Goal: Transaction & Acquisition: Purchase product/service

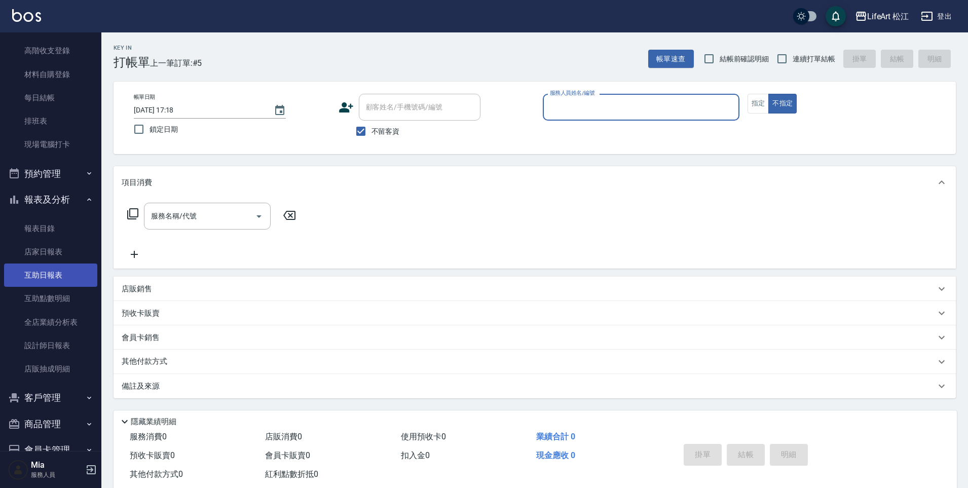
scroll to position [148, 0]
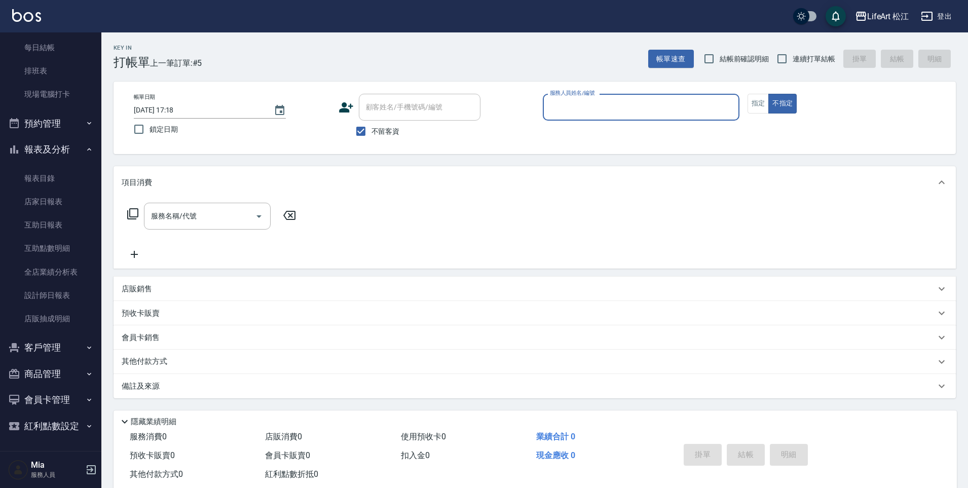
click at [42, 351] on button "客戶管理" at bounding box center [50, 347] width 93 height 26
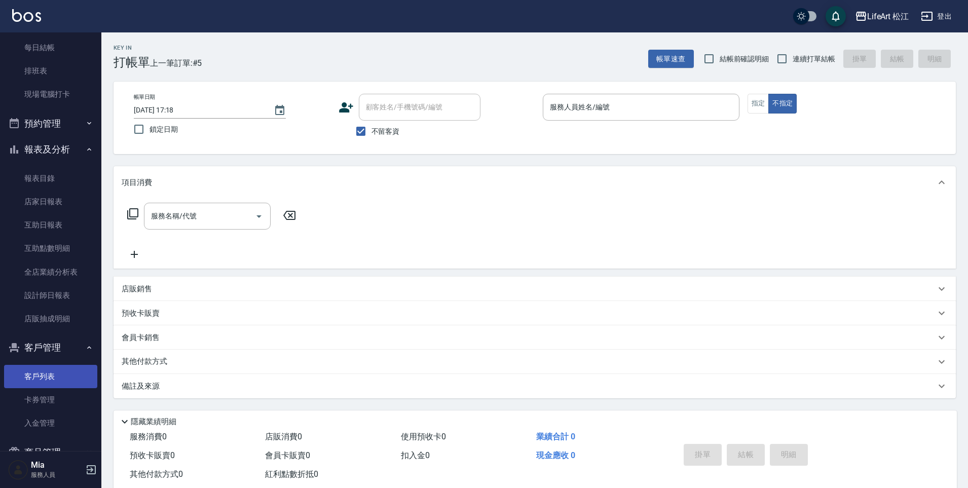
click at [60, 374] on link "客戶列表" at bounding box center [50, 376] width 93 height 23
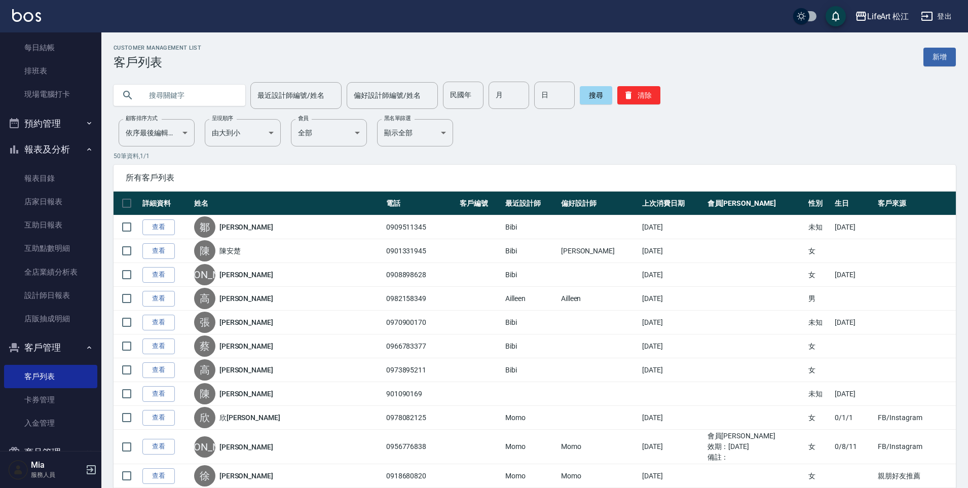
click at [933, 54] on link "新增" at bounding box center [939, 57] width 32 height 19
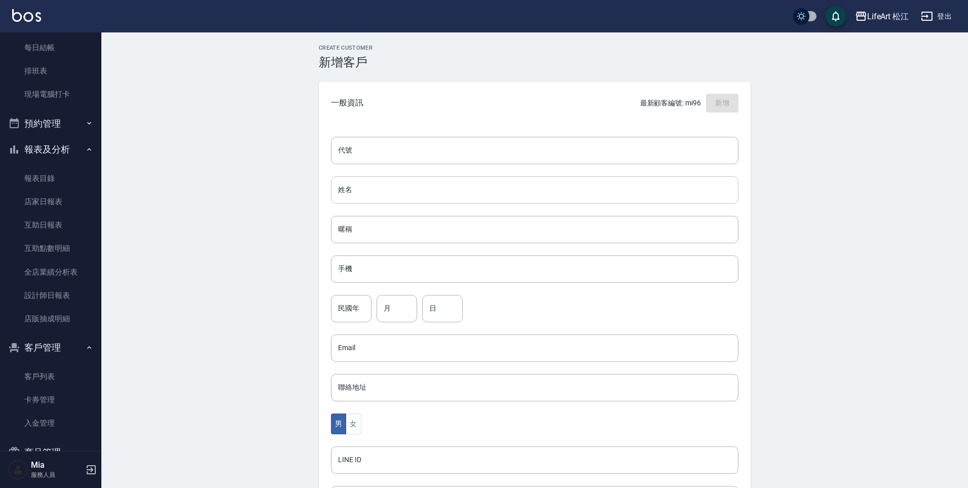
click at [377, 197] on input "姓名" at bounding box center [534, 189] width 407 height 27
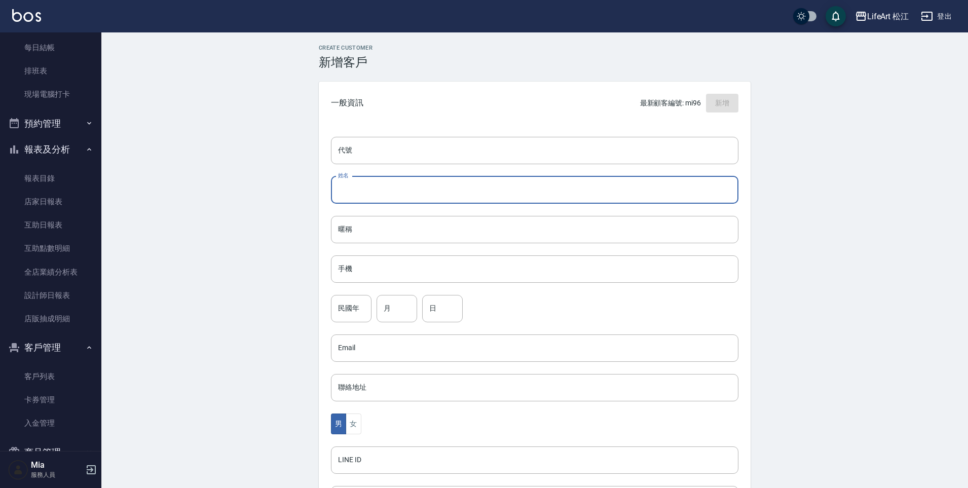
type input "6"
type input "[PERSON_NAME]"
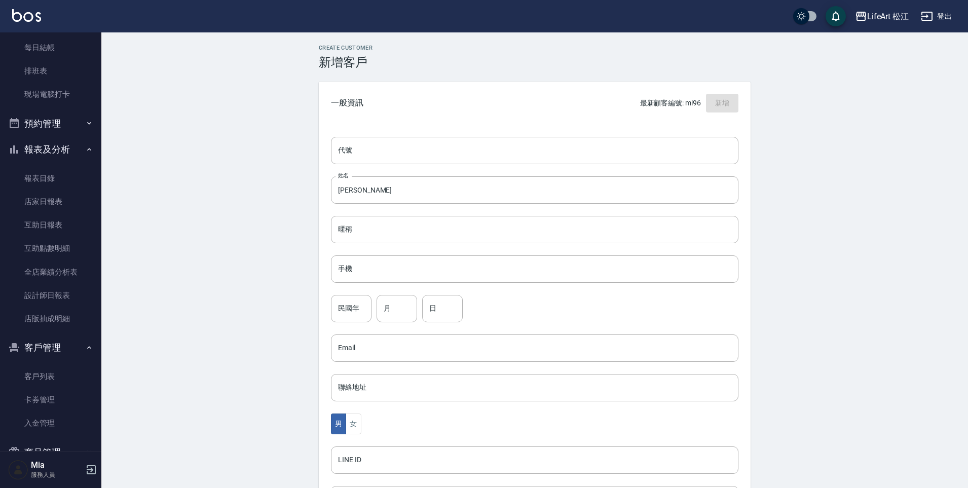
click at [371, 248] on div "代號 代號 姓名 [PERSON_NAME] 暱稱 暱稱 手機 手機 民國年 民國年 月 月 日 日 Email Email 聯絡地址 聯絡地址 男 女 LI…" at bounding box center [535, 371] width 432 height 492
click at [365, 259] on input "手機" at bounding box center [534, 268] width 407 height 27
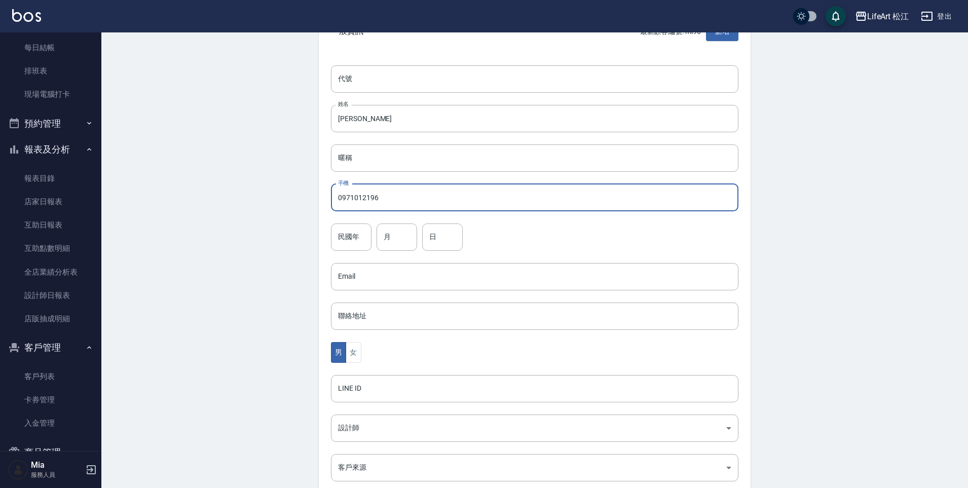
scroll to position [109, 0]
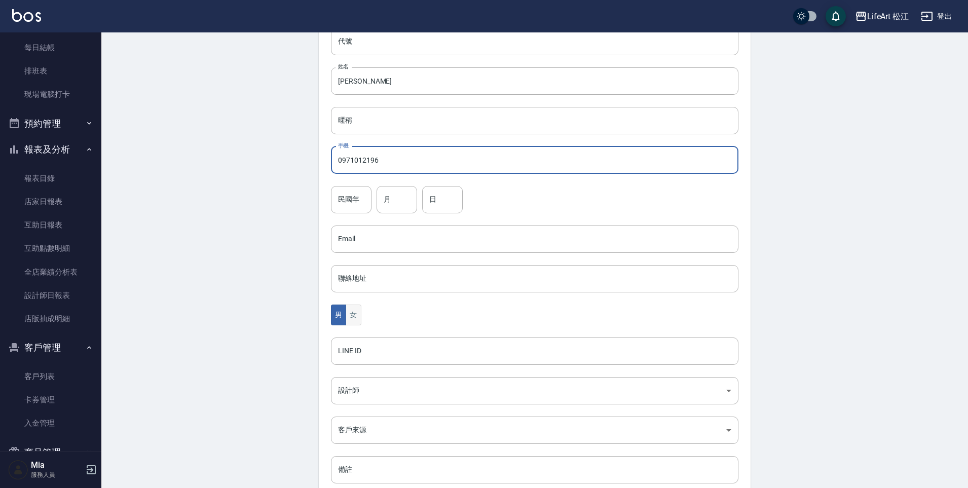
type input "0971012196"
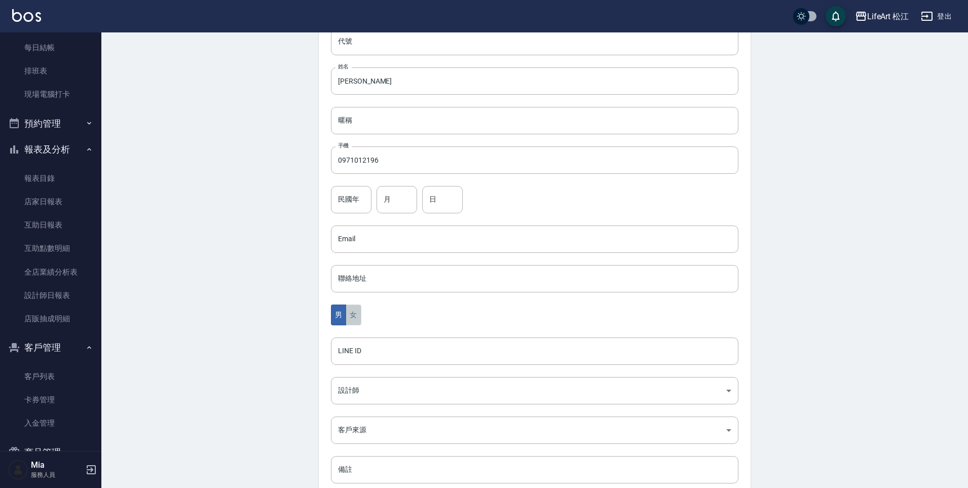
click at [351, 314] on button "女" at bounding box center [352, 314] width 15 height 21
click at [362, 388] on body "LifeArt 松江 登出 櫃檯作業 打帳單 帳單列表 現金收支登錄 高階收支登錄 材料自購登錄 每日結帳 排班表 現場電腦打卡 預約管理 預約管理 單日預約…" at bounding box center [484, 221] width 968 height 660
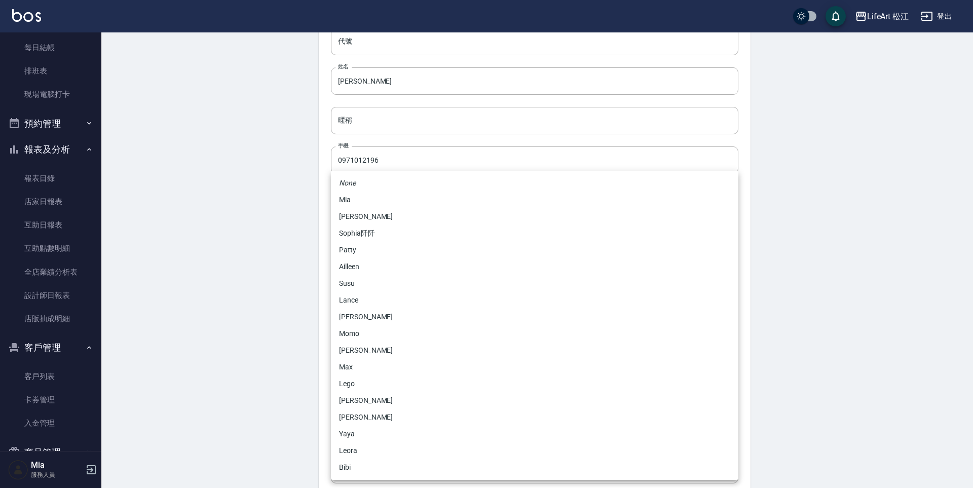
click at [358, 336] on li "Momo" at bounding box center [534, 333] width 407 height 17
type input "e84b7556-3071-4136-b765-65514d721750"
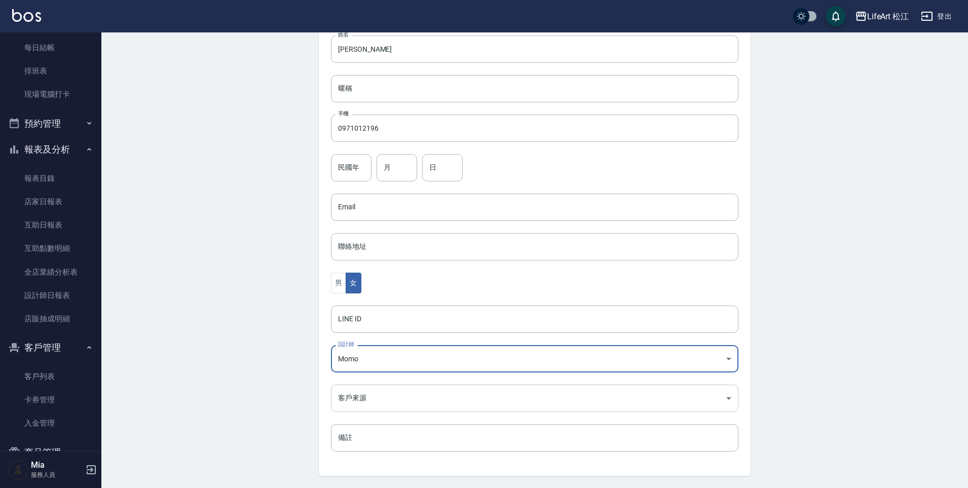
scroll to position [172, 0]
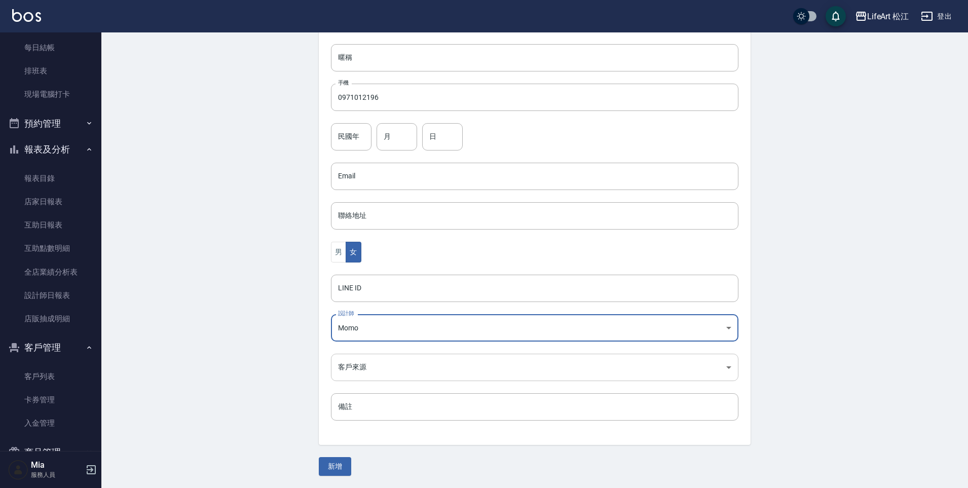
click at [361, 359] on body "LifeArt 松江 登出 櫃檯作業 打帳單 帳單列表 現金收支登錄 高階收支登錄 材料自購登錄 每日結帳 排班表 現場電腦打卡 預約管理 預約管理 單日預約…" at bounding box center [484, 158] width 968 height 660
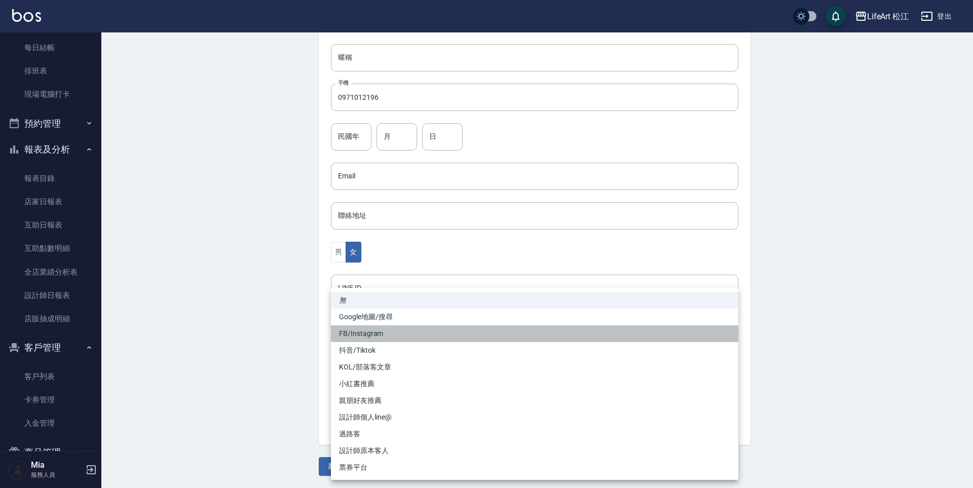
click at [357, 332] on li "FB/Instagram" at bounding box center [534, 333] width 407 height 17
type input "FB/Instagram"
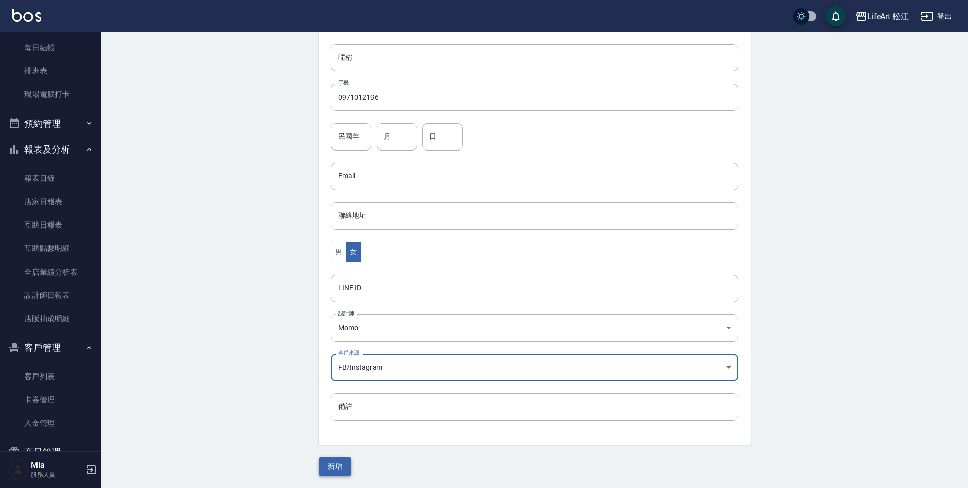
click at [329, 468] on button "新增" at bounding box center [335, 466] width 32 height 19
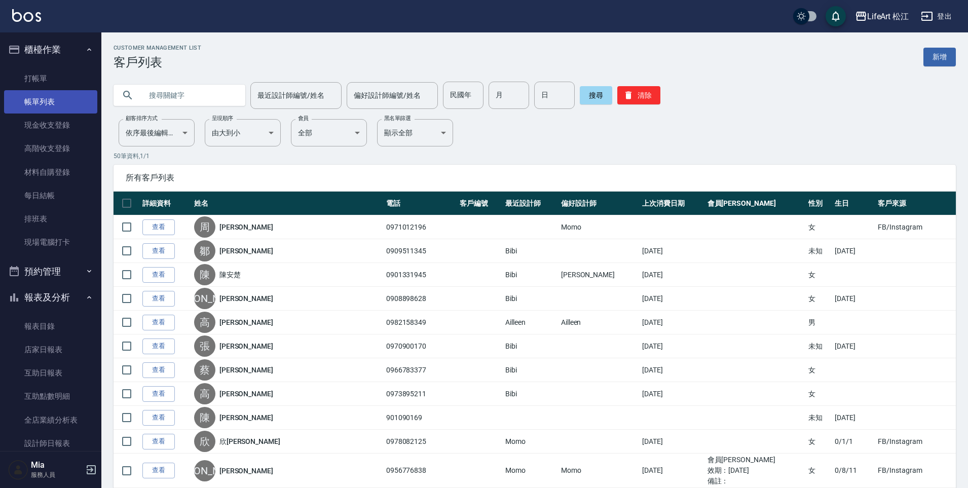
click at [41, 95] on link "帳單列表" at bounding box center [50, 101] width 93 height 23
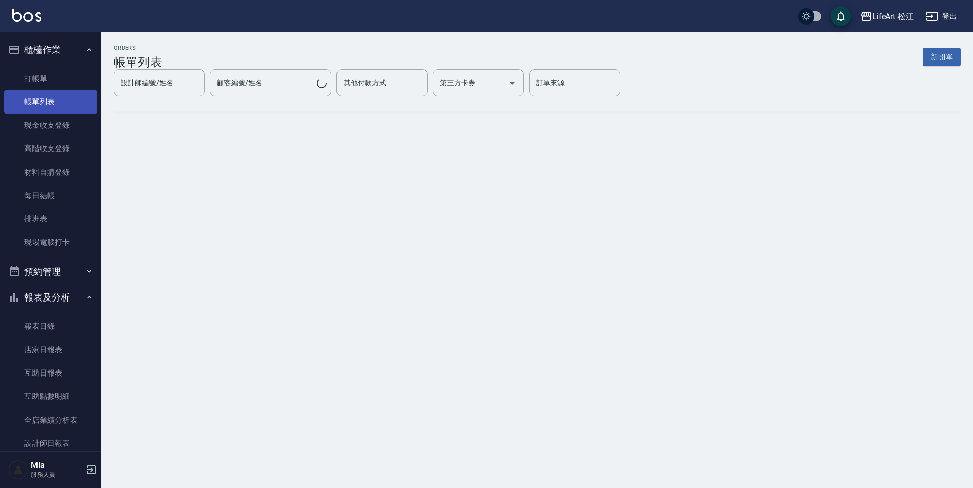
click at [35, 104] on link "帳單列表" at bounding box center [50, 101] width 93 height 23
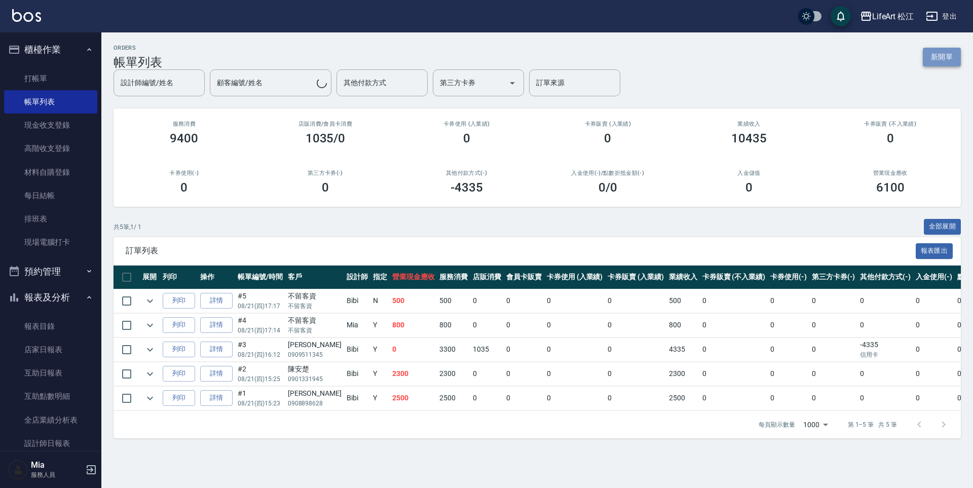
click at [949, 62] on button "新開單" at bounding box center [942, 57] width 38 height 19
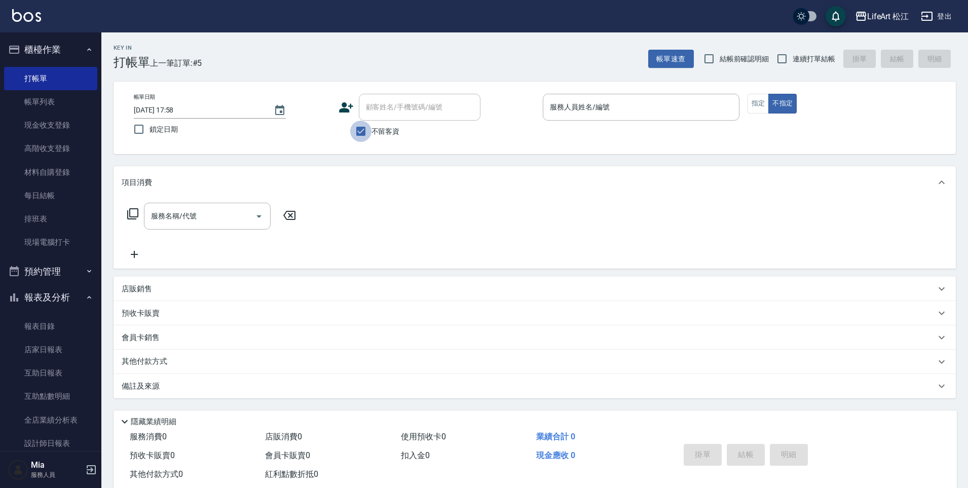
click at [359, 135] on input "不留客資" at bounding box center [360, 131] width 21 height 21
checkbox input "false"
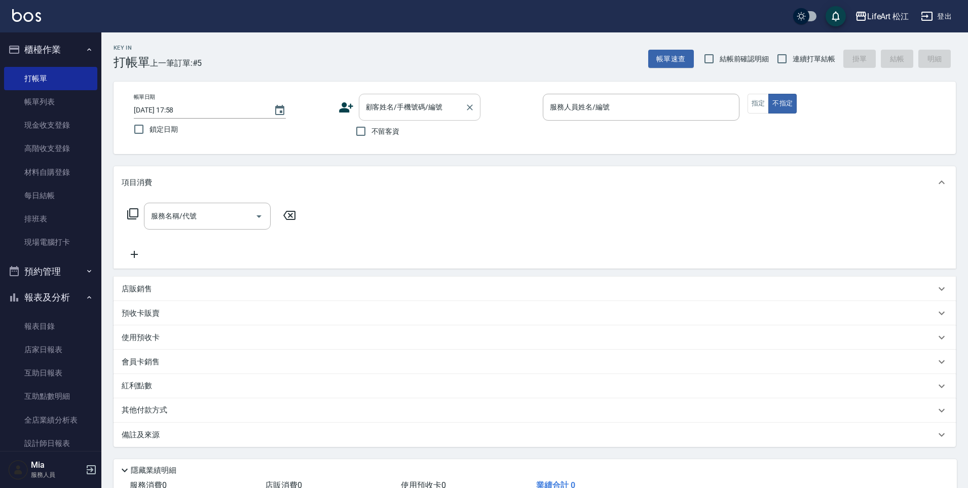
click at [381, 107] on div "顧客姓名/手機號碼/編號 顧客姓名/手機號碼/編號" at bounding box center [420, 107] width 122 height 27
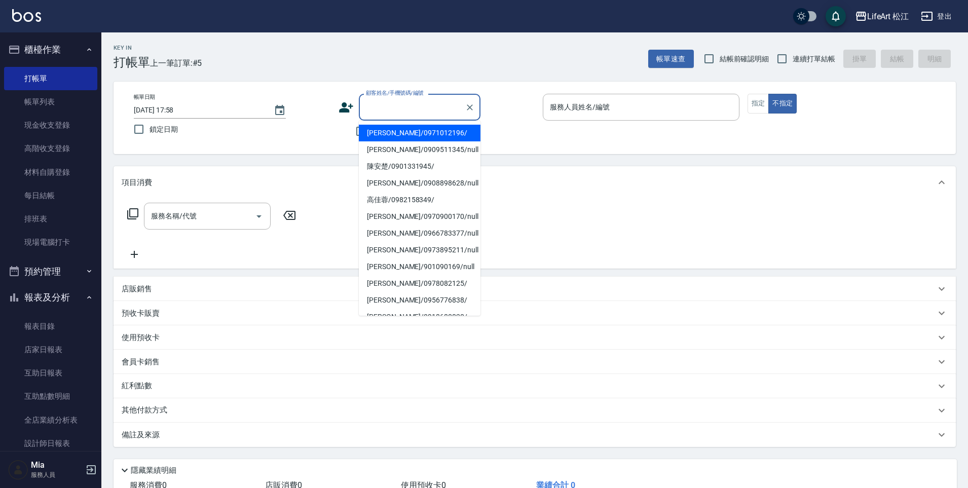
click at [386, 140] on li "[PERSON_NAME]/0971012196/" at bounding box center [420, 133] width 122 height 17
type input "[PERSON_NAME]/0971012196/"
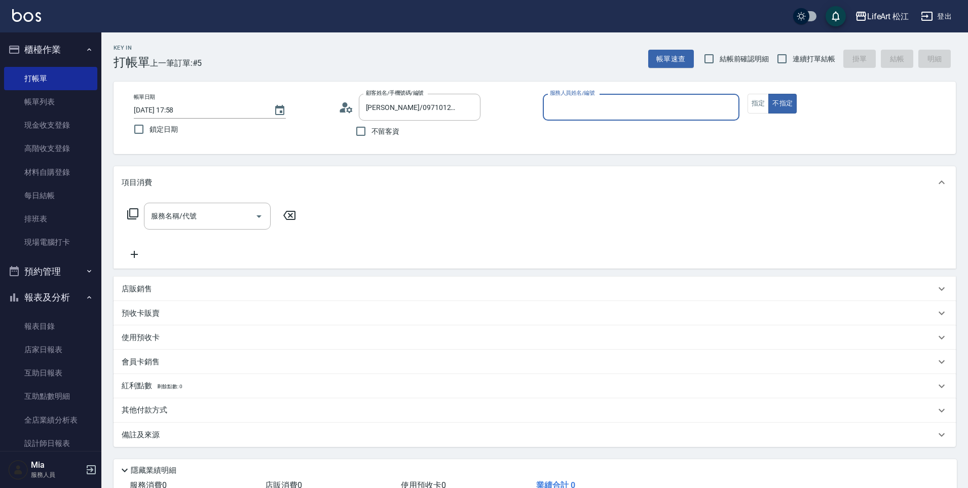
type input "Momo(無代號)"
click at [758, 102] on button "指定" at bounding box center [758, 104] width 22 height 20
click at [196, 218] on div "服務名稱/代號 服務名稱/代號" at bounding box center [207, 216] width 127 height 27
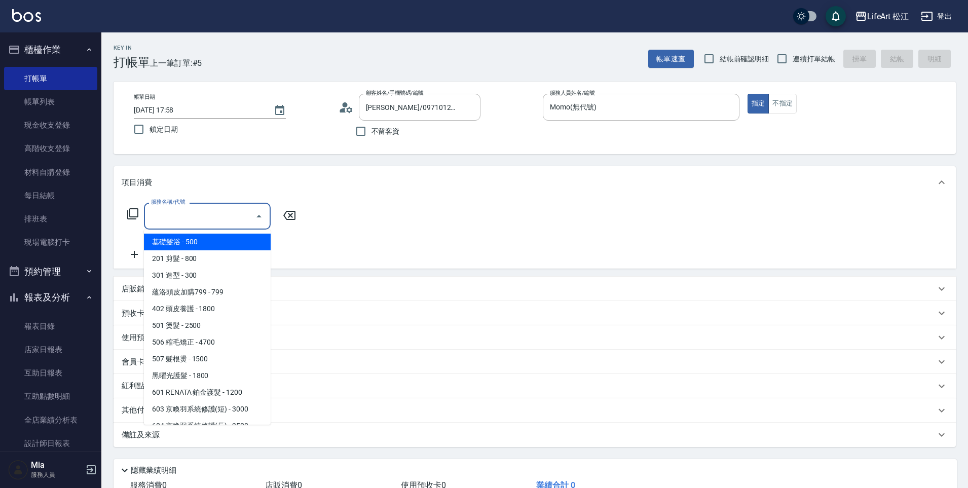
click at [217, 243] on span "基礎髮浴 - 500" at bounding box center [207, 242] width 127 height 17
type input "基礎髮浴 (101)"
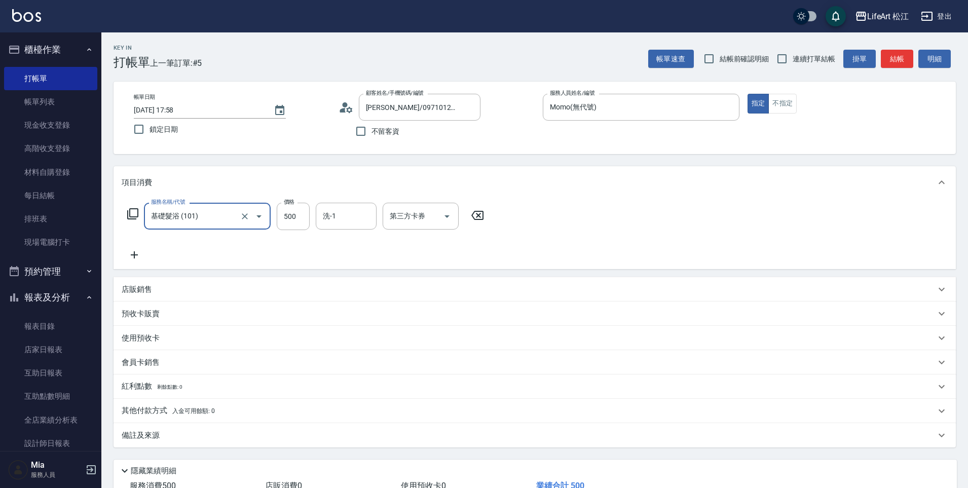
click at [134, 257] on icon at bounding box center [134, 254] width 7 height 7
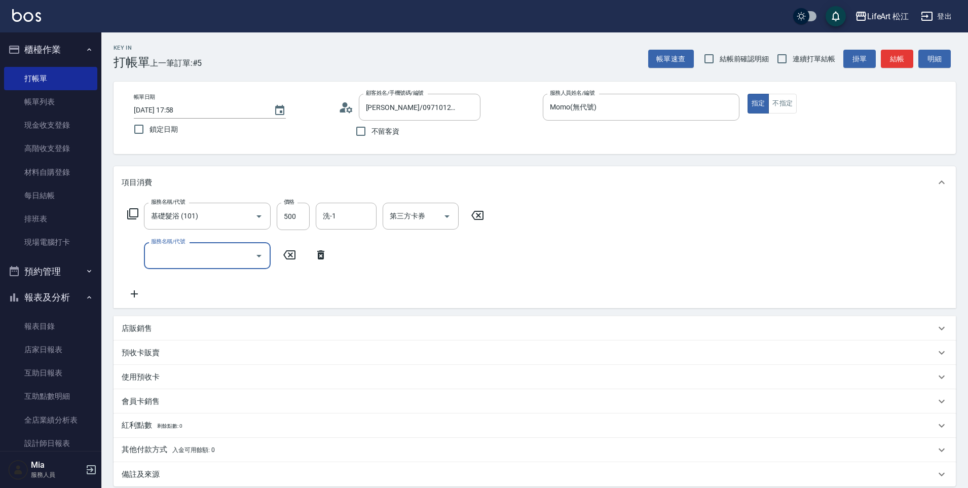
click at [197, 254] on input "服務名稱/代號" at bounding box center [199, 256] width 102 height 18
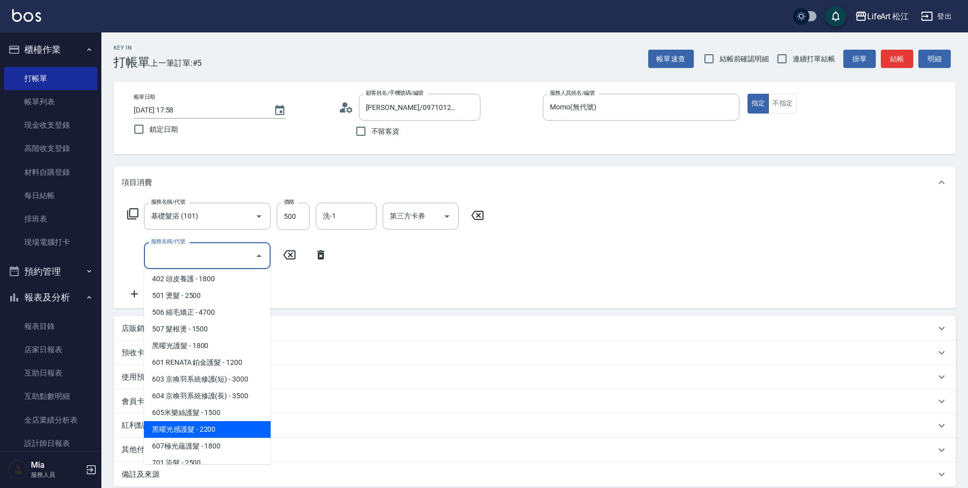
scroll to position [114, 0]
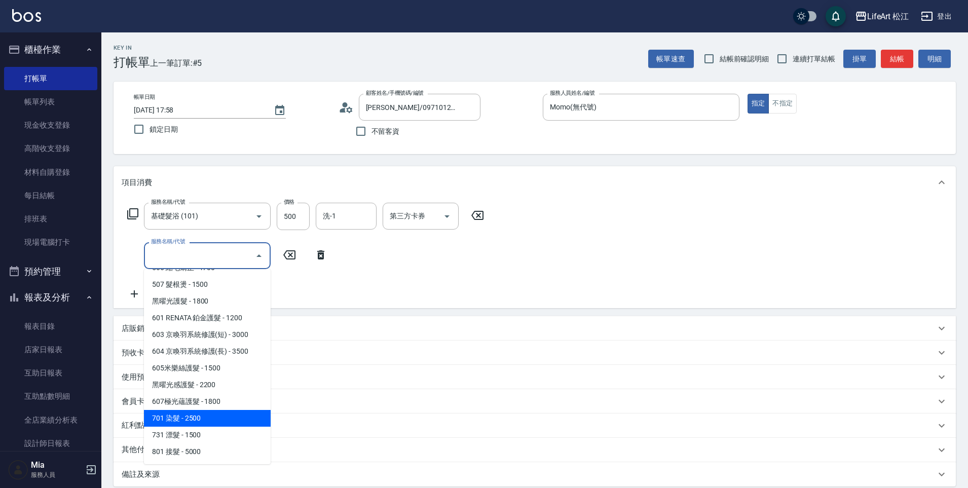
drag, startPoint x: 196, startPoint y: 417, endPoint x: 197, endPoint y: 403, distance: 14.7
click at [196, 417] on span "701 染髮 - 2500" at bounding box center [207, 418] width 127 height 17
type input "701 染髮(701)"
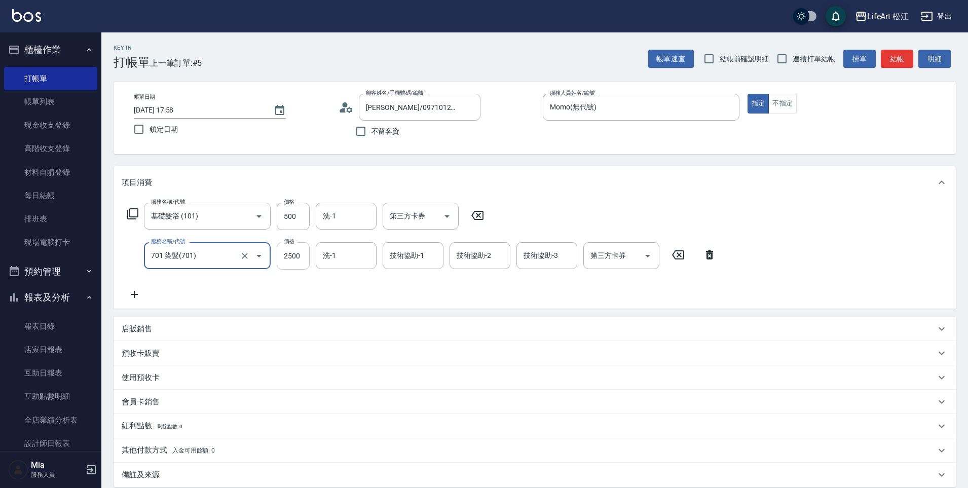
click at [300, 256] on input "2500" at bounding box center [293, 255] width 33 height 27
click at [356, 267] on div "洗-1" at bounding box center [346, 255] width 61 height 27
type input "2450"
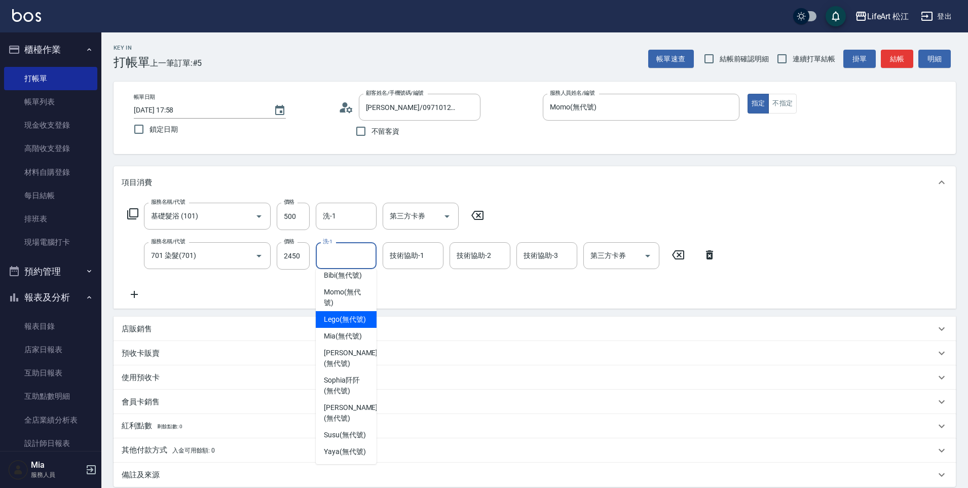
scroll to position [206, 0]
click at [330, 396] on span "Leora (無代號)" at bounding box center [346, 391] width 45 height 11
type input "Leora(無代號)"
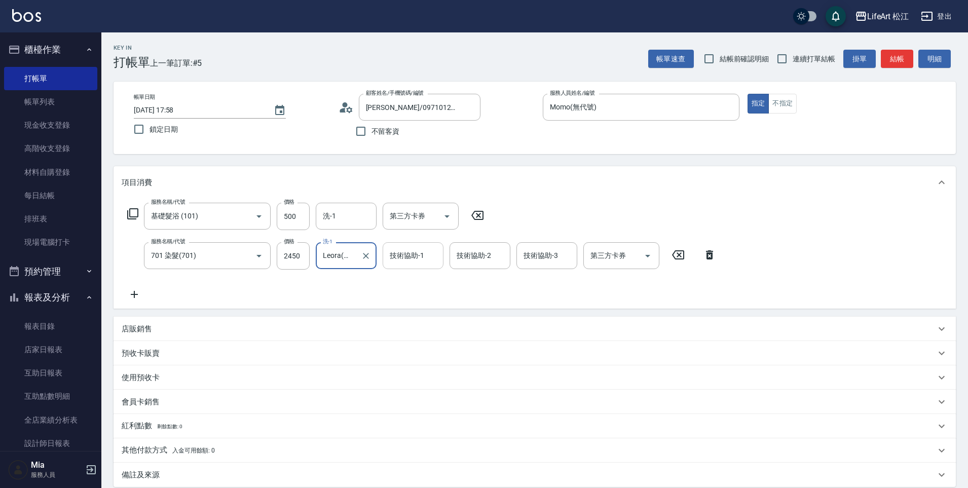
click at [407, 265] on div "技術協助-1" at bounding box center [412, 255] width 61 height 27
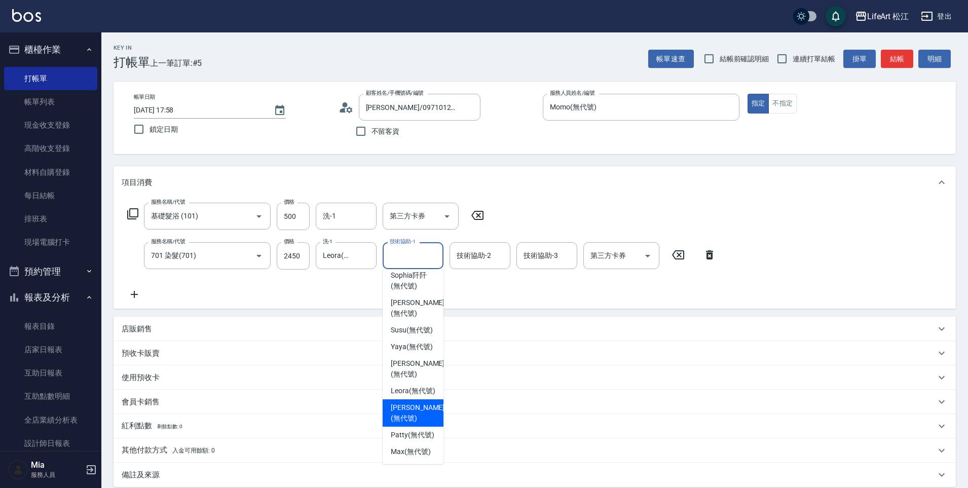
scroll to position [222, 0]
click at [399, 390] on div "Leora (無代號)" at bounding box center [412, 390] width 61 height 17
type input "Leora(無代號)"
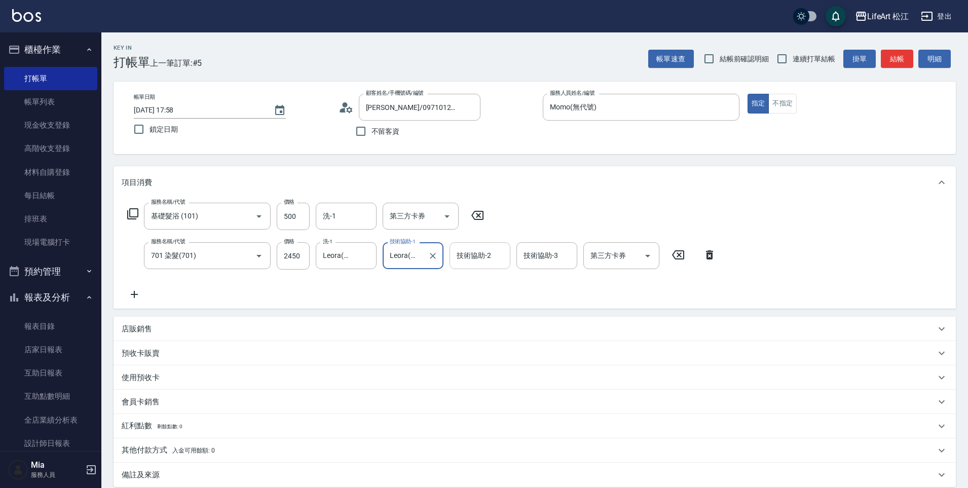
click at [480, 262] on input "技術協助-2" at bounding box center [480, 256] width 52 height 18
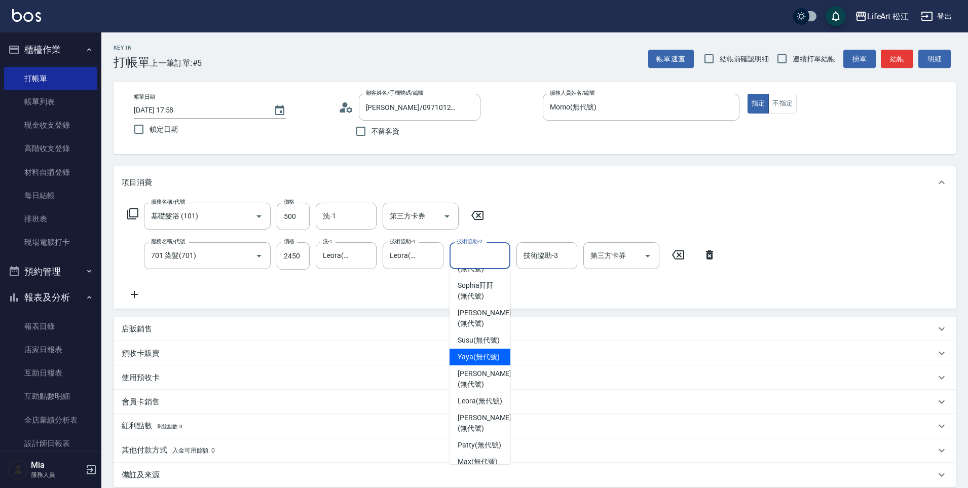
scroll to position [173, 0]
click at [470, 405] on span "Leora (無代號)" at bounding box center [479, 400] width 45 height 11
type input "Leora(無代號)"
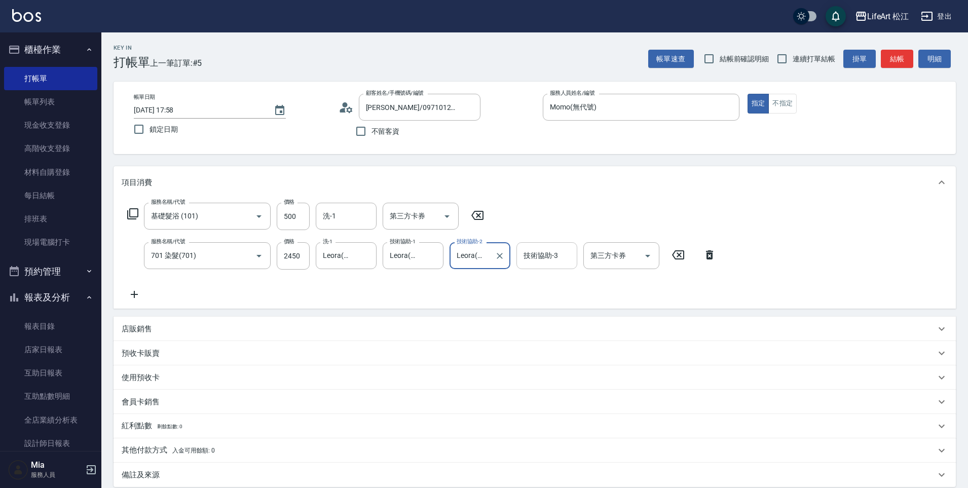
click at [523, 249] on input "技術協助-3" at bounding box center [547, 256] width 52 height 18
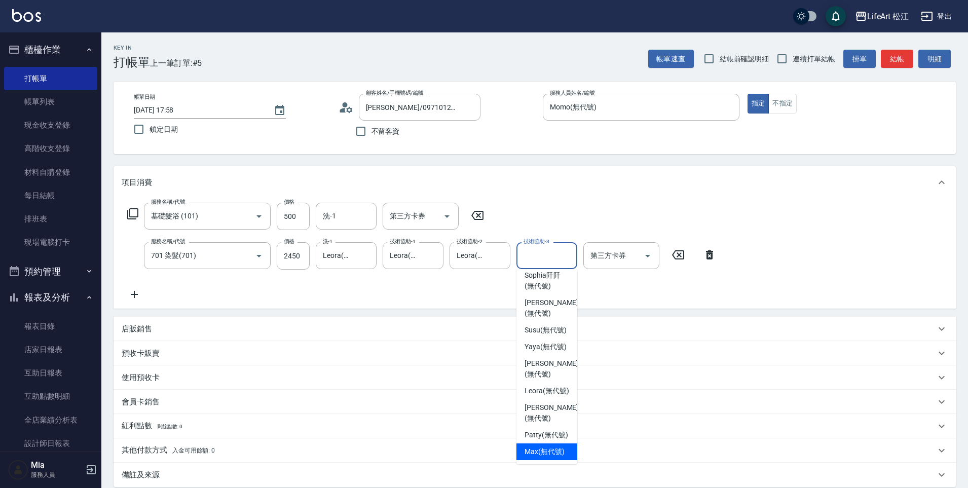
scroll to position [225, 0]
click at [535, 386] on span "Leora (無代號)" at bounding box center [546, 391] width 45 height 11
type input "Leora(無代號)"
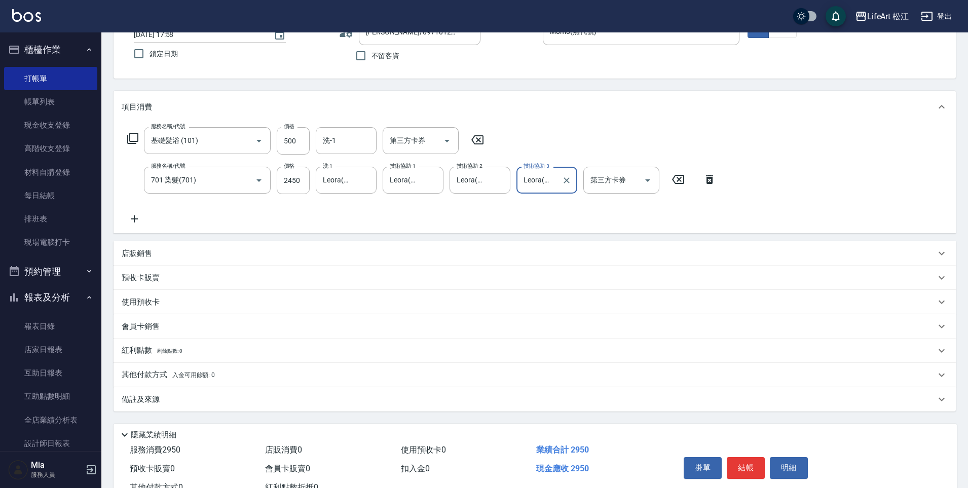
scroll to position [113, 0]
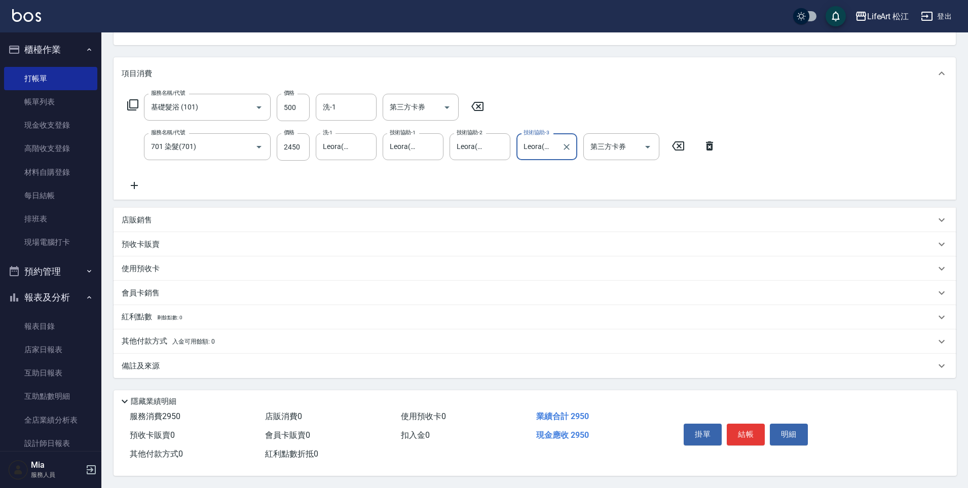
click at [213, 361] on div "備註及來源" at bounding box center [529, 366] width 814 height 11
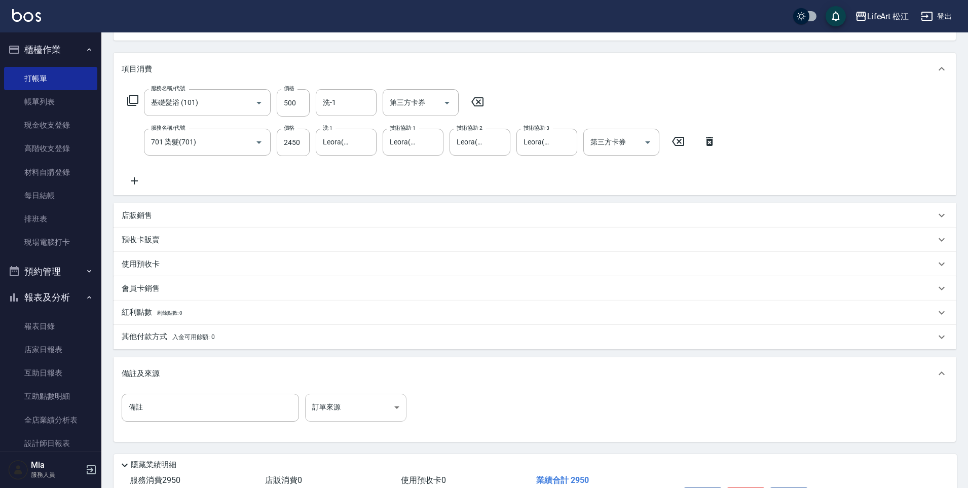
click at [316, 401] on body "LifeArt 松江 登出 櫃檯作業 打帳單 帳單列表 現金收支登錄 高階收支登錄 材料自購登錄 每日結帳 排班表 現場電腦打卡 預約管理 預約管理 單日預約…" at bounding box center [484, 219] width 968 height 665
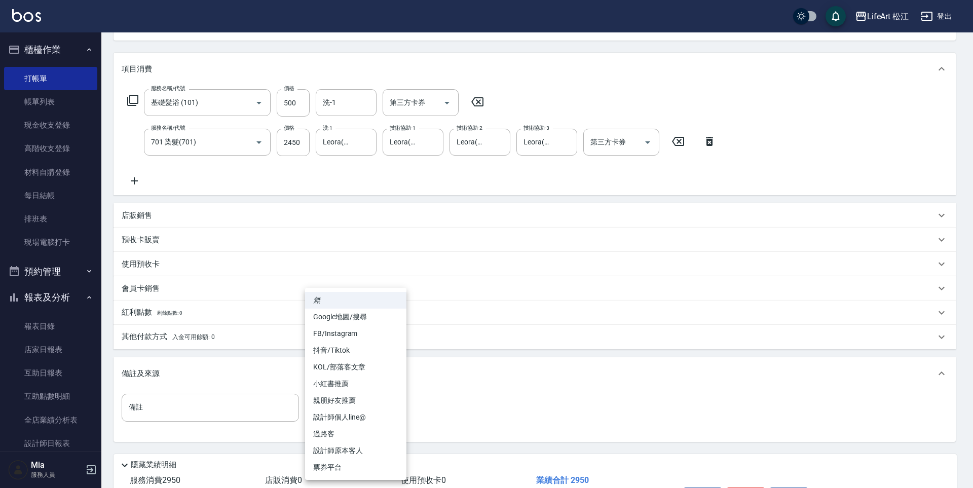
click at [337, 326] on li "FB/Instagram" at bounding box center [355, 333] width 101 height 17
type input "FB/Instagram"
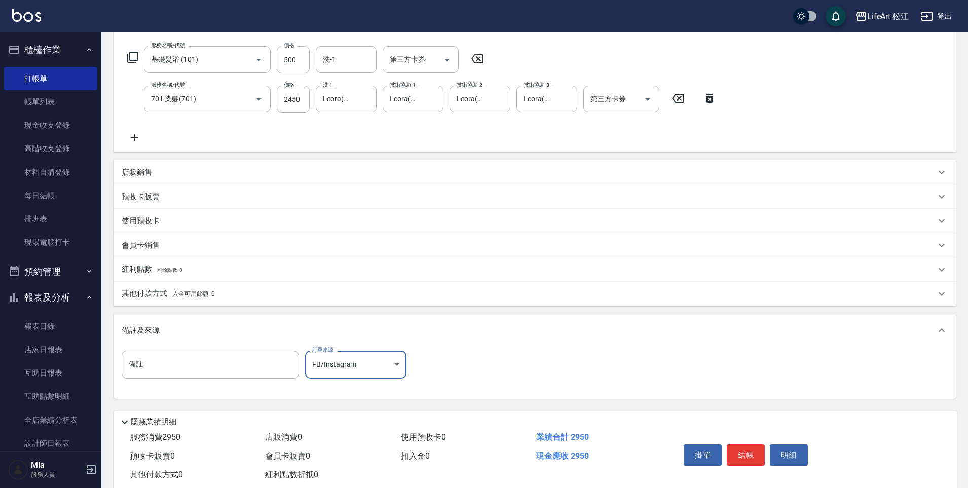
scroll to position [182, 0]
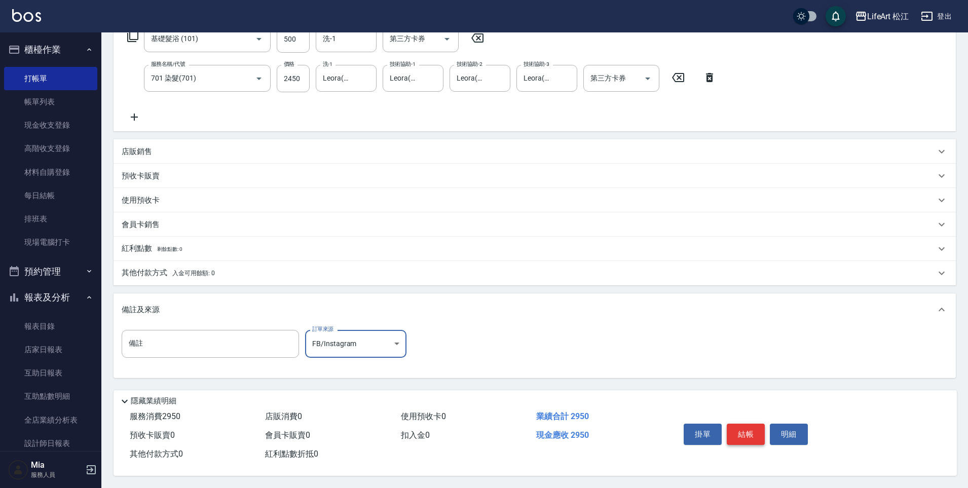
click at [750, 430] on button "結帳" at bounding box center [745, 434] width 38 height 21
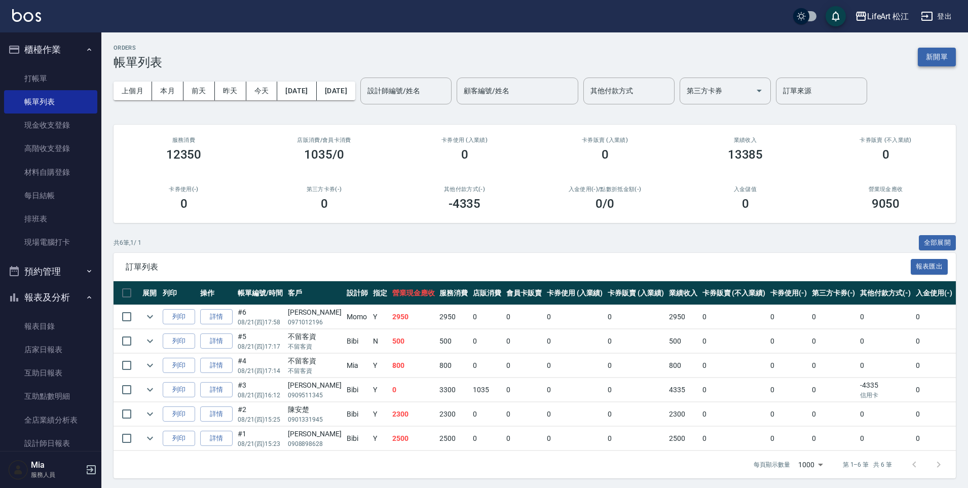
click at [949, 63] on button "新開單" at bounding box center [936, 57] width 38 height 19
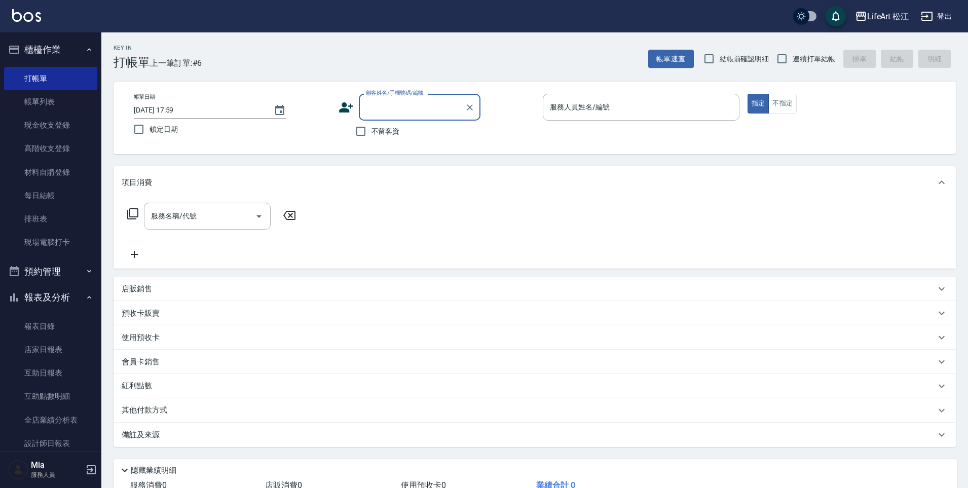
type input "q"
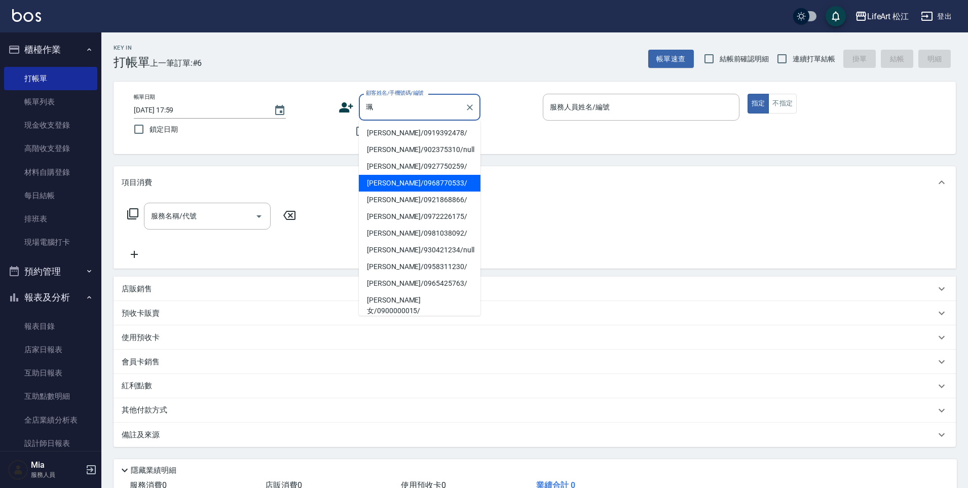
click at [409, 177] on li "[PERSON_NAME]/0968770533/" at bounding box center [420, 183] width 122 height 17
type input "[PERSON_NAME]/0968770533/"
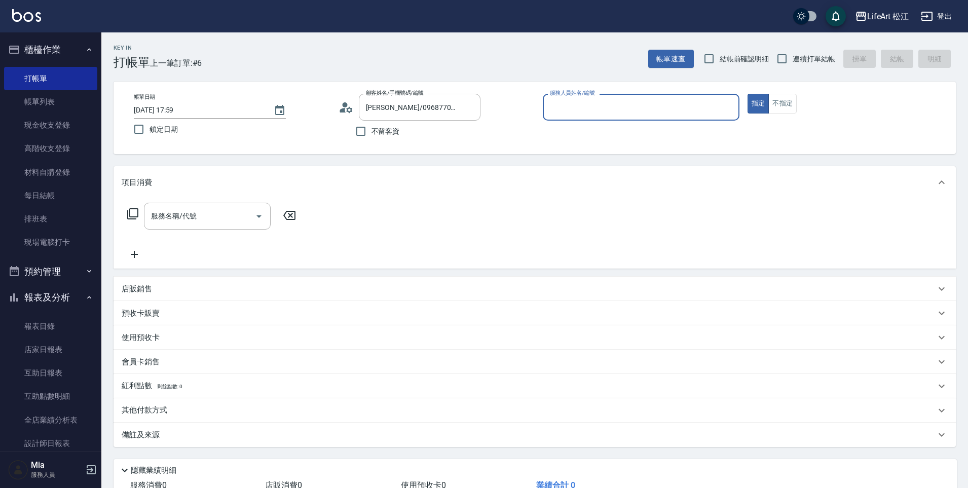
type input "Momo(無代號)"
click at [167, 226] on div "服務名稱/代號" at bounding box center [207, 216] width 127 height 27
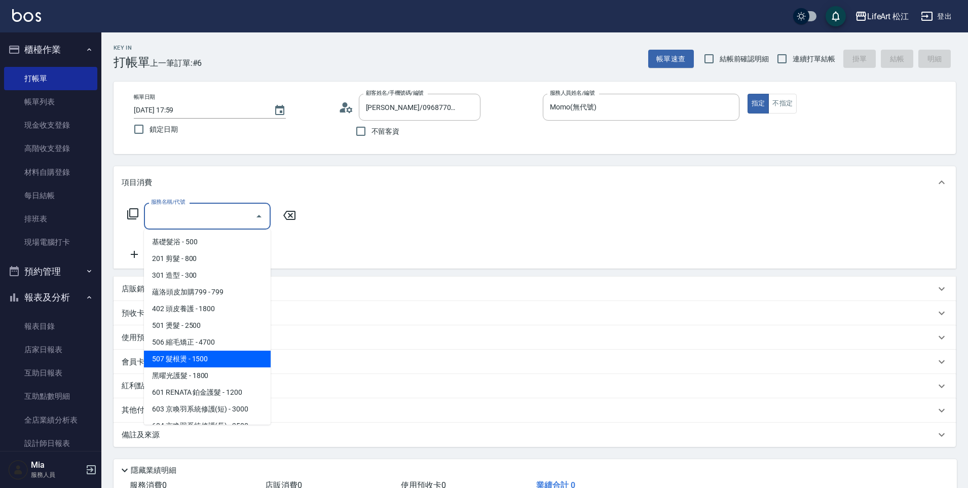
scroll to position [114, 0]
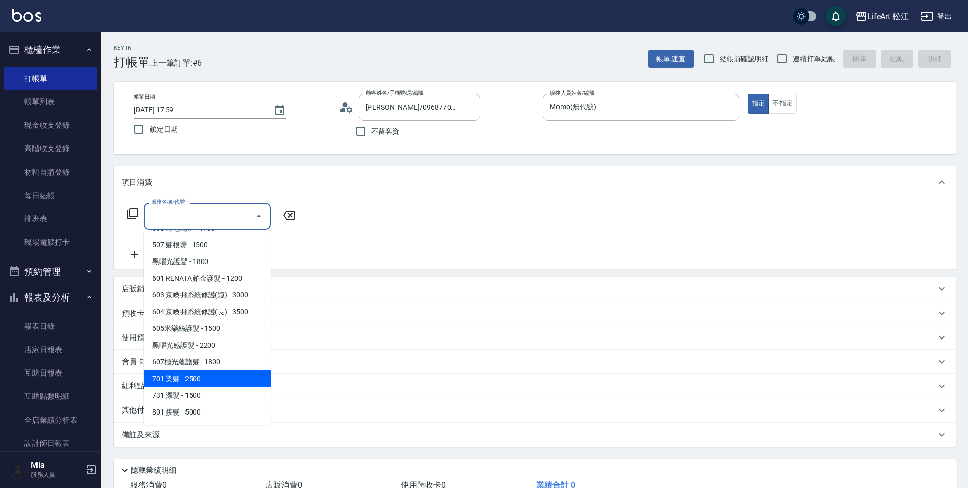
click at [193, 385] on span "701 染髮 - 2500" at bounding box center [207, 378] width 127 height 17
type input "701 染髮(701)"
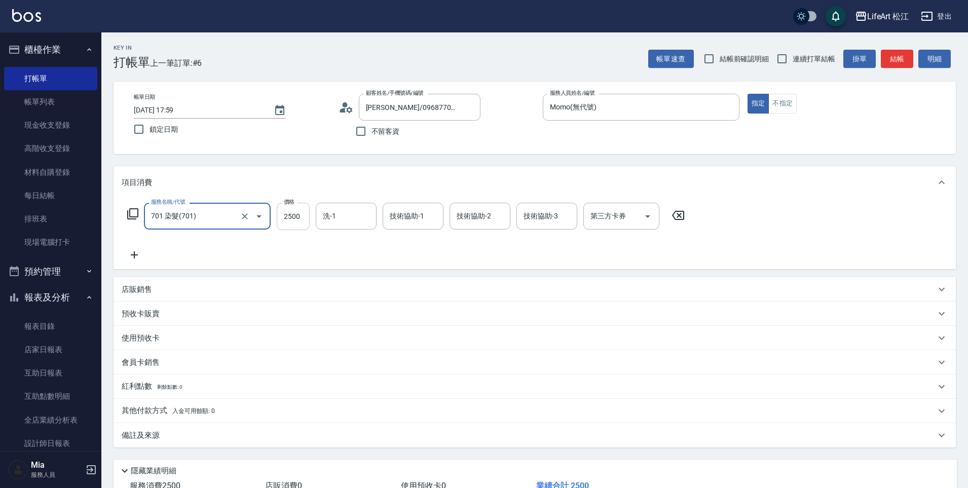
click at [302, 217] on input "2500" at bounding box center [293, 216] width 33 height 27
type input "1680"
click at [132, 257] on icon at bounding box center [134, 255] width 25 height 12
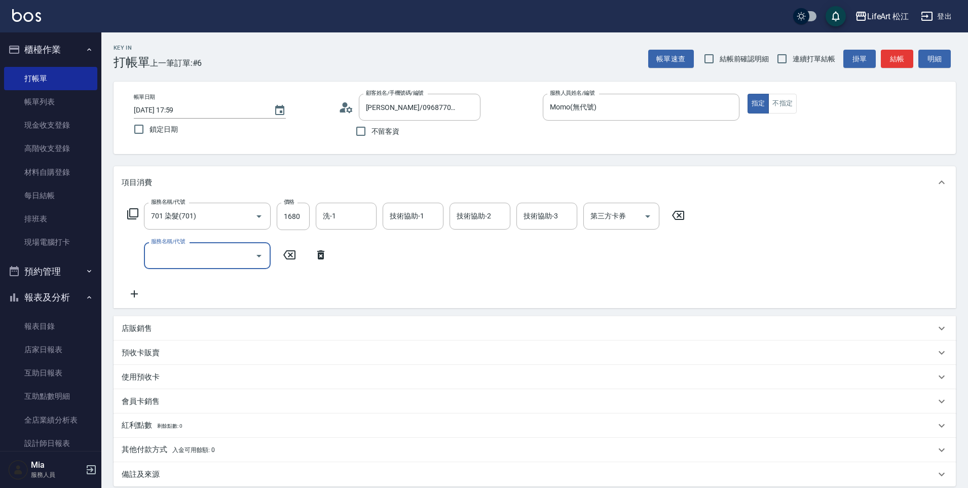
click at [156, 265] on div "服務名稱/代號" at bounding box center [207, 255] width 127 height 27
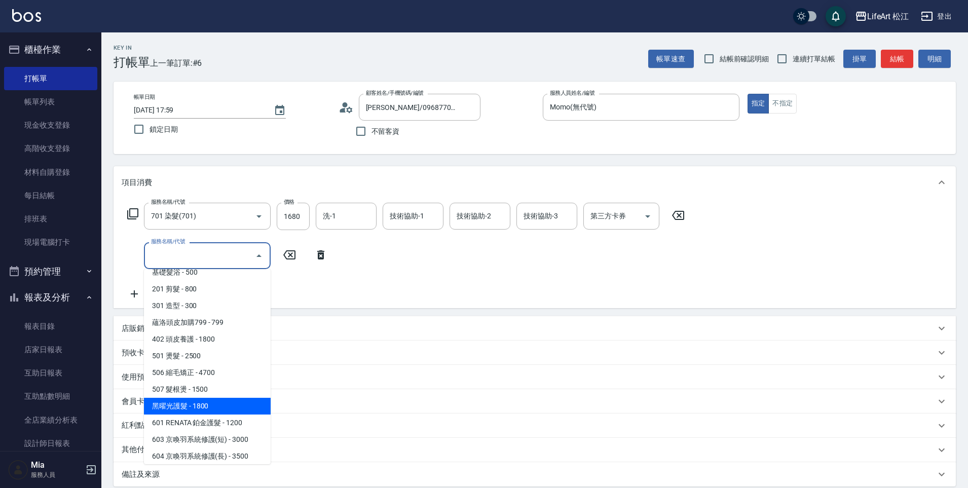
scroll to position [65, 0]
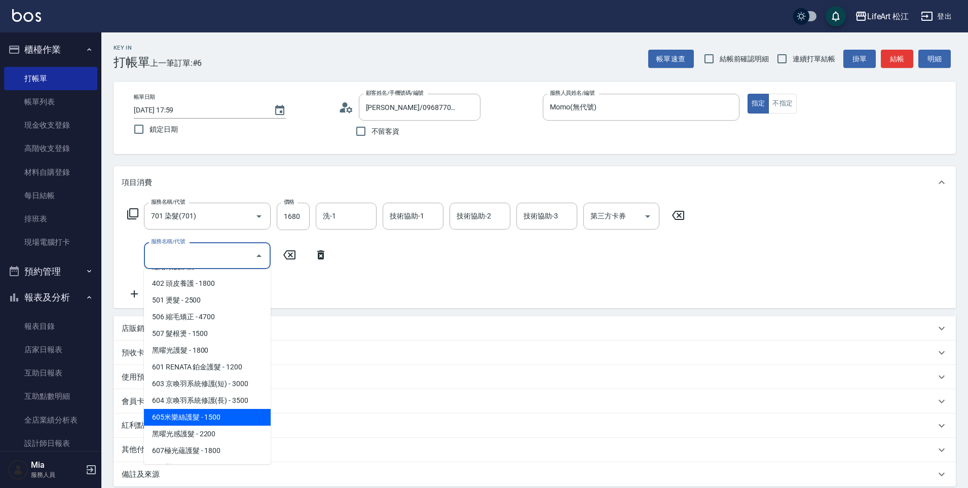
click at [203, 424] on span "605米樂絲護髮 - 1500" at bounding box center [207, 417] width 127 height 17
type input "605米樂絲護髮(605)"
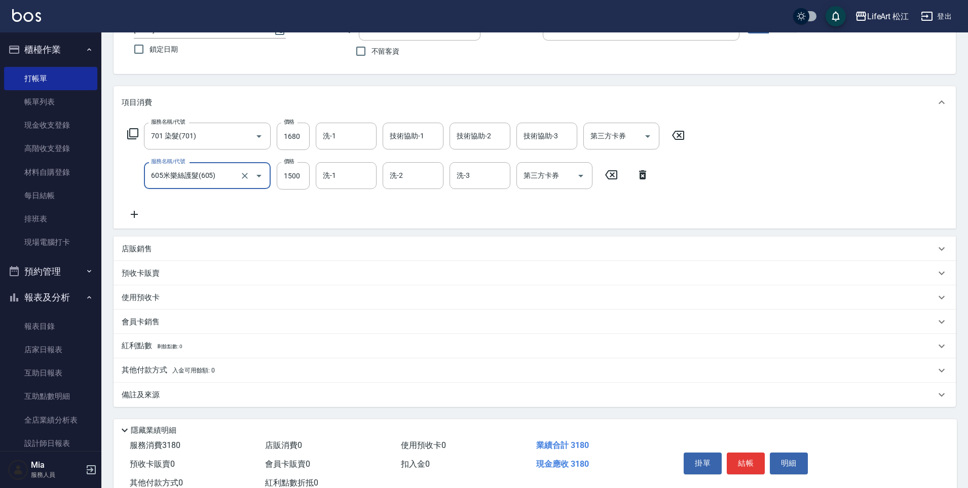
scroll to position [113, 0]
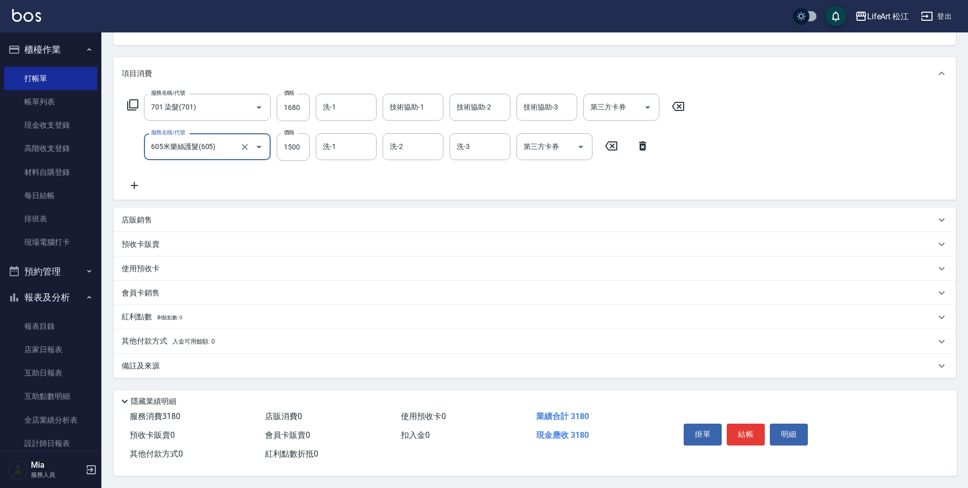
click at [192, 361] on div "備註及來源" at bounding box center [529, 366] width 814 height 11
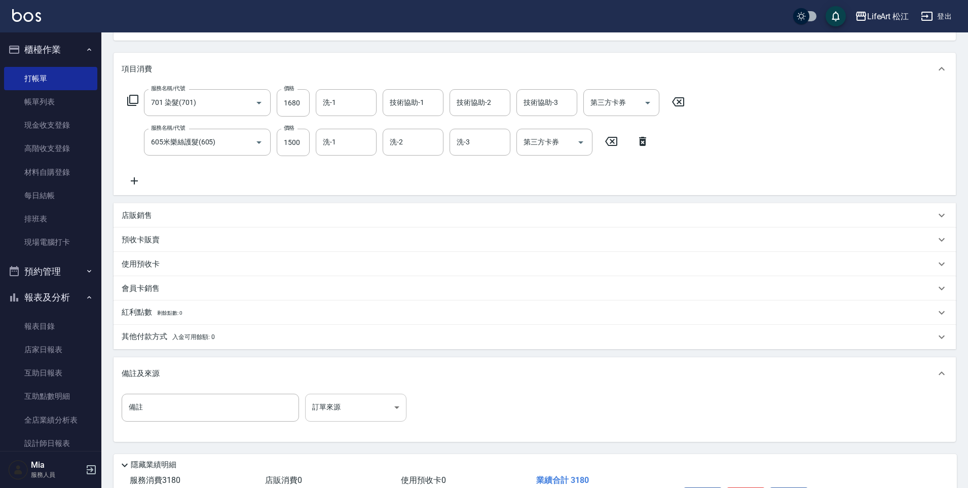
click at [370, 404] on body "LifeArt 松江 登出 櫃檯作業 打帳單 帳單列表 現金收支登錄 高階收支登錄 材料自購登錄 每日結帳 排班表 現場電腦打卡 預約管理 預約管理 單日預約…" at bounding box center [484, 219] width 968 height 665
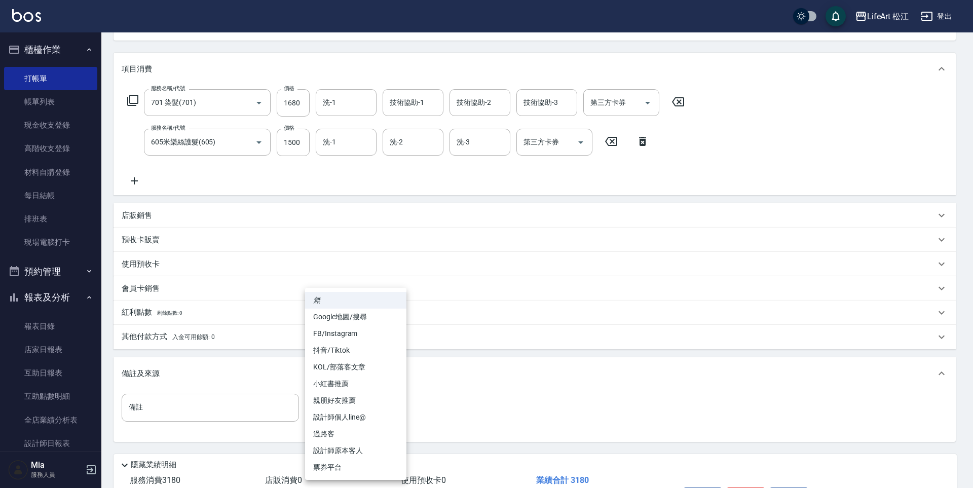
click at [367, 416] on li "設計師個人line@" at bounding box center [355, 417] width 101 height 17
type input "設計師個人line@"
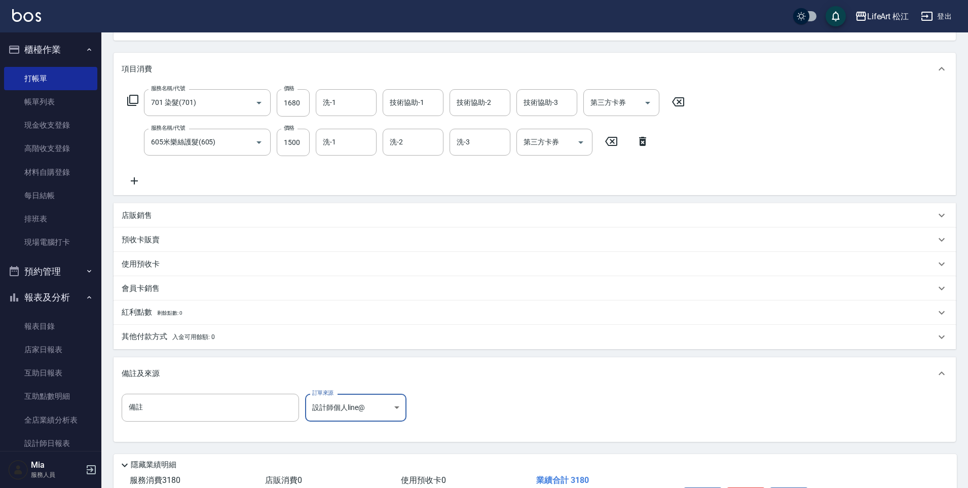
click at [204, 335] on span "入金可用餘額: 0" at bounding box center [193, 336] width 43 height 7
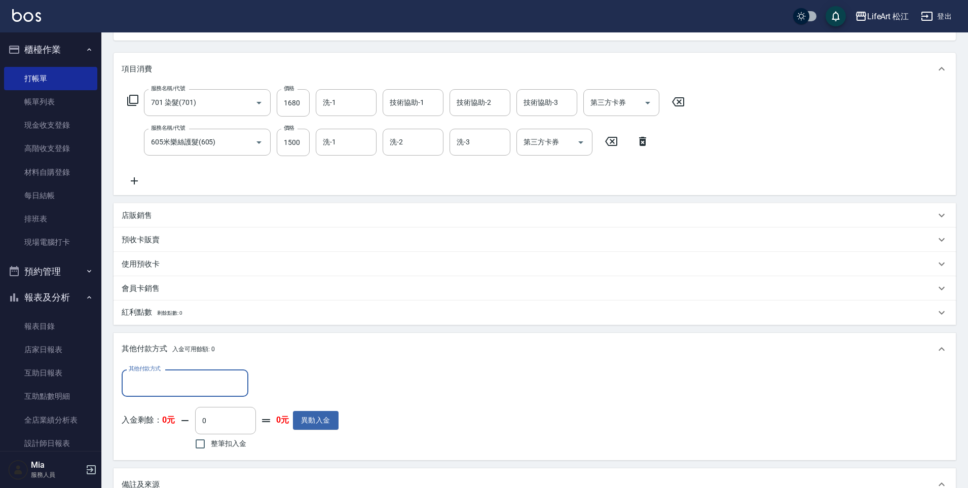
scroll to position [0, 0]
click at [174, 384] on input "其他付款方式" at bounding box center [185, 383] width 118 height 18
click at [171, 456] on span "LinePay" at bounding box center [185, 459] width 127 height 17
type input "LinePay"
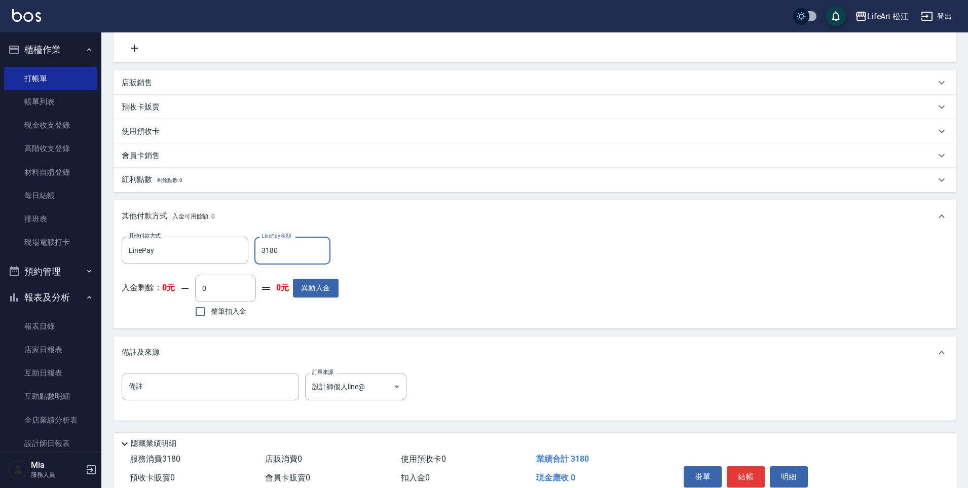
scroll to position [293, 0]
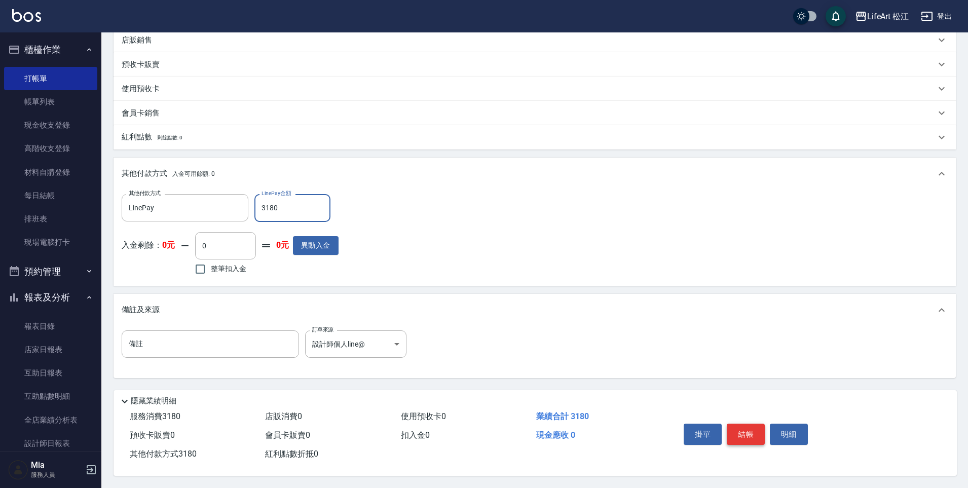
type input "3180"
click at [751, 428] on button "結帳" at bounding box center [745, 434] width 38 height 21
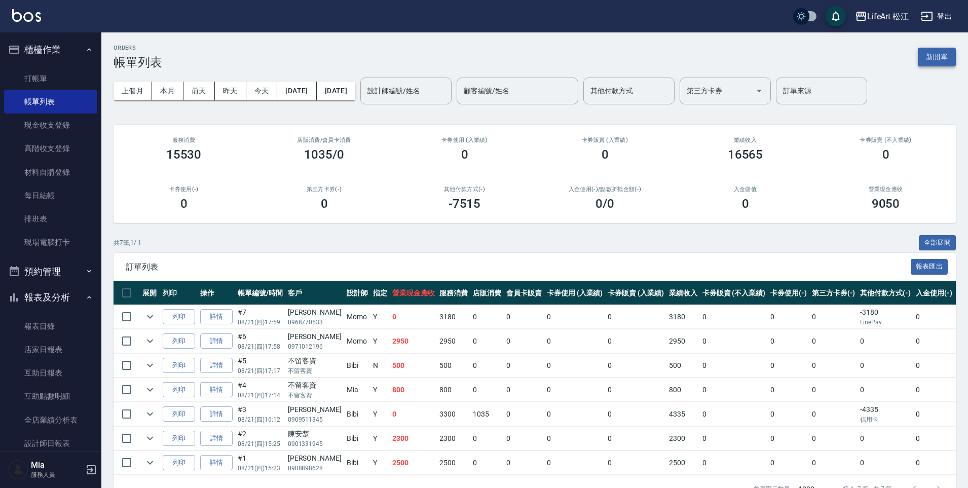
click at [942, 58] on button "新開單" at bounding box center [936, 57] width 38 height 19
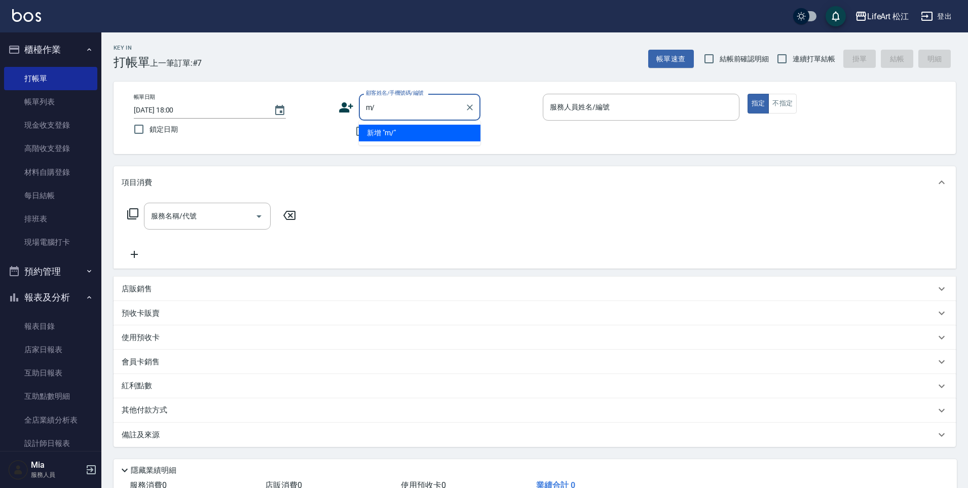
type input "m"
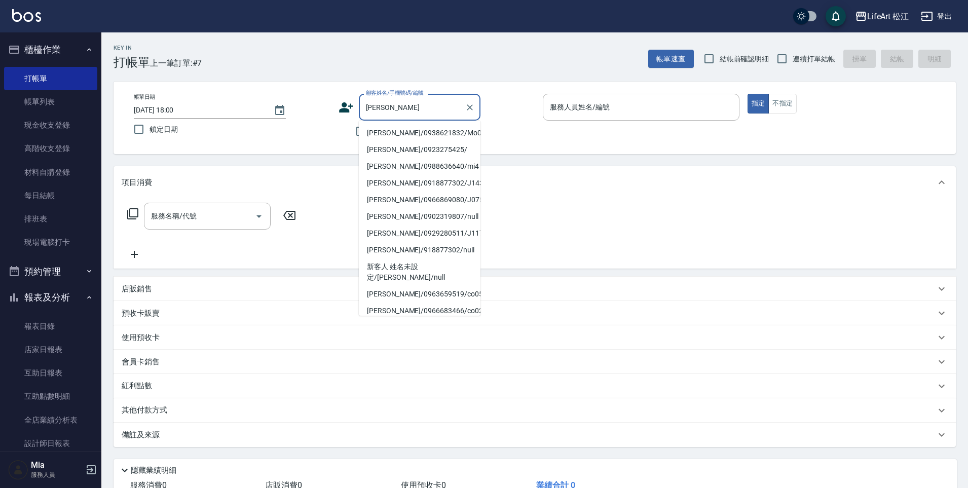
click at [425, 135] on li "[PERSON_NAME]/0938621832/Mo053*" at bounding box center [420, 133] width 122 height 17
type input "[PERSON_NAME]/0938621832/Mo053*"
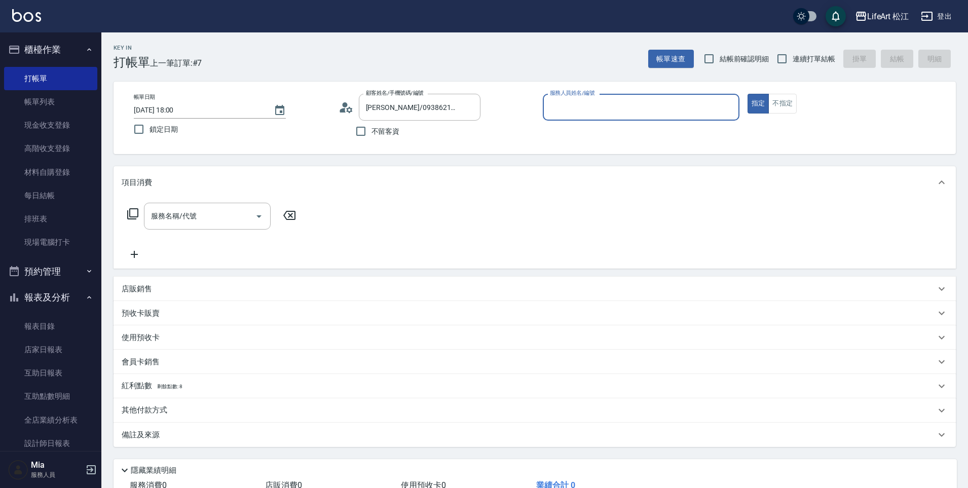
type input "Momo(無代號)"
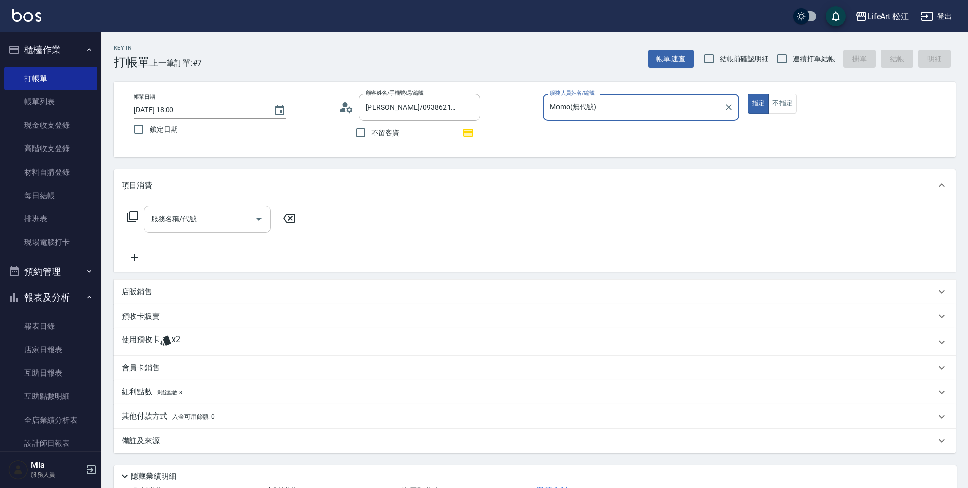
click at [221, 213] on input "服務名稱/代號" at bounding box center [199, 219] width 102 height 18
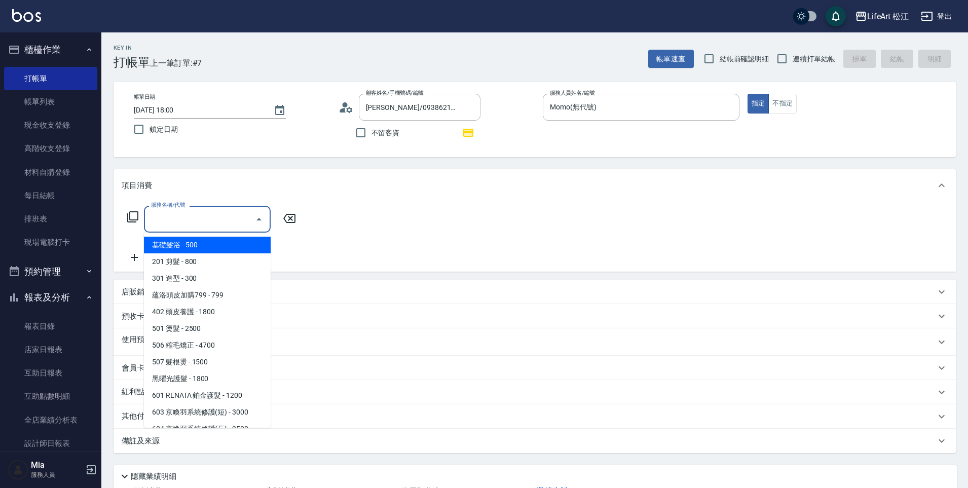
click at [215, 243] on span "基礎髮浴 - 500" at bounding box center [207, 245] width 127 height 17
type input "基礎髮浴 (101)"
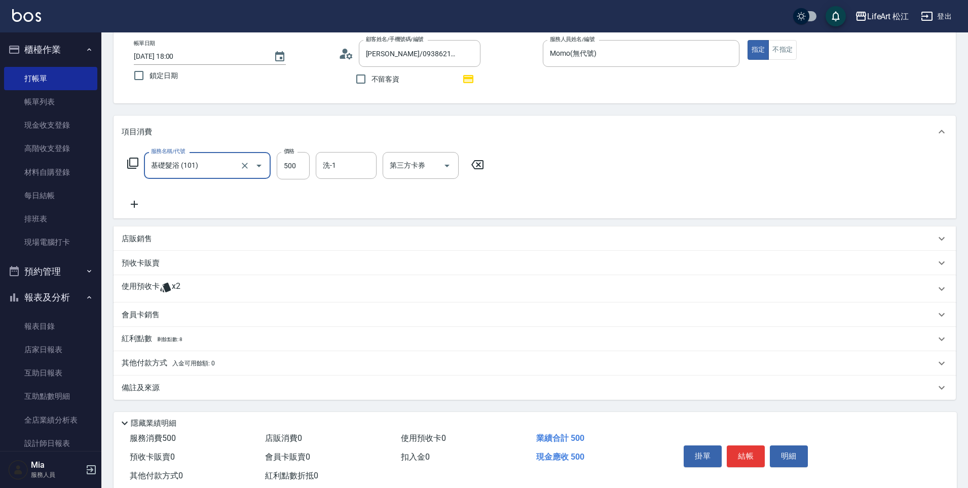
scroll to position [80, 0]
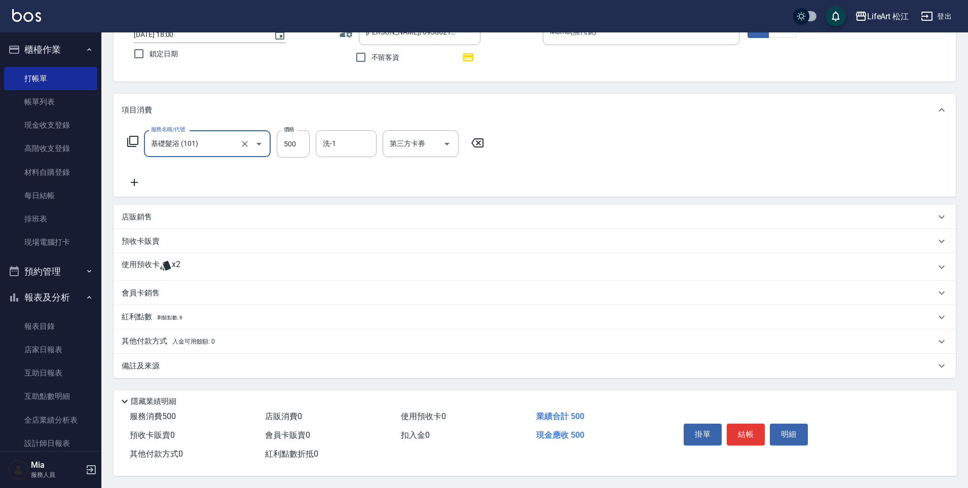
click at [204, 366] on div "備註及來源" at bounding box center [529, 366] width 814 height 11
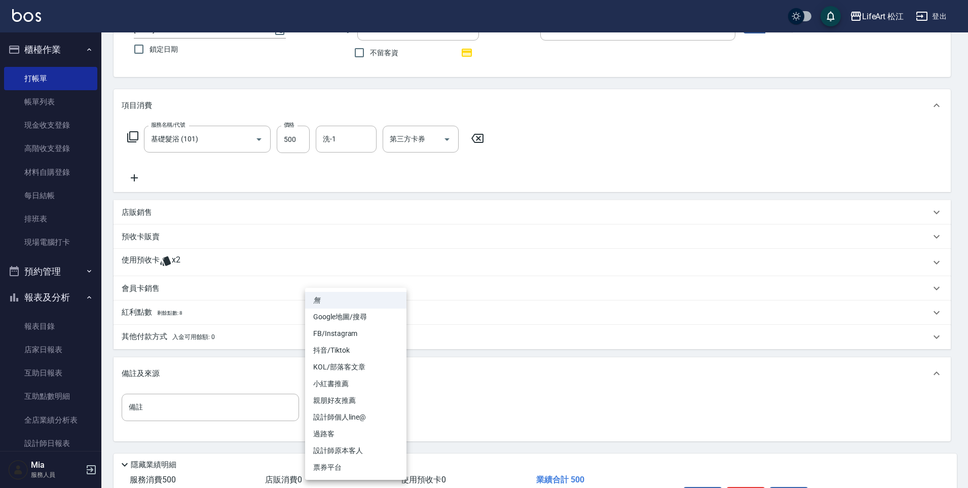
click at [340, 407] on body "LifeArt 松江 登出 櫃檯作業 打帳單 帳單列表 現金收支登錄 高階收支登錄 材料自購登錄 每日結帳 排班表 現場電腦打卡 預約管理 預約管理 單日預約…" at bounding box center [484, 235] width 968 height 631
click at [346, 416] on li "設計師個人line@" at bounding box center [355, 417] width 101 height 17
type input "設計師個人line@"
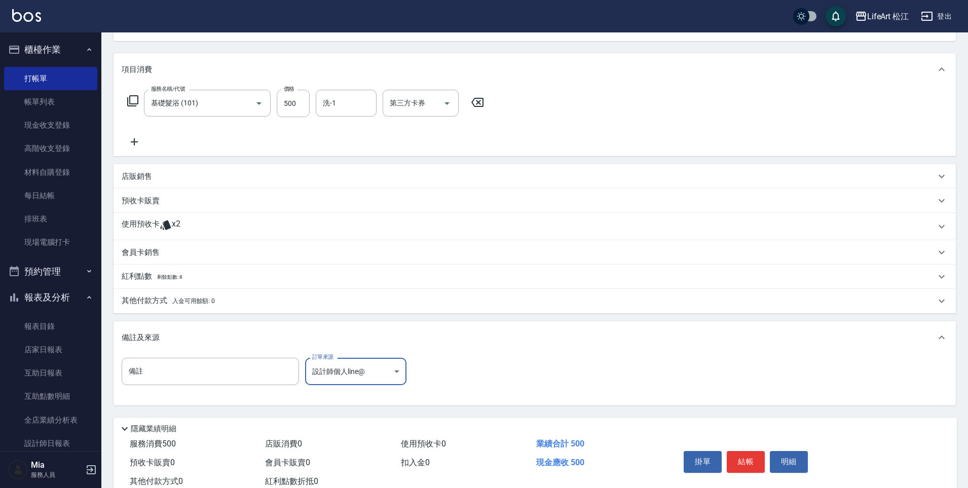
scroll to position [148, 0]
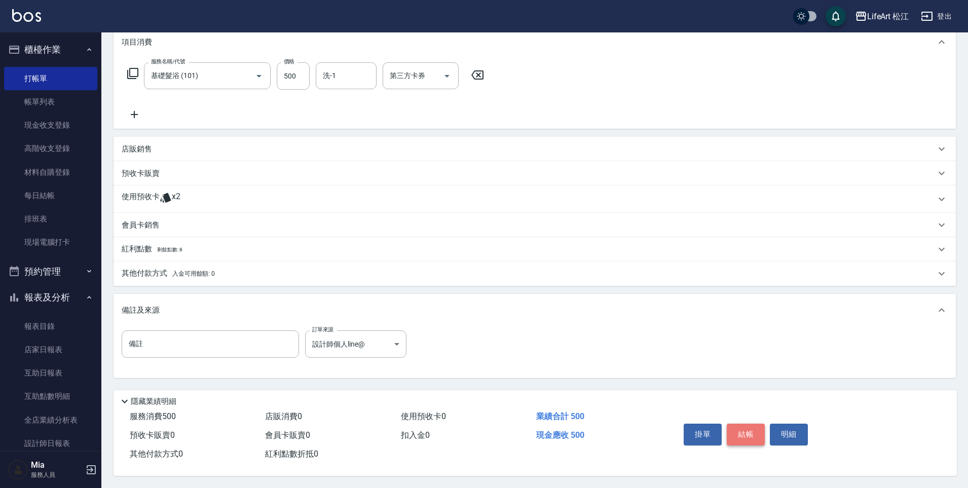
click at [745, 430] on button "結帳" at bounding box center [745, 434] width 38 height 21
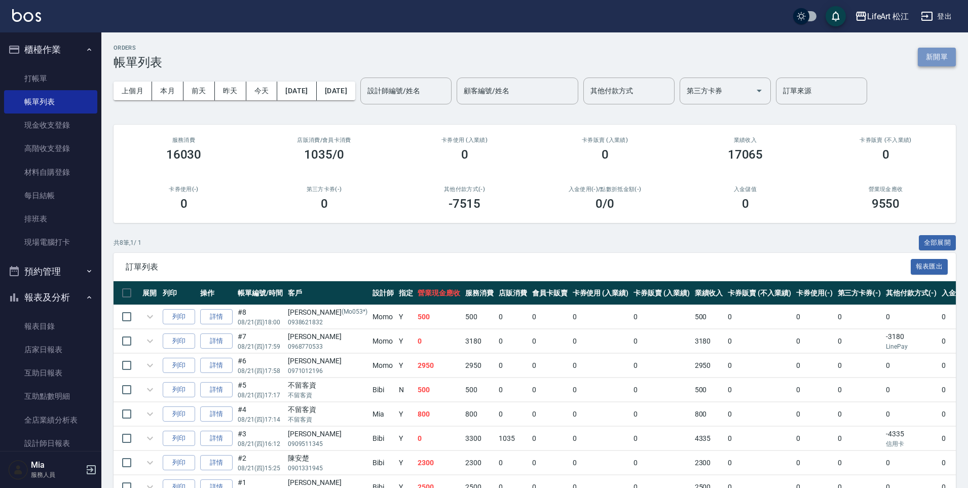
click at [948, 59] on button "新開單" at bounding box center [936, 57] width 38 height 19
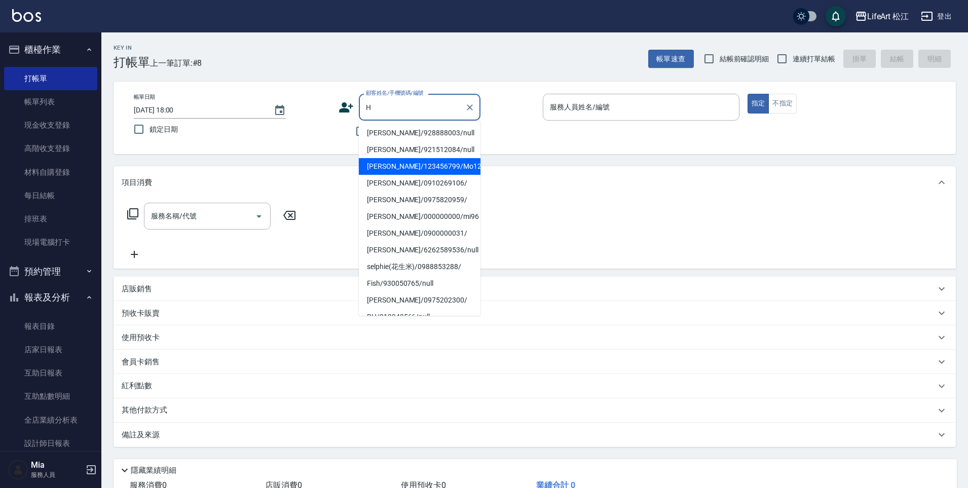
click at [378, 161] on li "[PERSON_NAME]/123456799/Mo126" at bounding box center [420, 166] width 122 height 17
type input "[PERSON_NAME]/123456799/Mo126"
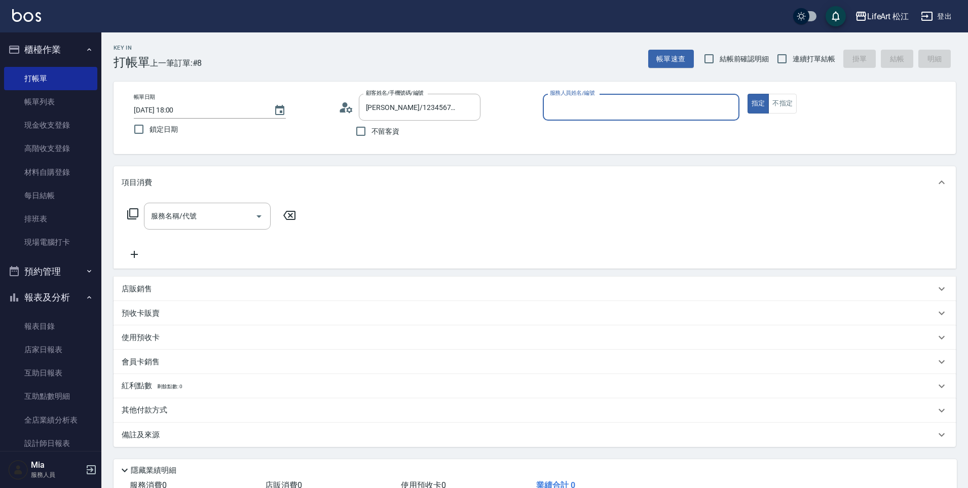
type input "Momo(無代號)"
click at [206, 214] on input "服務名稱/代號" at bounding box center [199, 216] width 102 height 18
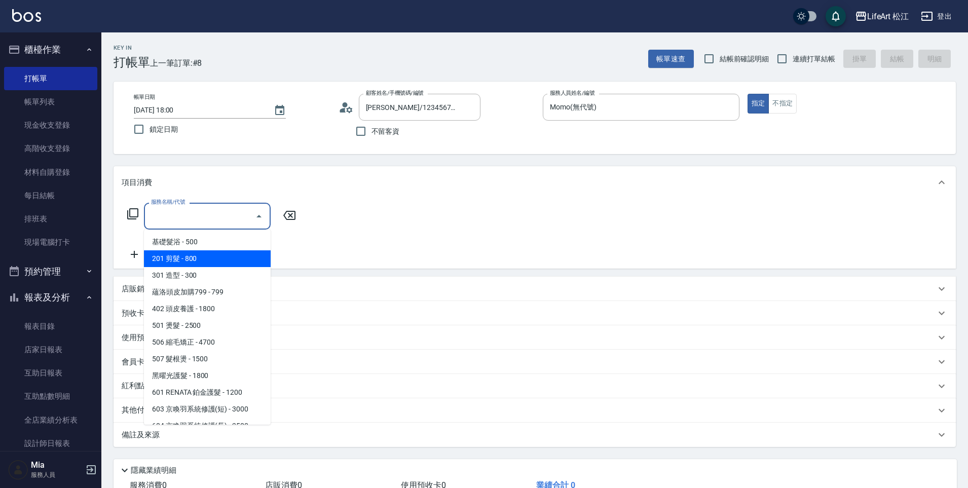
click at [200, 265] on span "201 剪髮 - 800" at bounding box center [207, 258] width 127 height 17
type input "201 剪髮(201)"
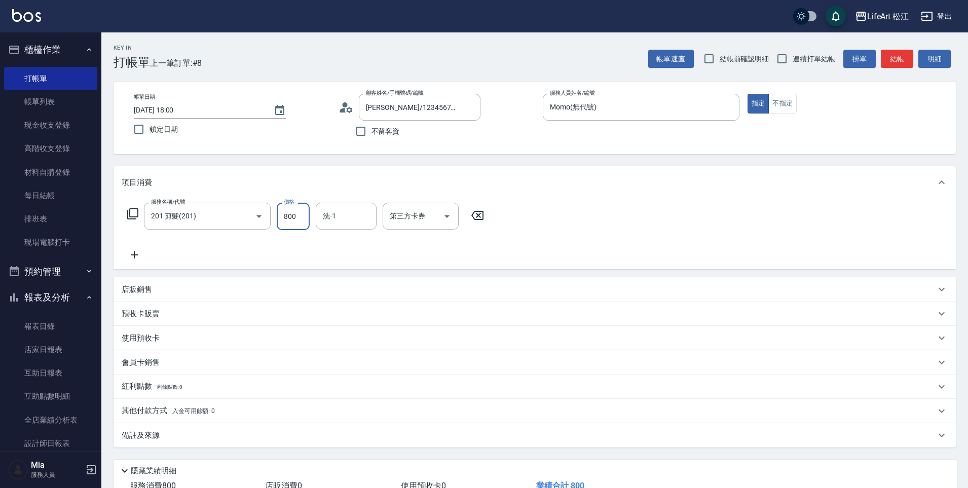
click at [281, 223] on input "800" at bounding box center [293, 216] width 33 height 27
type input "1000"
click at [263, 444] on div "備註及來源" at bounding box center [534, 435] width 842 height 24
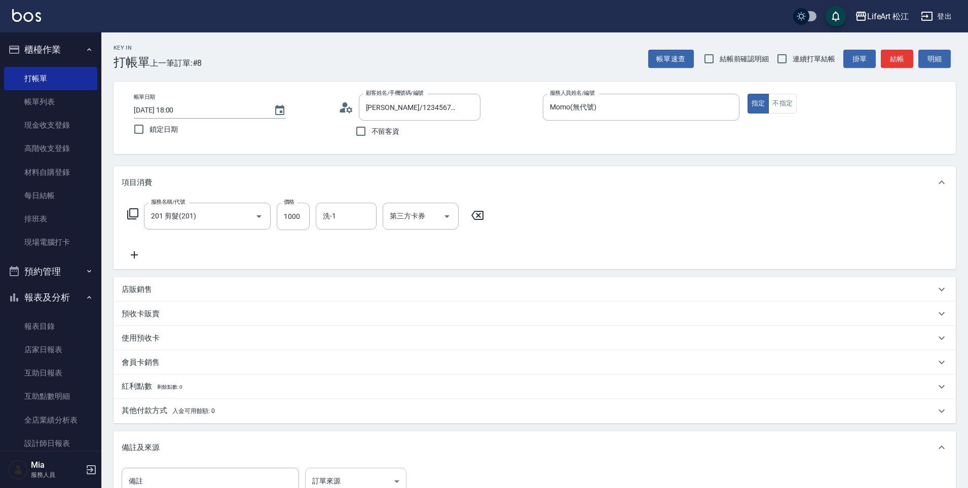
click at [348, 471] on body "LifeArt 松江 登出 櫃檯作業 打帳單 帳單列表 現金收支登錄 高階收支登錄 材料自購登錄 每日結帳 排班表 現場電腦打卡 預約管理 預約管理 單日預約…" at bounding box center [484, 312] width 968 height 625
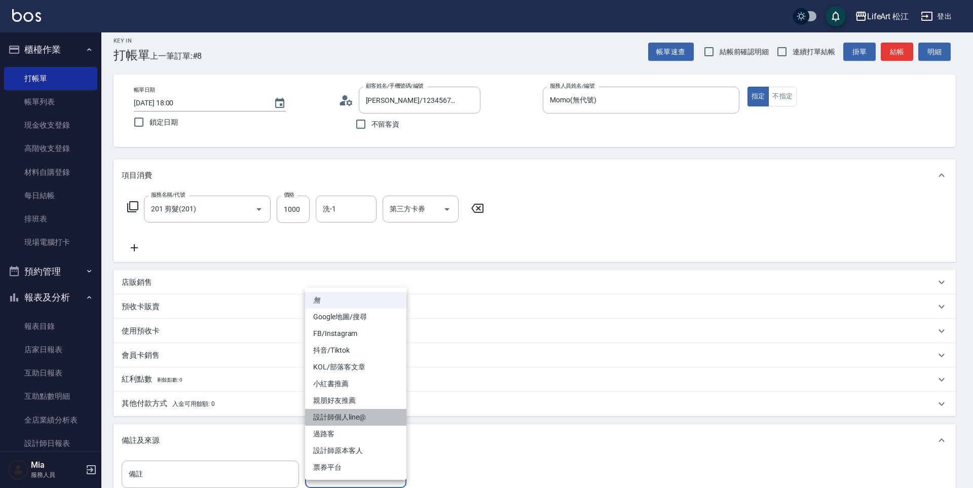
click at [347, 411] on li "設計師個人line@" at bounding box center [355, 417] width 101 height 17
type input "設計師個人line@"
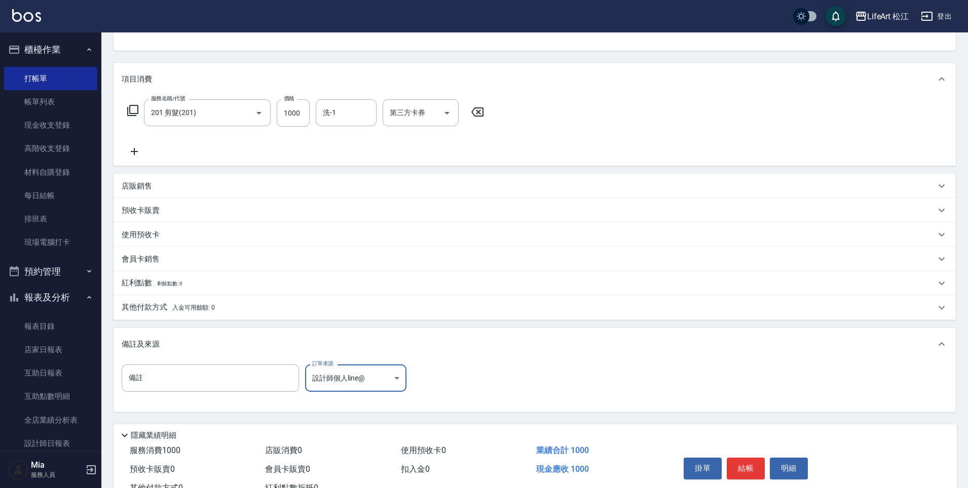
scroll to position [110, 0]
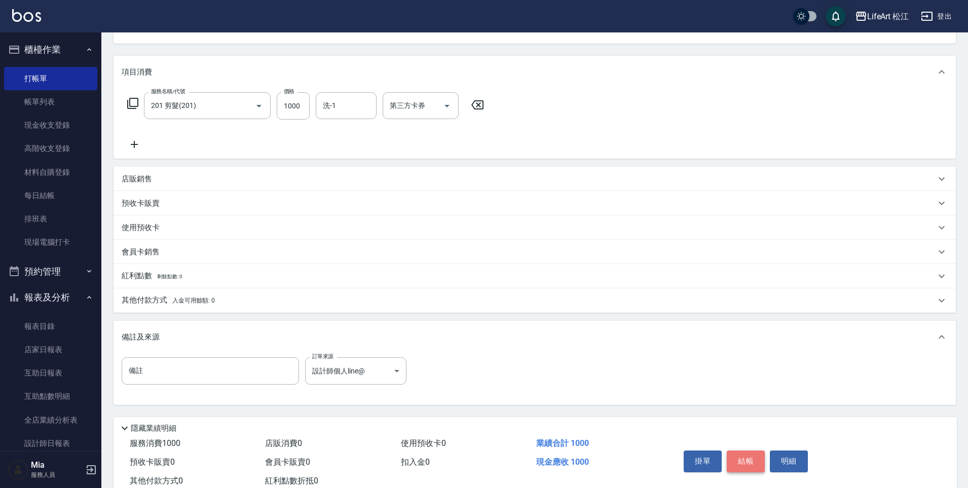
click at [749, 462] on button "結帳" at bounding box center [745, 460] width 38 height 21
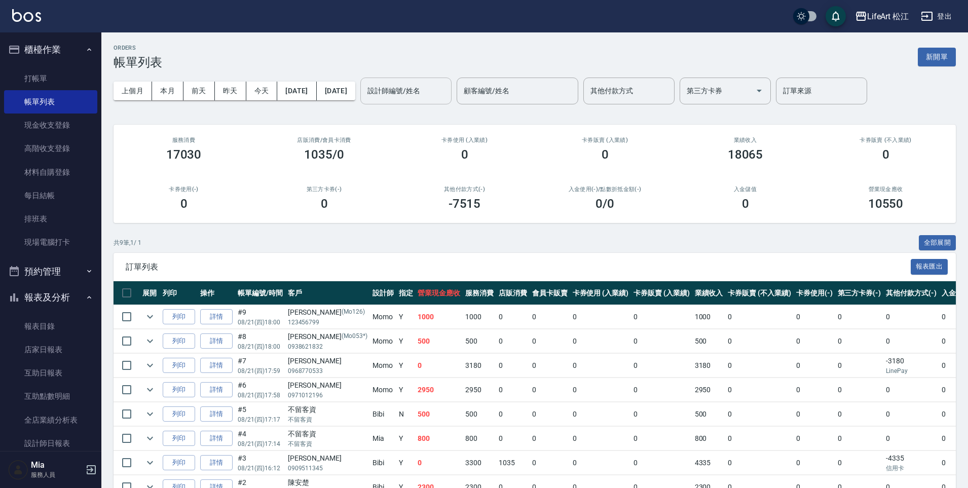
click at [442, 92] on input "設計師編號/姓名" at bounding box center [406, 91] width 82 height 18
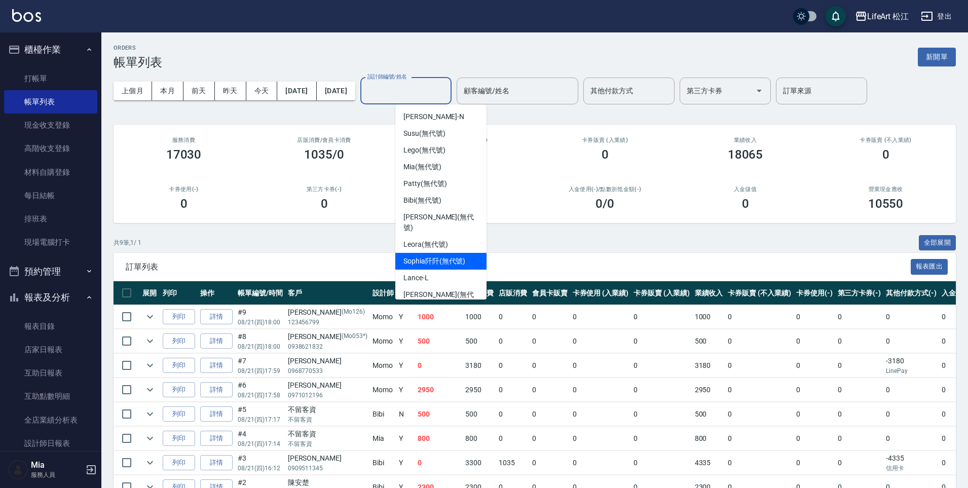
scroll to position [97, 0]
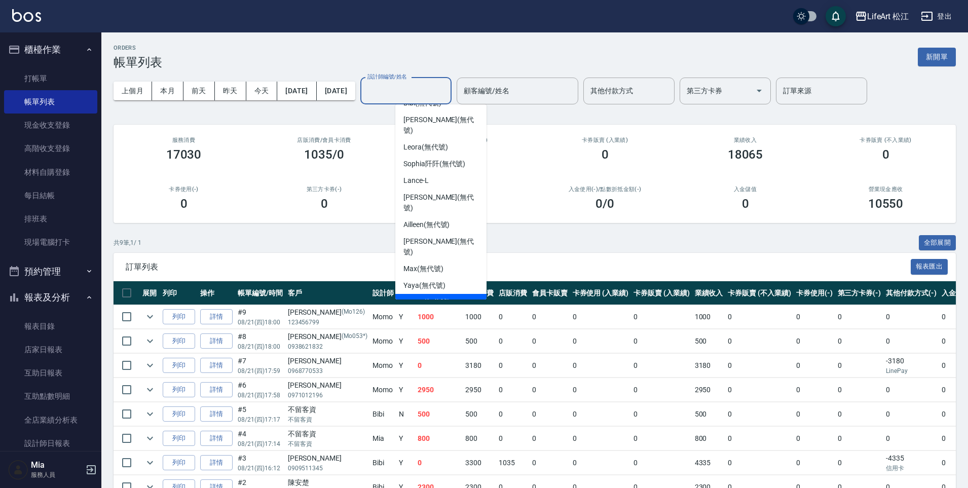
click at [414, 294] on div "Momo (無代號)" at bounding box center [440, 302] width 91 height 17
type input "Momo(無代號)"
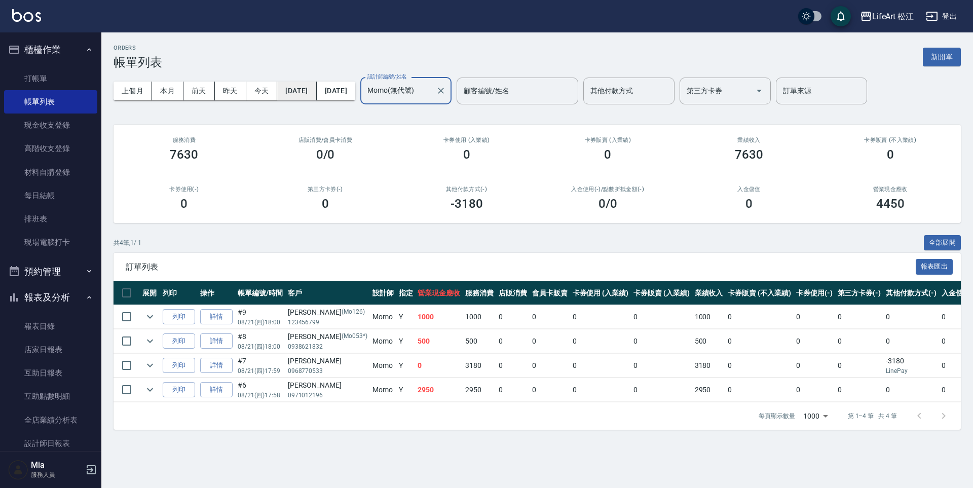
click at [316, 89] on button "[DATE]" at bounding box center [296, 91] width 39 height 19
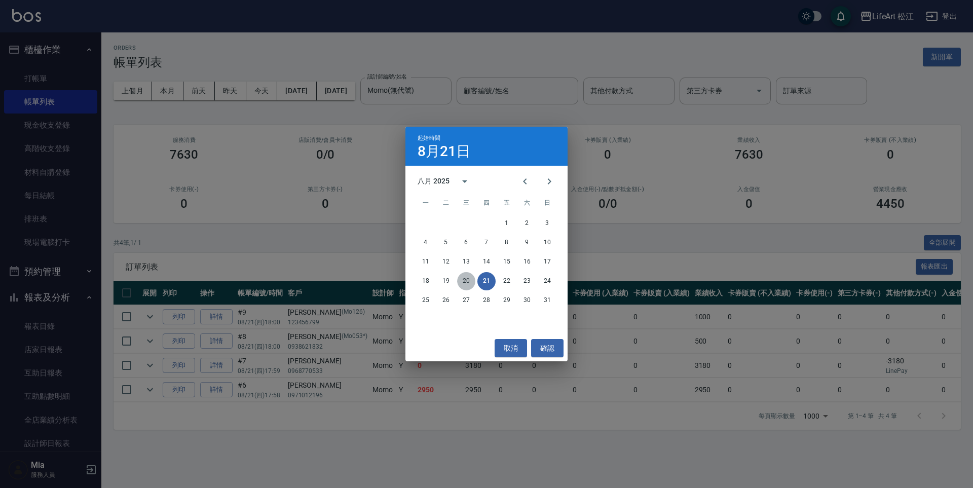
drag, startPoint x: 469, startPoint y: 282, endPoint x: 468, endPoint y: 287, distance: 5.2
click at [469, 282] on button "20" at bounding box center [466, 281] width 18 height 18
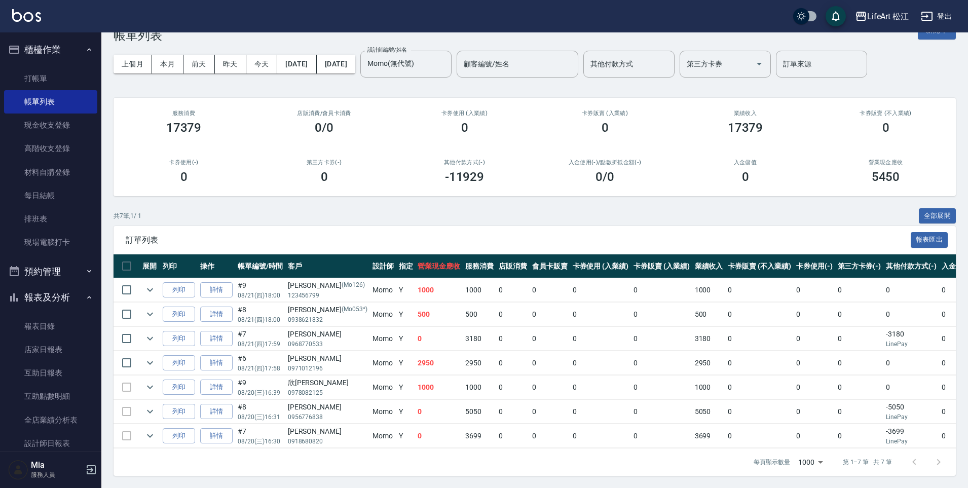
scroll to position [34, 0]
click at [313, 377] on div "欣[PERSON_NAME]" at bounding box center [328, 382] width 80 height 11
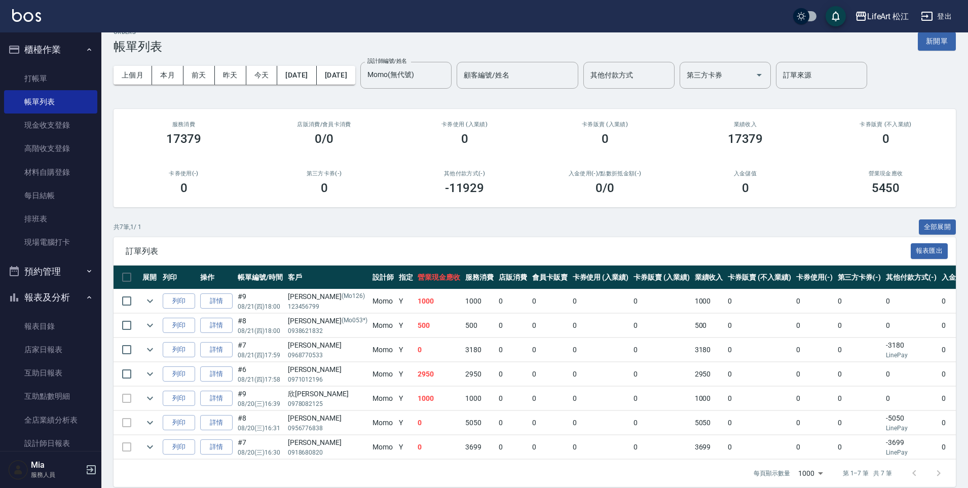
scroll to position [0, 0]
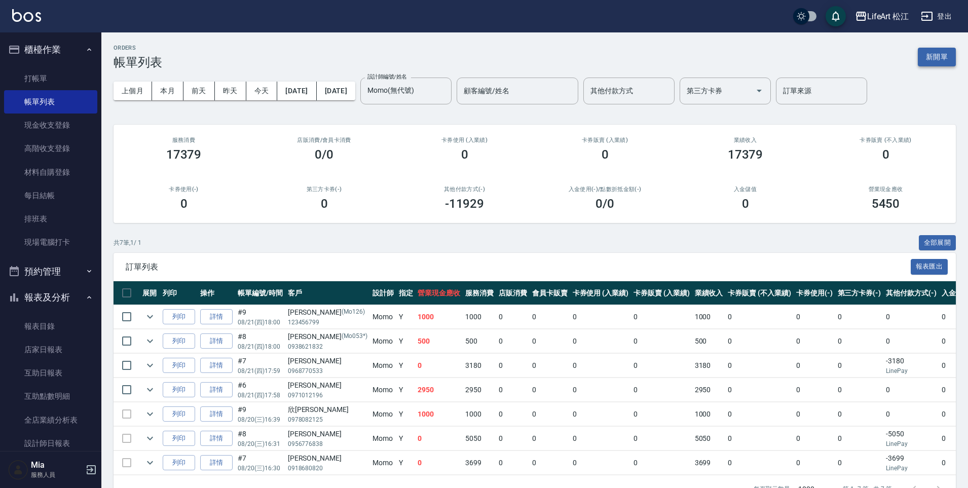
click at [937, 56] on button "新開單" at bounding box center [936, 57] width 38 height 19
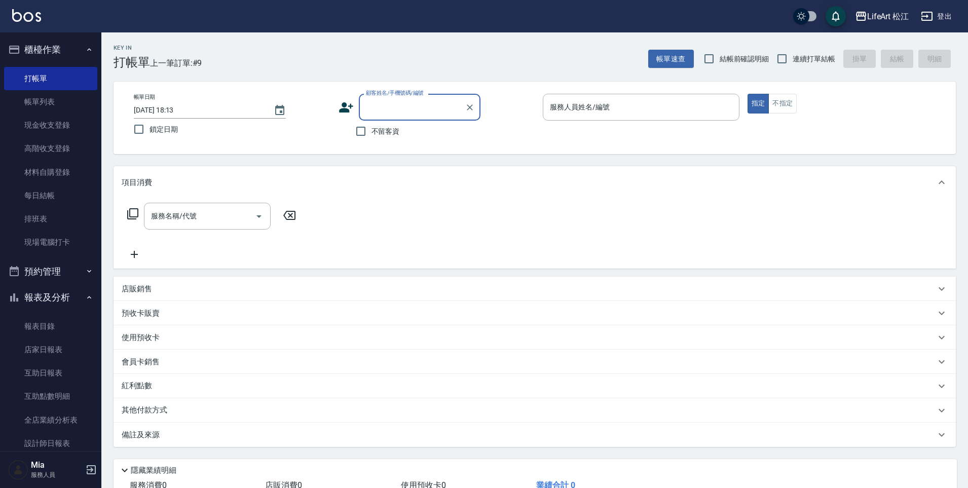
click at [411, 118] on div "顧客姓名/手機號碼/編號" at bounding box center [420, 107] width 122 height 27
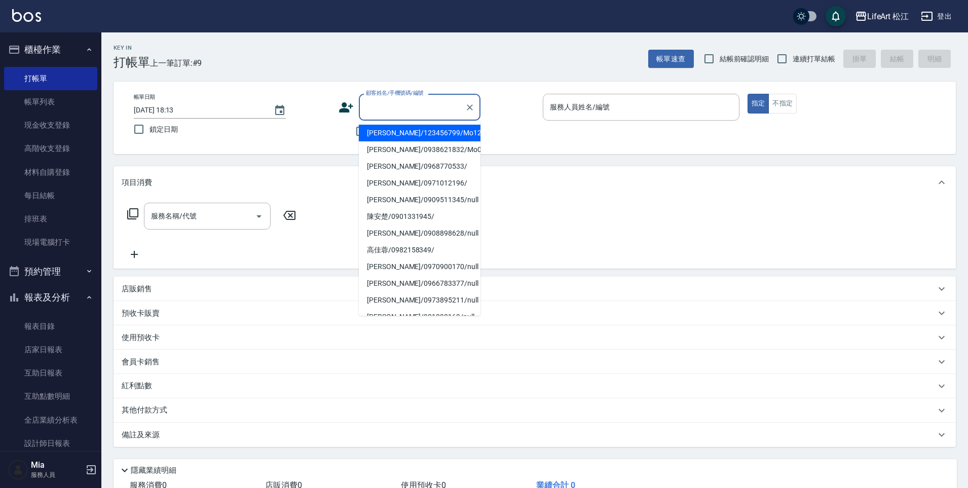
type input "u"
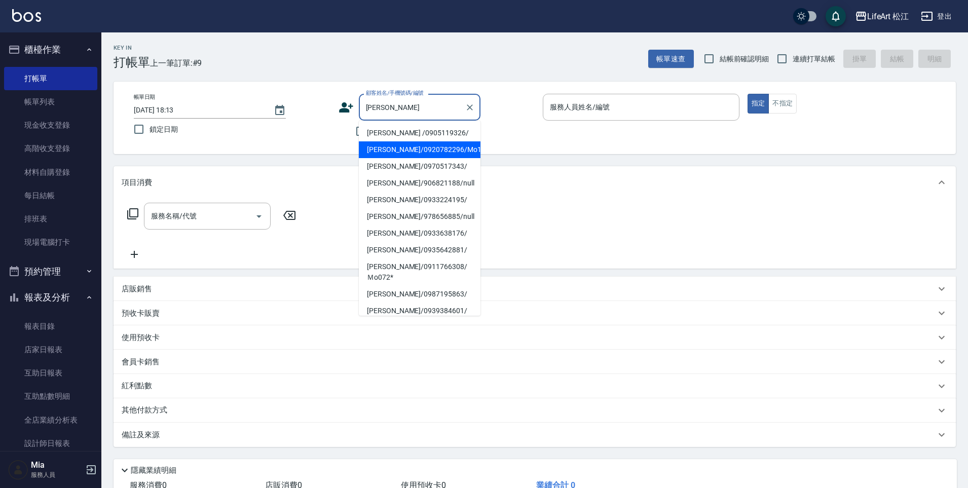
click at [381, 152] on li "[PERSON_NAME]/0920782296/Mo108*" at bounding box center [420, 149] width 122 height 17
type input "[PERSON_NAME]/0920782296/Mo108*"
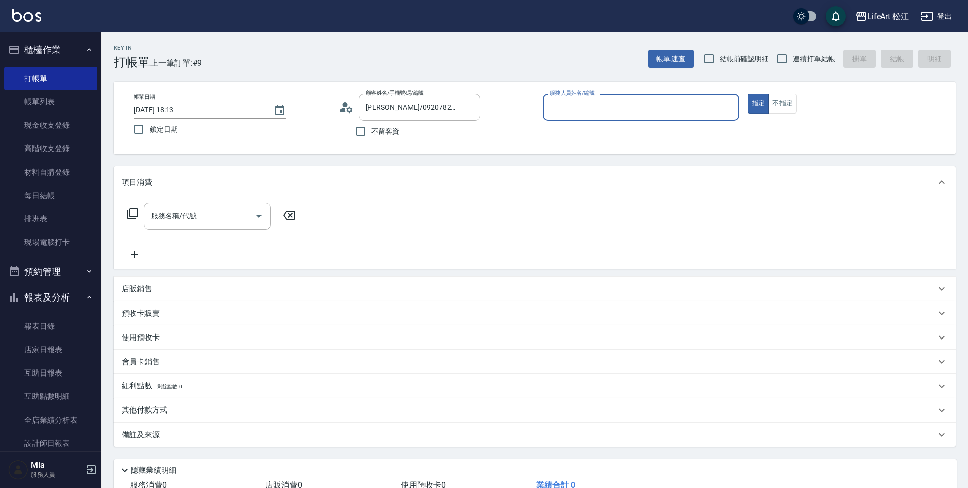
type input "Momo(無代號)"
click at [149, 296] on p "店販銷售" at bounding box center [137, 292] width 30 height 11
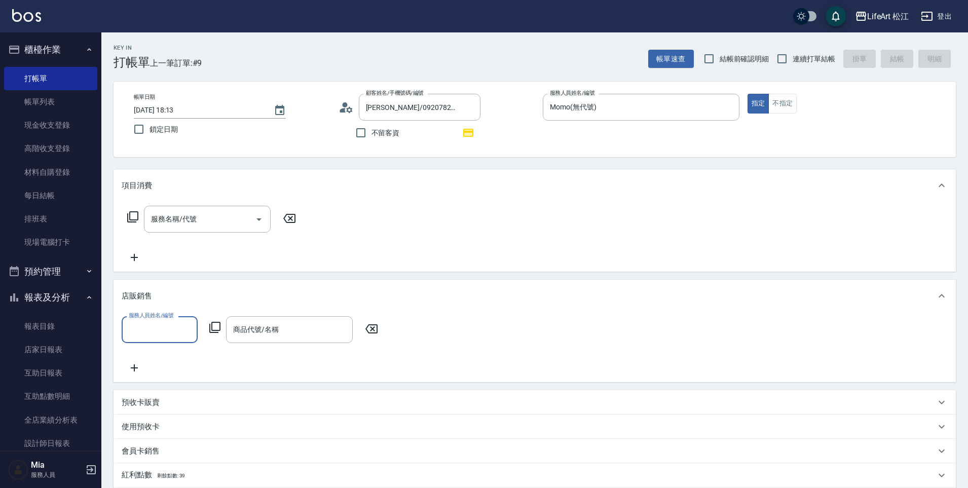
drag, startPoint x: 152, startPoint y: 330, endPoint x: 139, endPoint y: 338, distance: 15.9
click at [152, 332] on input "服務人員姓名/編號" at bounding box center [159, 330] width 67 height 18
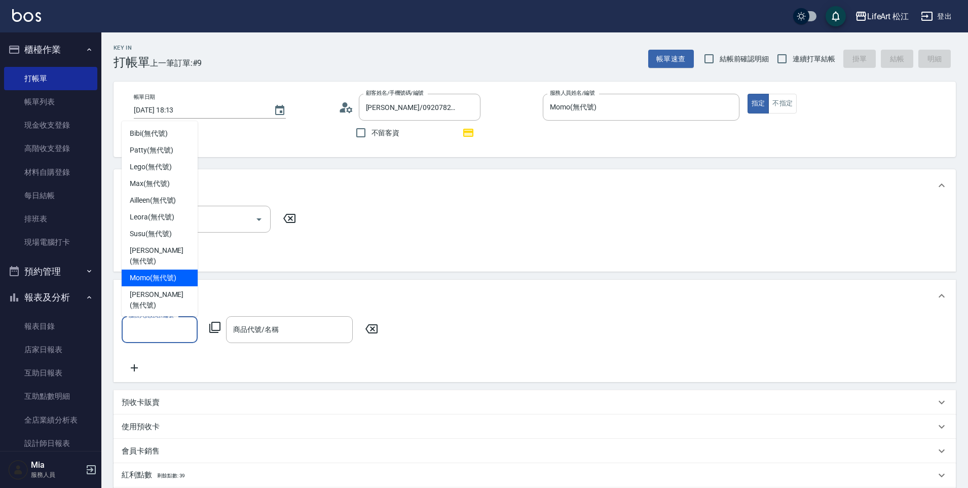
click at [141, 273] on span "Momo (無代號)" at bounding box center [153, 278] width 47 height 11
type input "Momo(無代號)"
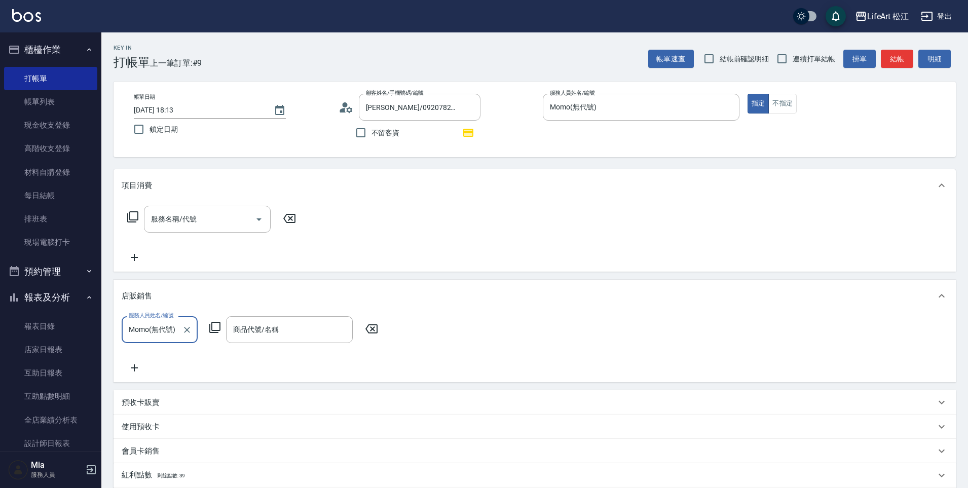
click at [135, 372] on icon at bounding box center [134, 368] width 25 height 12
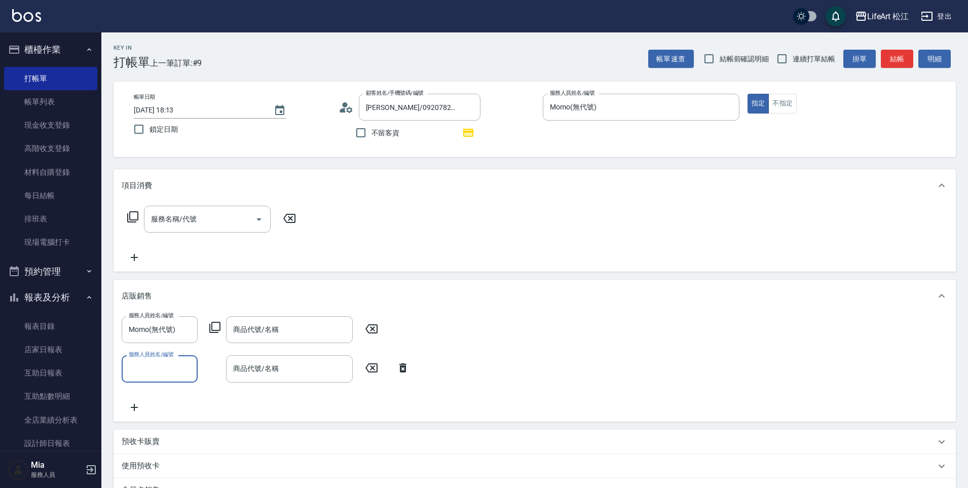
click at [138, 371] on input "服務人員姓名/編號" at bounding box center [159, 369] width 67 height 18
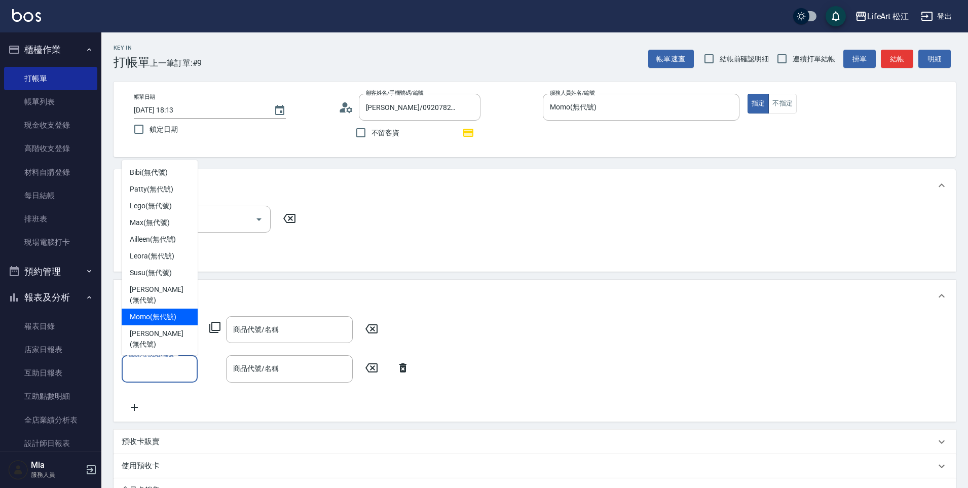
click at [160, 309] on div "Momo (無代號)" at bounding box center [160, 317] width 76 height 17
type input "Momo(無代號)"
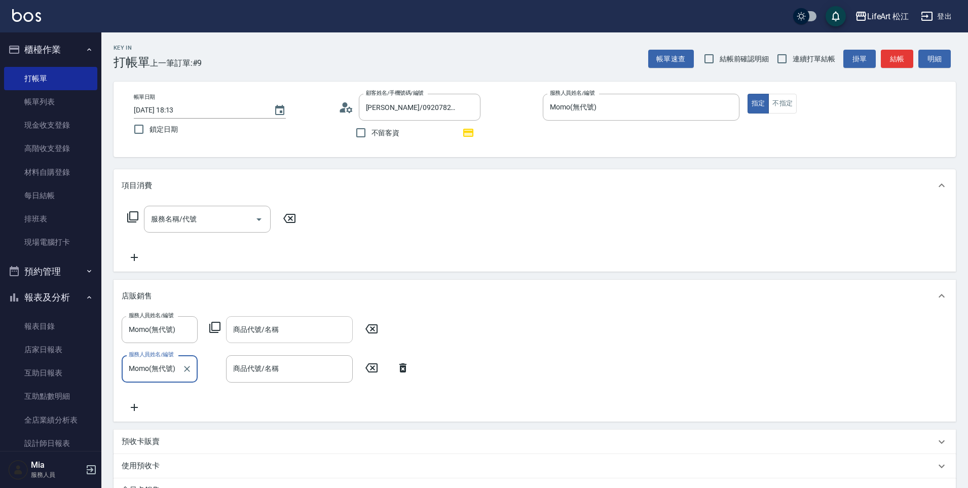
click at [288, 329] on input "商品代號/名稱" at bounding box center [290, 330] width 118 height 18
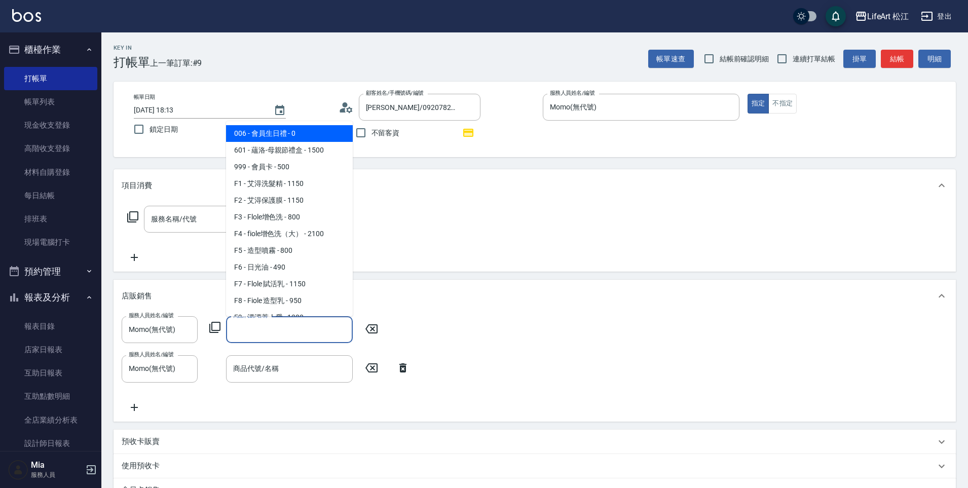
click at [293, 326] on input "商品代號/名稱" at bounding box center [290, 330] width 118 height 18
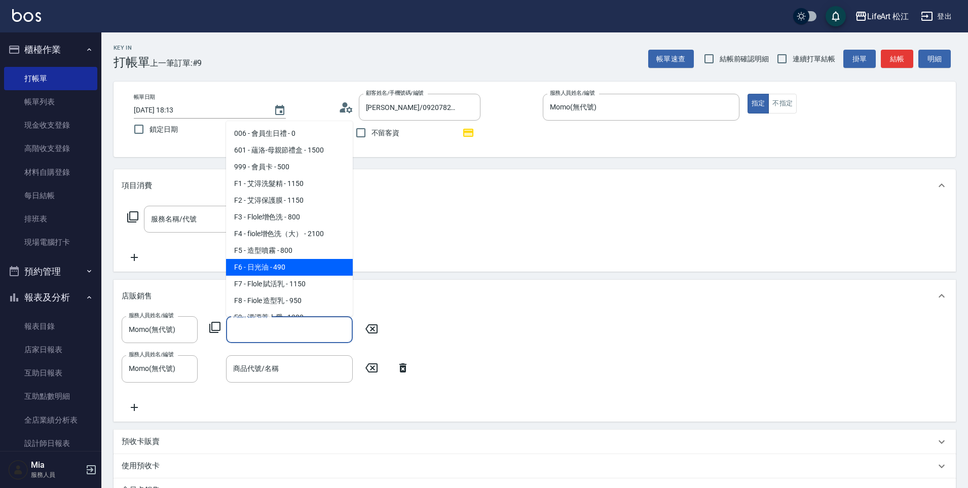
click at [284, 261] on span "F6 - 日光油 - 490" at bounding box center [289, 267] width 127 height 17
type input "日光油"
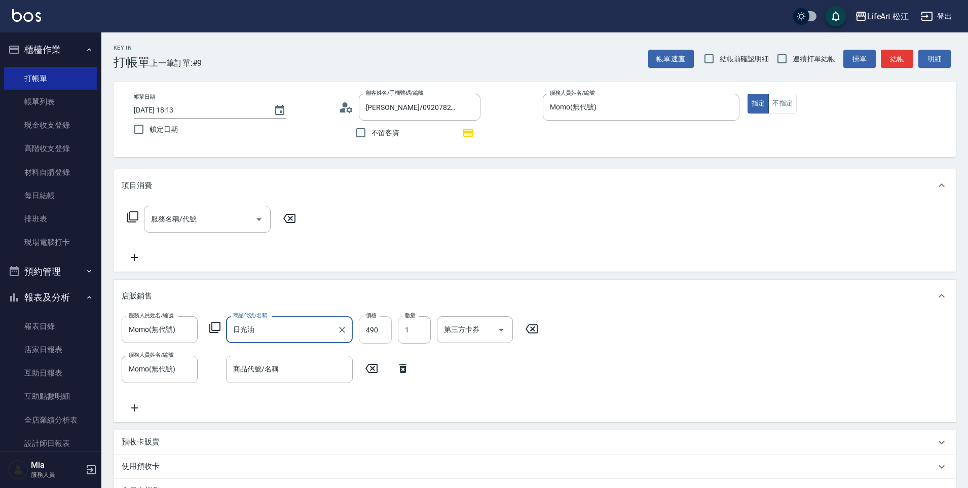
click at [381, 333] on input "490" at bounding box center [375, 329] width 33 height 27
type input "441"
click at [306, 366] on input "商品代號/名稱" at bounding box center [290, 369] width 118 height 18
click at [250, 377] on input "商品代號/名稱" at bounding box center [290, 369] width 118 height 18
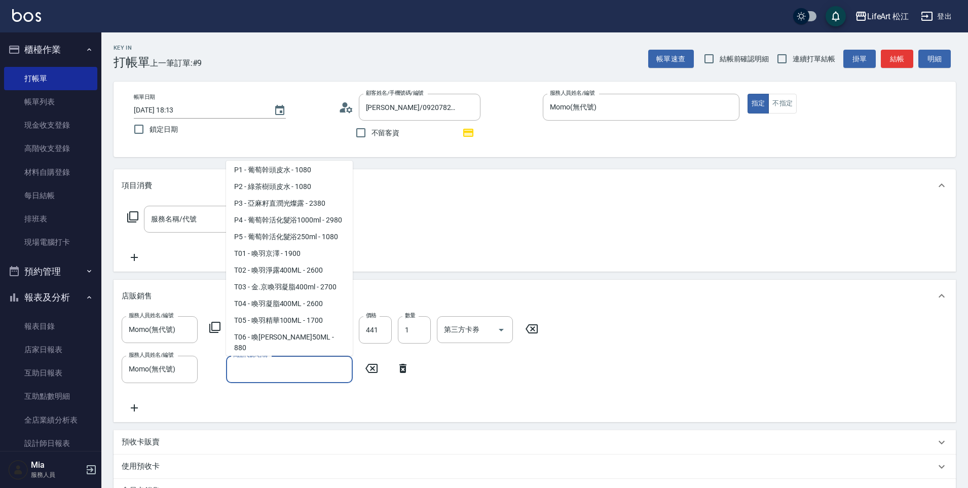
scroll to position [437, 0]
click at [285, 179] on span "P1 - 葡萄幹頭皮水 - 1080" at bounding box center [289, 170] width 127 height 17
type input "葡萄幹頭皮水"
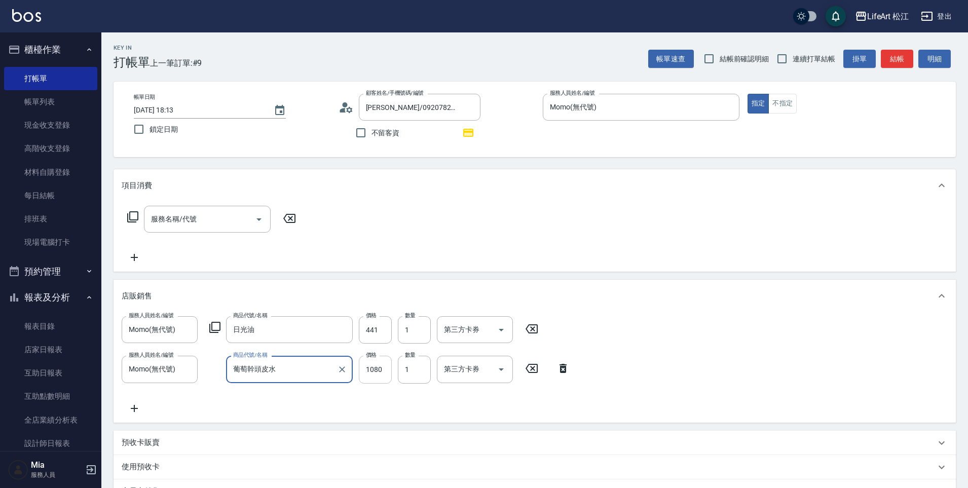
click at [389, 374] on input "1080" at bounding box center [375, 369] width 33 height 27
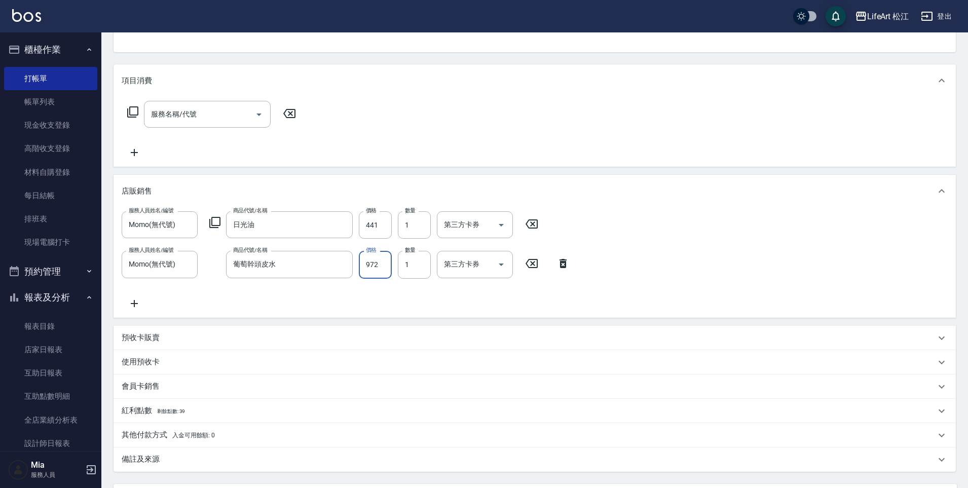
scroll to position [203, 0]
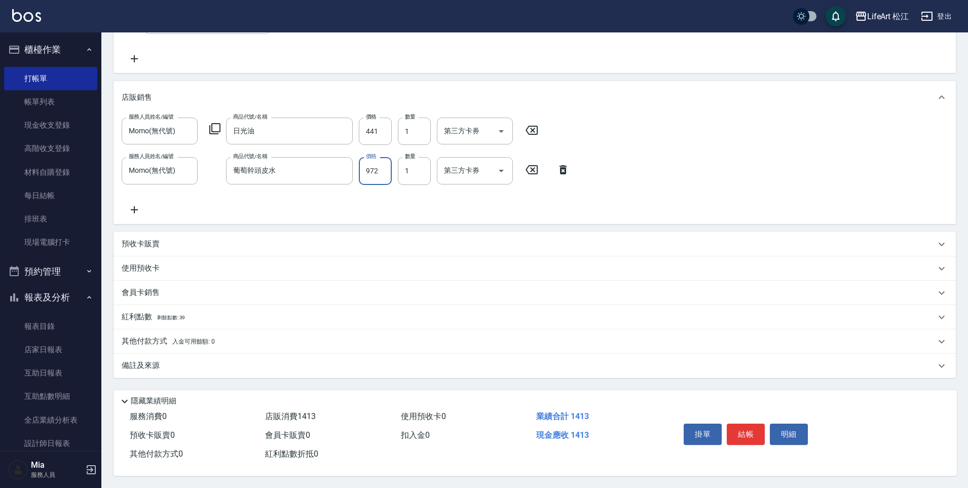
type input "972"
click at [173, 338] on span "入金可用餘額: 0" at bounding box center [193, 341] width 43 height 7
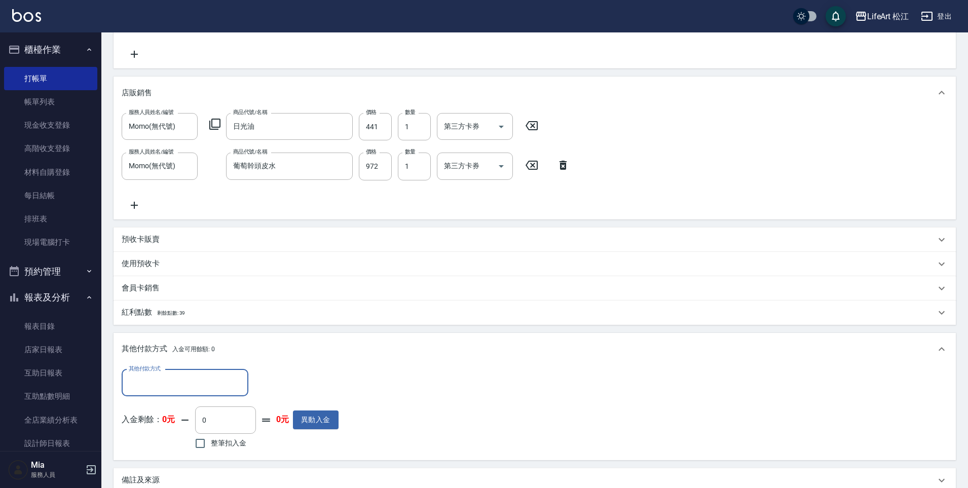
scroll to position [0, 0]
drag, startPoint x: 191, startPoint y: 383, endPoint x: 198, endPoint y: 383, distance: 6.6
click at [193, 383] on input "其他付款方式" at bounding box center [185, 383] width 118 height 18
click at [177, 412] on span "轉帳" at bounding box center [185, 408] width 127 height 17
type input "轉帳"
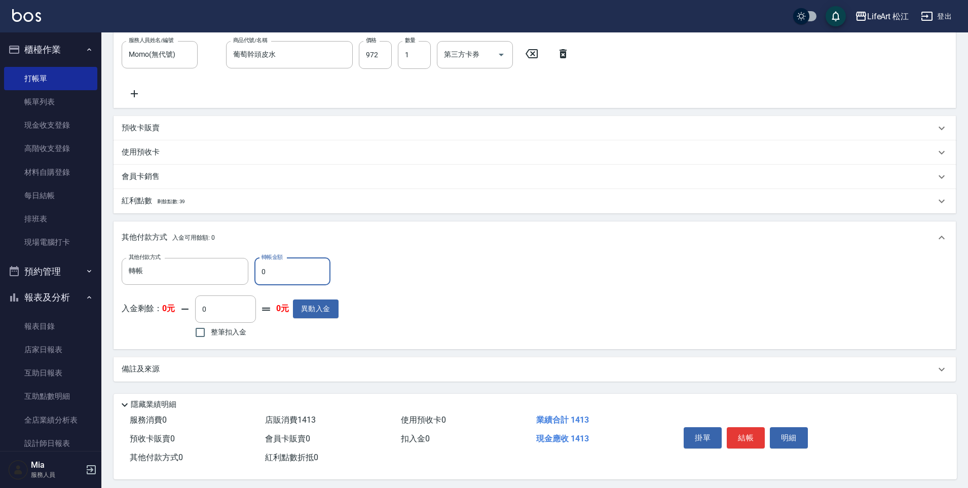
scroll to position [323, 0]
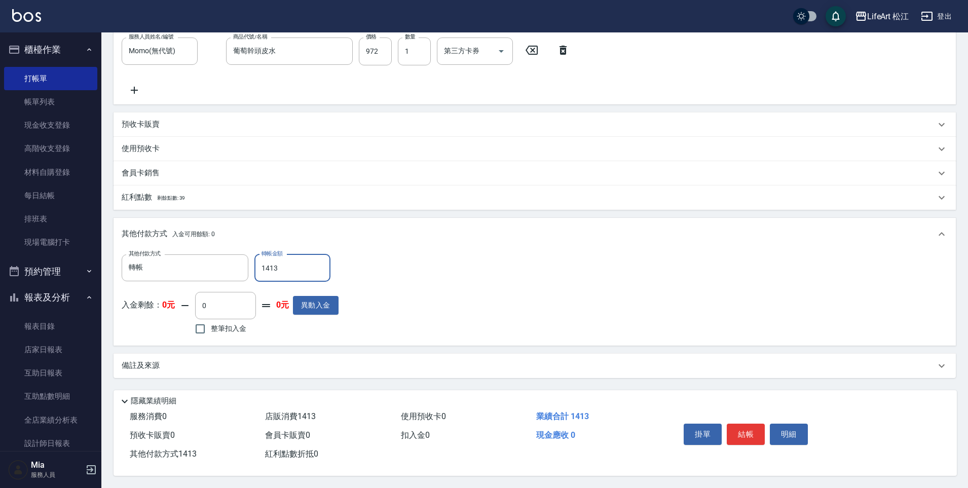
type input "1413"
click at [223, 369] on div "備註及來源" at bounding box center [534, 366] width 842 height 24
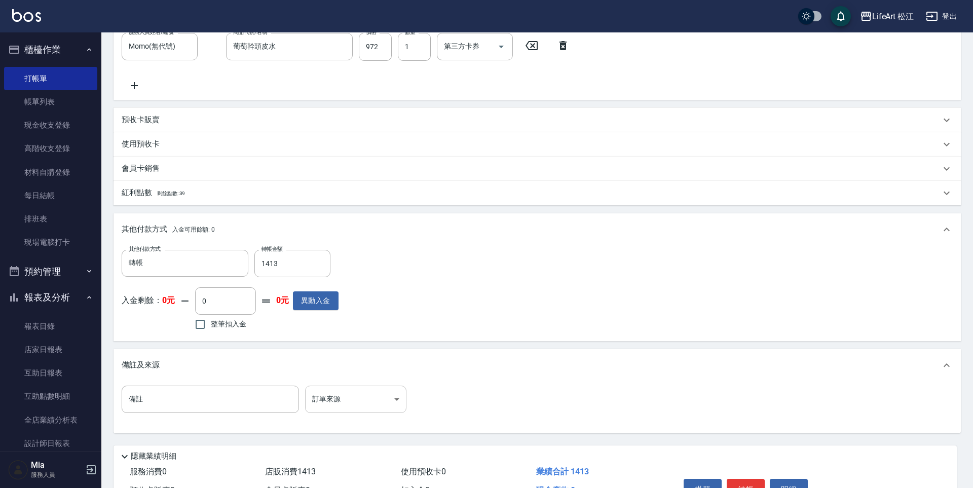
click at [365, 409] on body "LifeArt 松江 登出 櫃檯作業 打帳單 帳單列表 現金收支登錄 高階收支登錄 材料自購登錄 每日結帳 排班表 現場電腦打卡 預約管理 預約管理 單日預約…" at bounding box center [486, 110] width 973 height 866
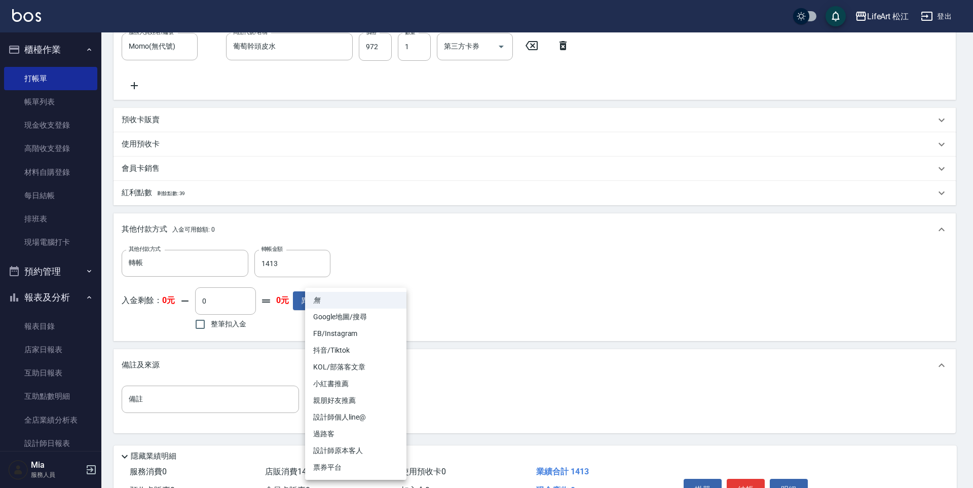
click at [363, 409] on li "設計師個人line@" at bounding box center [355, 417] width 101 height 17
type input "設計師個人line@"
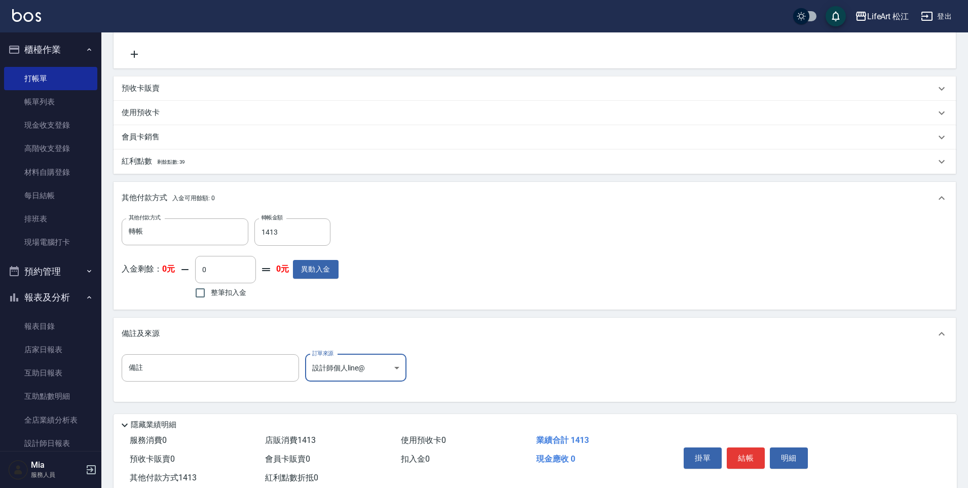
scroll to position [382, 0]
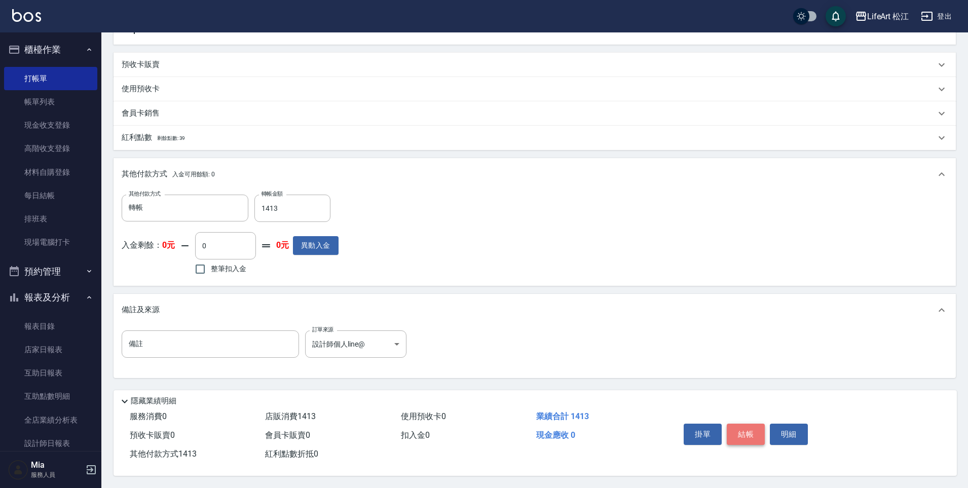
click at [747, 436] on button "結帳" at bounding box center [745, 434] width 38 height 21
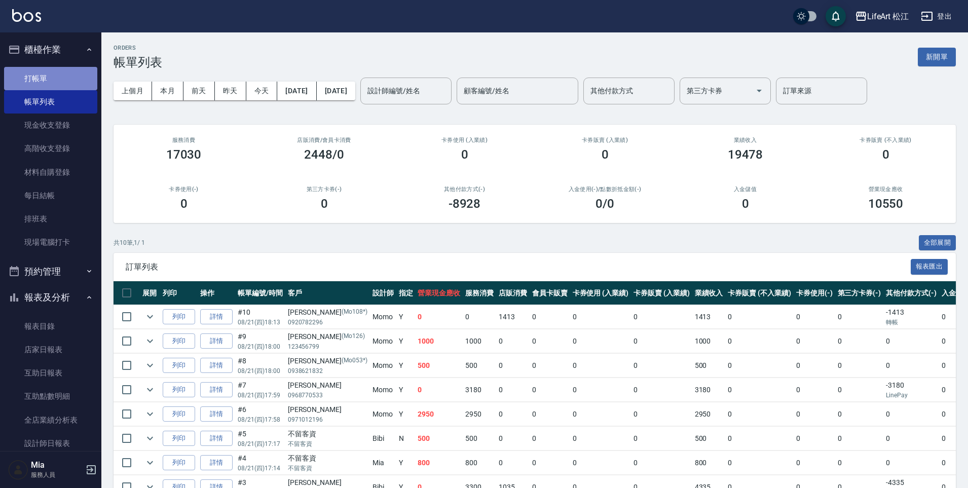
click at [63, 70] on link "打帳單" at bounding box center [50, 78] width 93 height 23
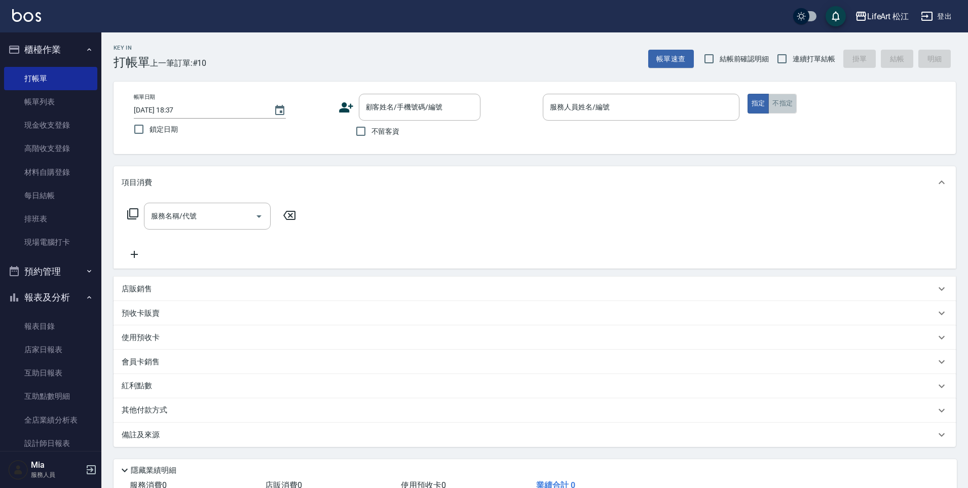
click at [791, 94] on button "不指定" at bounding box center [782, 104] width 28 height 20
click at [613, 103] on input "服務人員姓名/編號" at bounding box center [640, 107] width 187 height 18
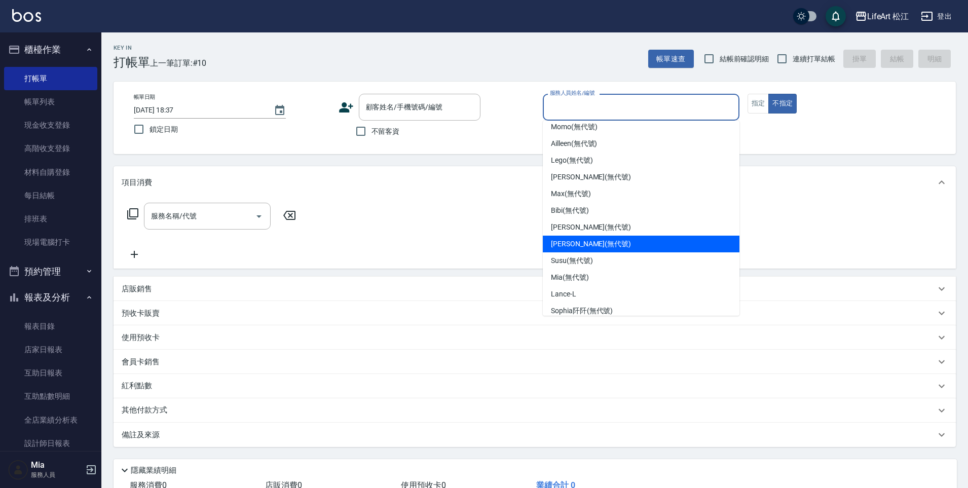
scroll to position [34, 0]
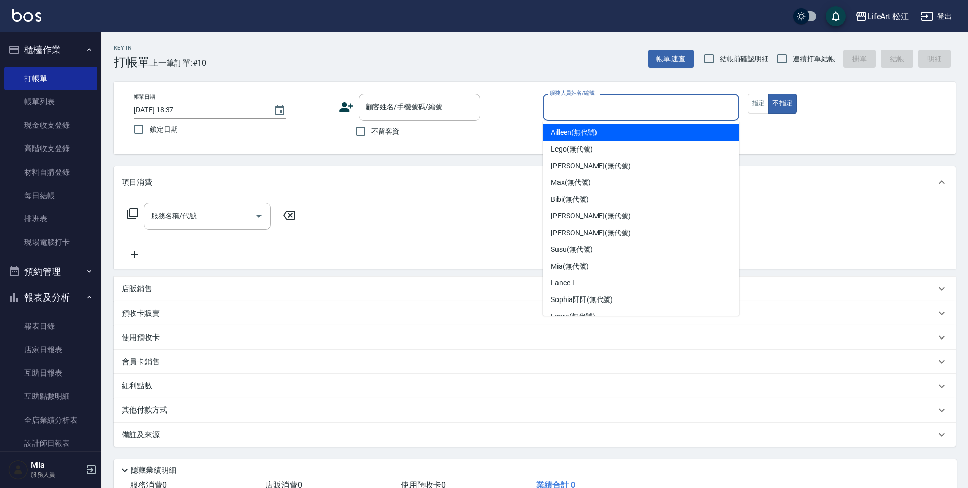
click at [585, 135] on span "Ailleen (無代號)" at bounding box center [574, 132] width 46 height 11
type input "Ailleen(無代號)"
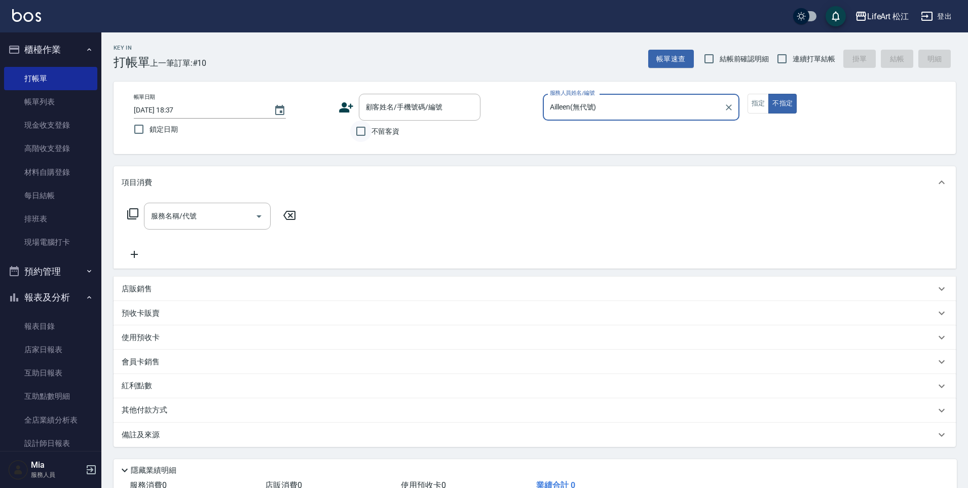
click at [367, 135] on input "不留客資" at bounding box center [360, 131] width 21 height 21
checkbox input "true"
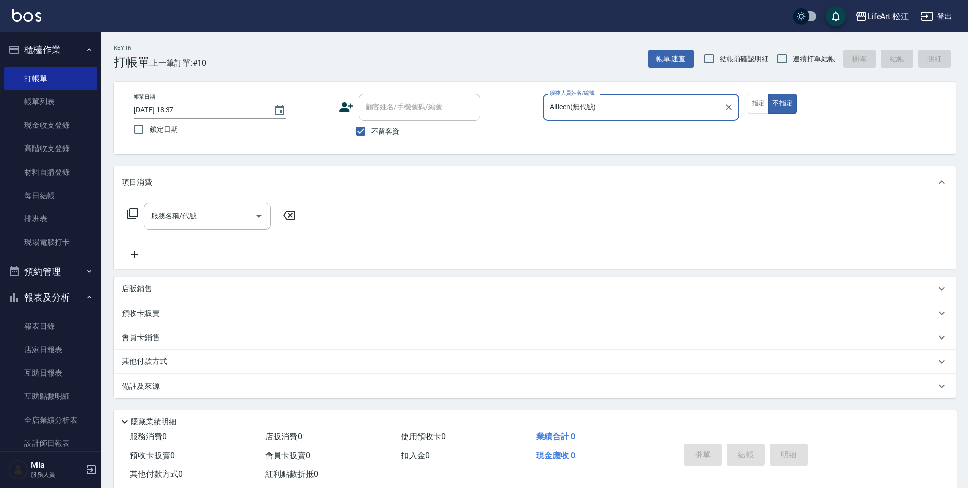
click at [185, 231] on div "服務名稱/代號 服務名稱/代號" at bounding box center [212, 232] width 180 height 58
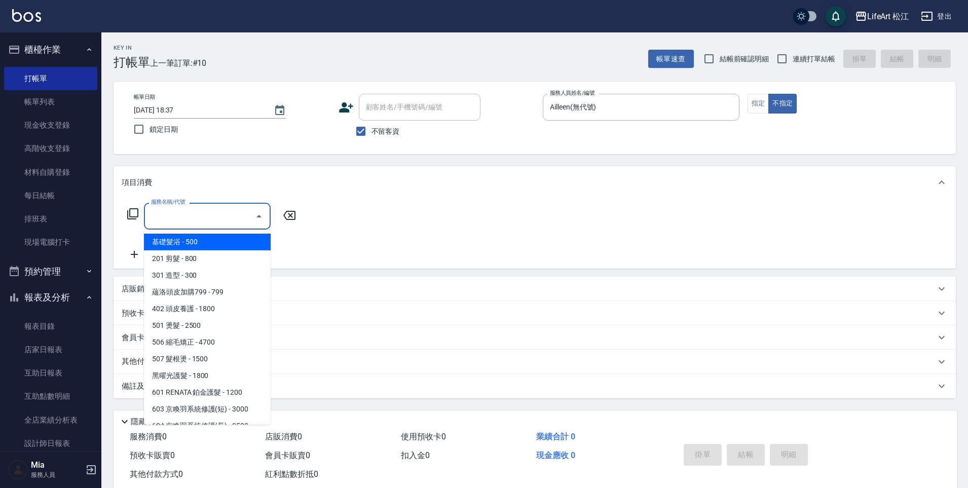
click at [186, 208] on div "服務名稱/代號 服務名稱/代號" at bounding box center [207, 216] width 127 height 27
click at [179, 245] on span "基礎髮浴 - 500" at bounding box center [207, 242] width 127 height 17
type input "基礎髮浴 (101)"
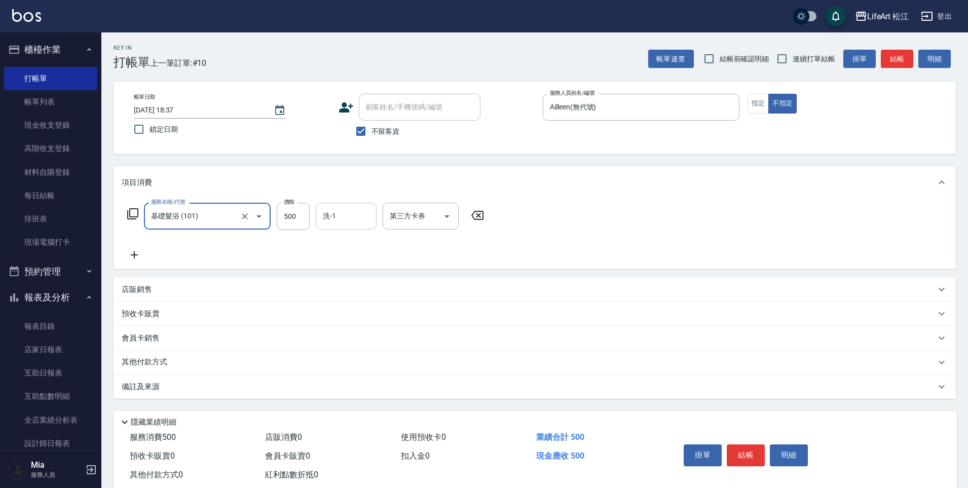
click at [348, 210] on input "洗-1" at bounding box center [346, 216] width 52 height 18
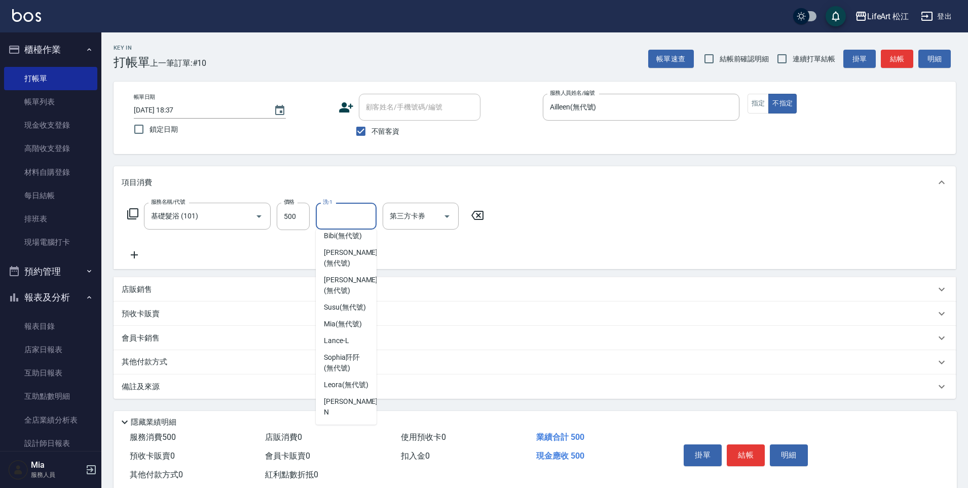
scroll to position [179, 0]
click at [350, 349] on span "Leora (無代號)" at bounding box center [346, 343] width 45 height 11
type input "Leora(無代號)"
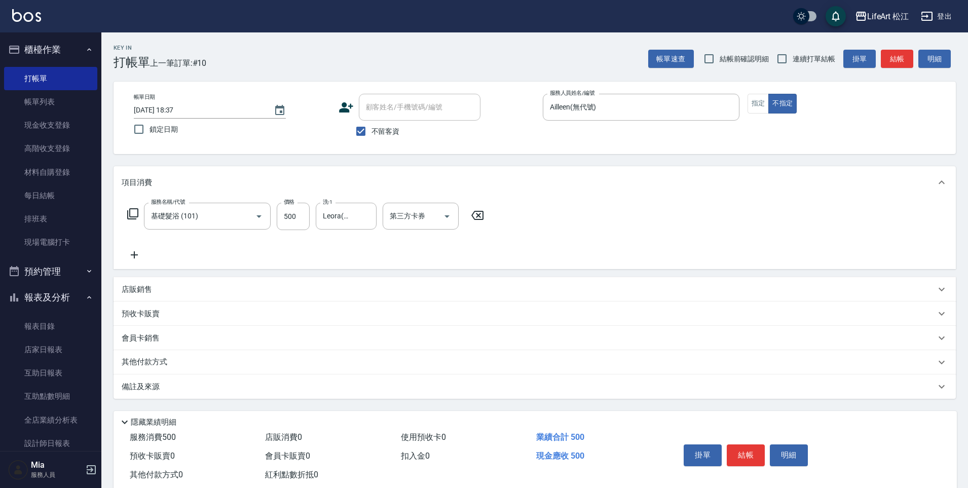
click at [151, 393] on div "備註及來源" at bounding box center [534, 386] width 842 height 24
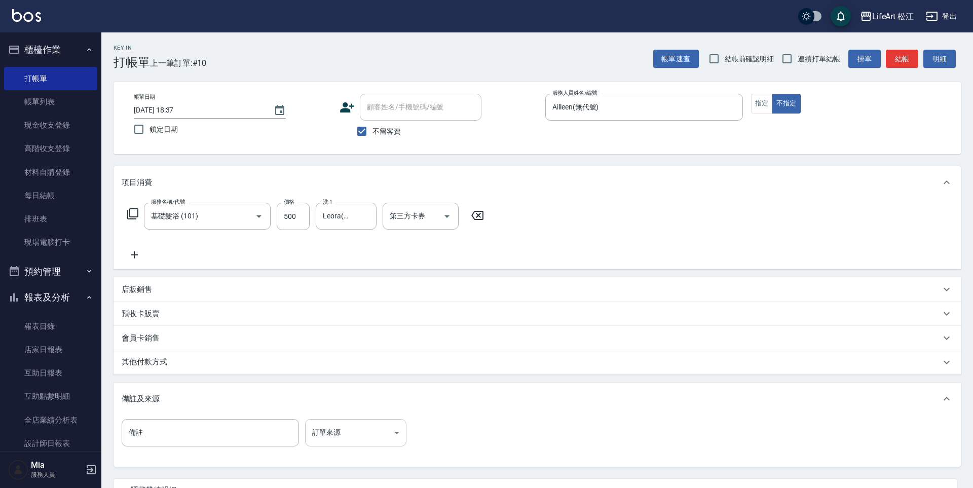
click at [361, 440] on body "LifeArt 松江 登出 櫃檯作業 打帳單 帳單列表 現金收支登錄 高階收支登錄 材料自購登錄 每日結帳 排班表 現場電腦打卡 預約管理 預約管理 單日預約…" at bounding box center [486, 288] width 973 height 577
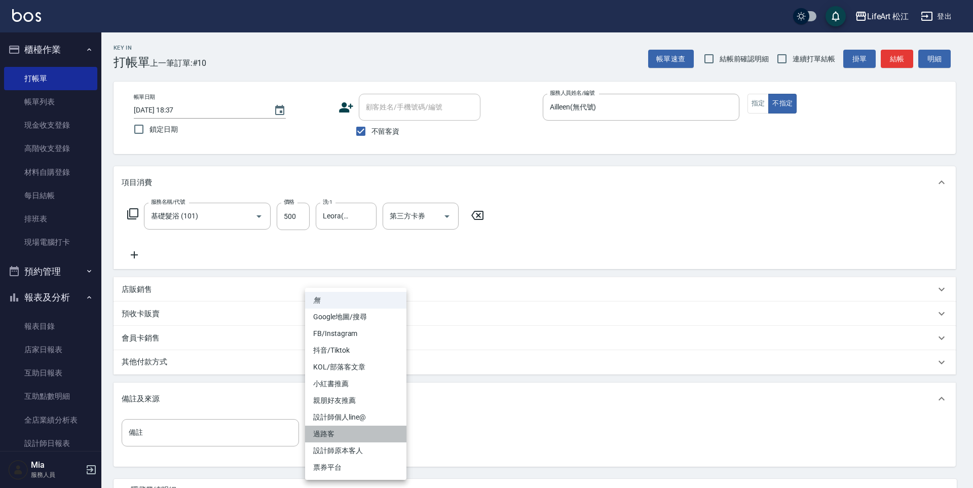
click at [368, 431] on li "過路客" at bounding box center [355, 434] width 101 height 17
type input "過路客"
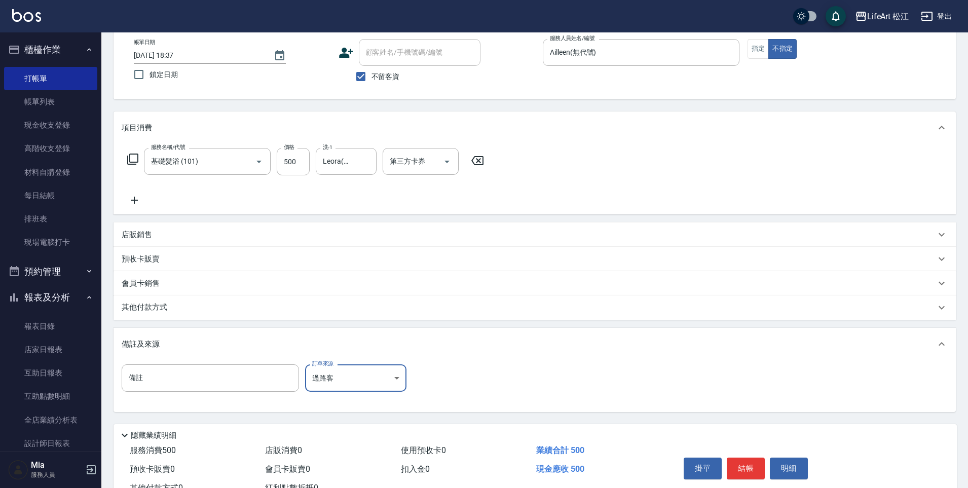
scroll to position [93, 0]
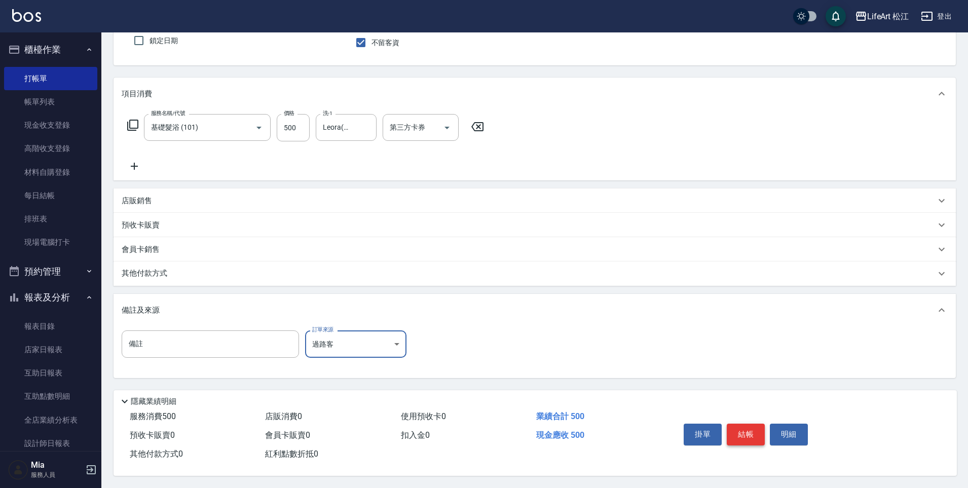
click at [741, 435] on button "結帳" at bounding box center [745, 434] width 38 height 21
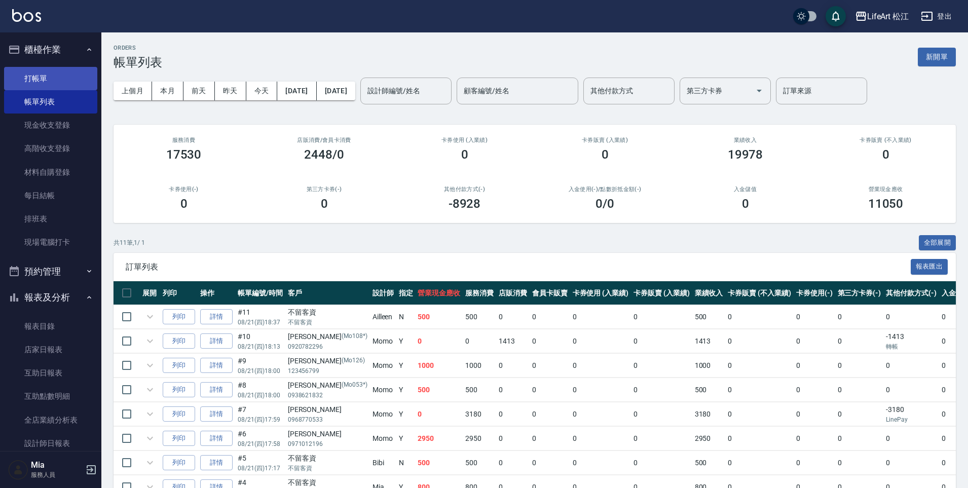
click at [46, 73] on link "打帳單" at bounding box center [50, 78] width 93 height 23
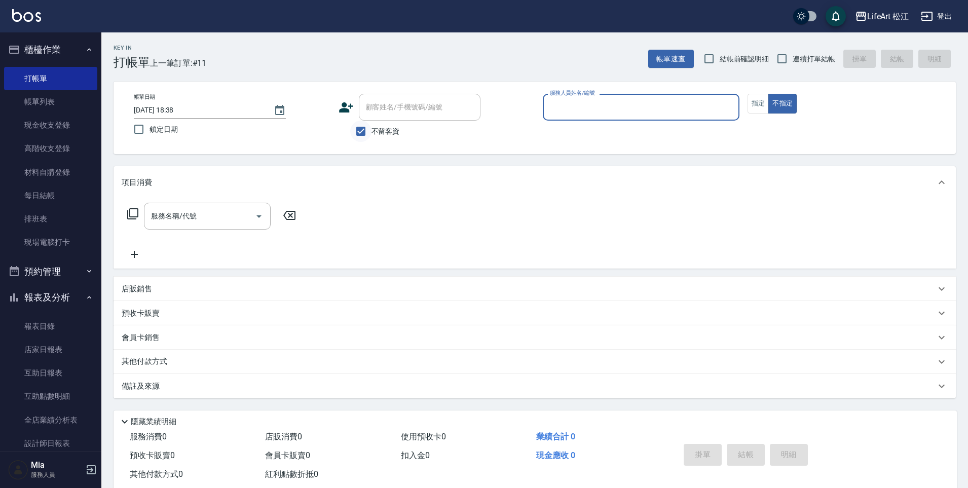
click at [366, 126] on input "不留客資" at bounding box center [360, 131] width 21 height 21
checkbox input "false"
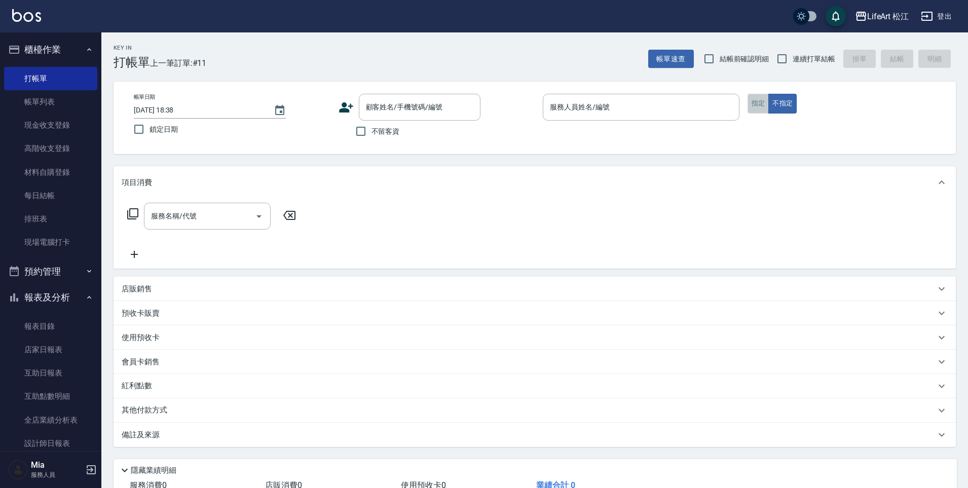
click at [751, 104] on button "指定" at bounding box center [758, 104] width 22 height 20
click at [348, 102] on icon at bounding box center [345, 107] width 15 height 15
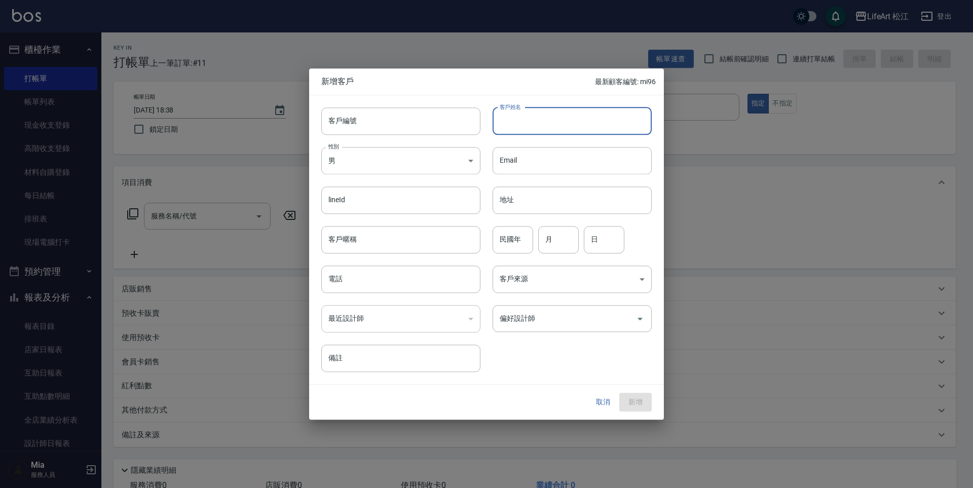
click at [532, 117] on input "客戶姓名" at bounding box center [571, 120] width 159 height 27
type input "x"
type input "[PERSON_NAME]"
click at [421, 274] on input "電話" at bounding box center [400, 278] width 159 height 27
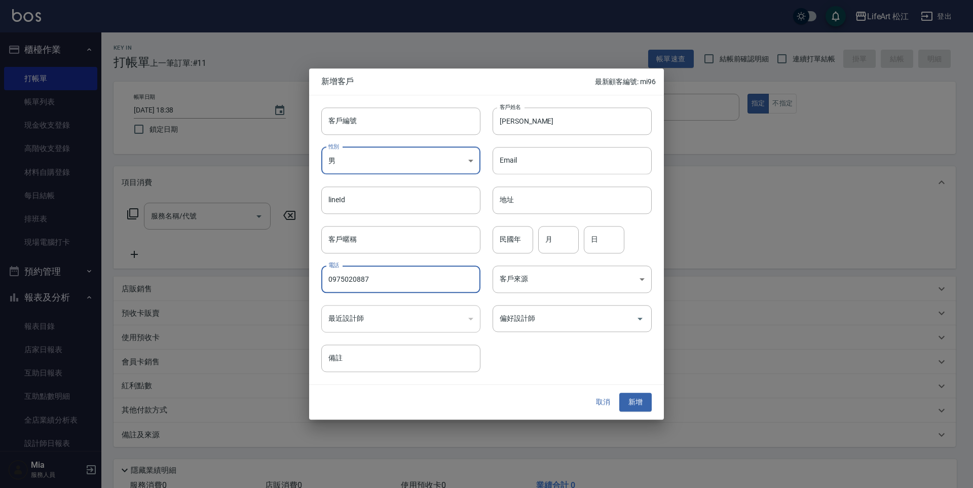
type input "0975020887"
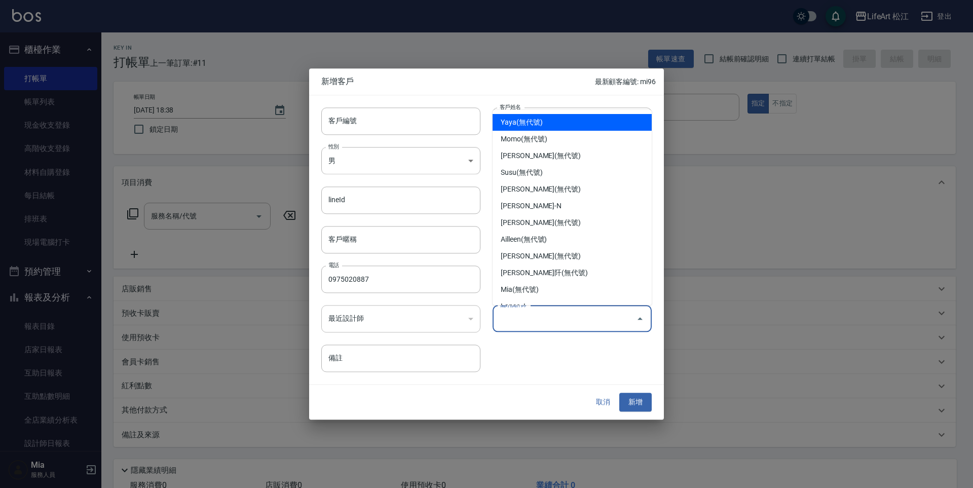
click at [556, 324] on input "偏好設計師" at bounding box center [564, 319] width 135 height 18
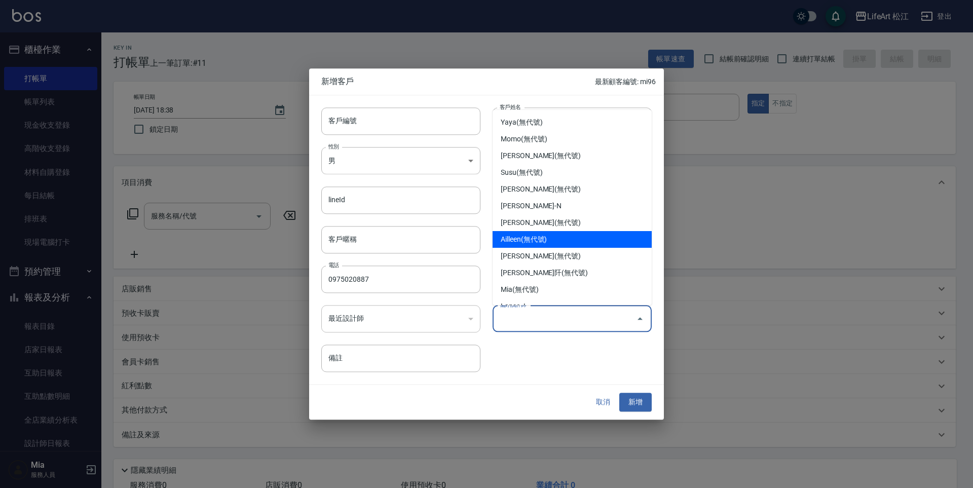
click at [550, 241] on li "Ailleen(無代號)" at bounding box center [571, 239] width 159 height 17
type input "Ailleen"
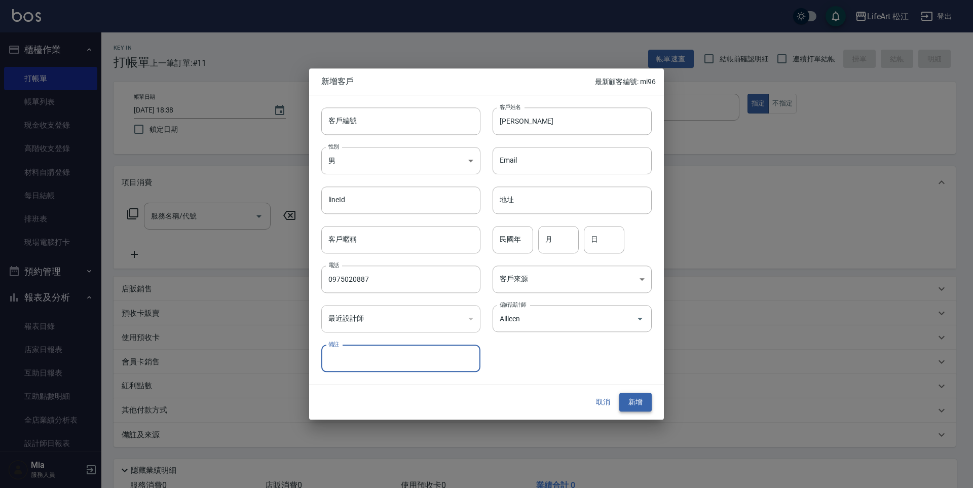
click at [636, 405] on button "新增" at bounding box center [635, 402] width 32 height 19
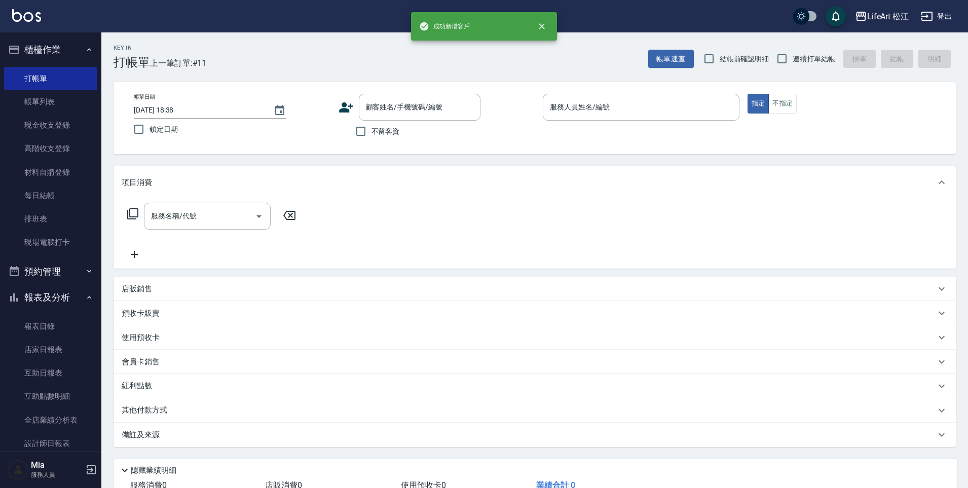
click at [392, 124] on label "不留客資" at bounding box center [375, 131] width 50 height 21
click at [371, 124] on input "不留客資" at bounding box center [360, 131] width 21 height 21
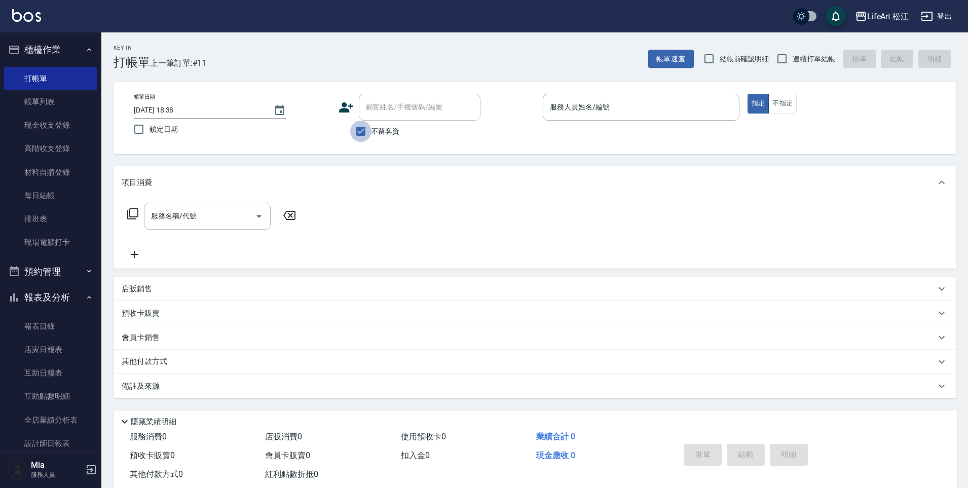
click at [361, 132] on input "不留客資" at bounding box center [360, 131] width 21 height 21
checkbox input "false"
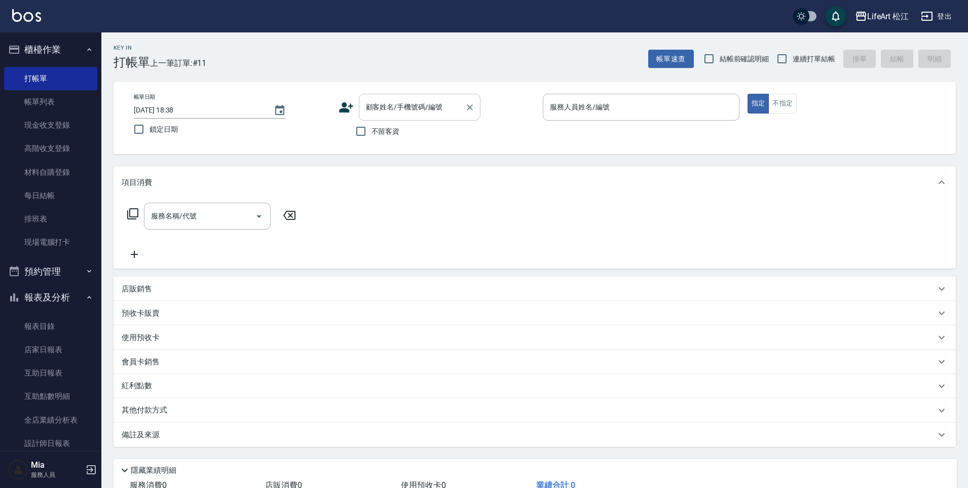
click at [373, 116] on input "顧客姓名/手機號碼/編號" at bounding box center [411, 107] width 97 height 18
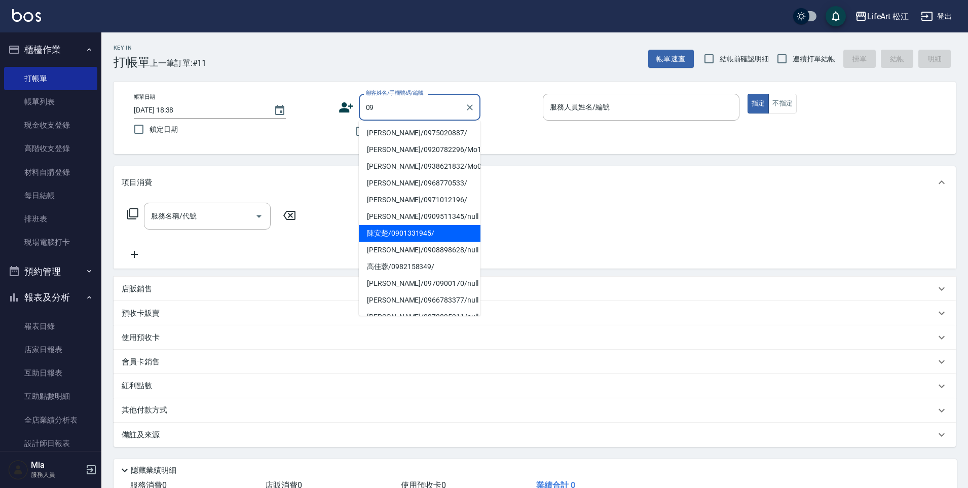
click at [388, 131] on li "[PERSON_NAME]/0975020887/" at bounding box center [420, 133] width 122 height 17
type input "[PERSON_NAME]/0975020887/"
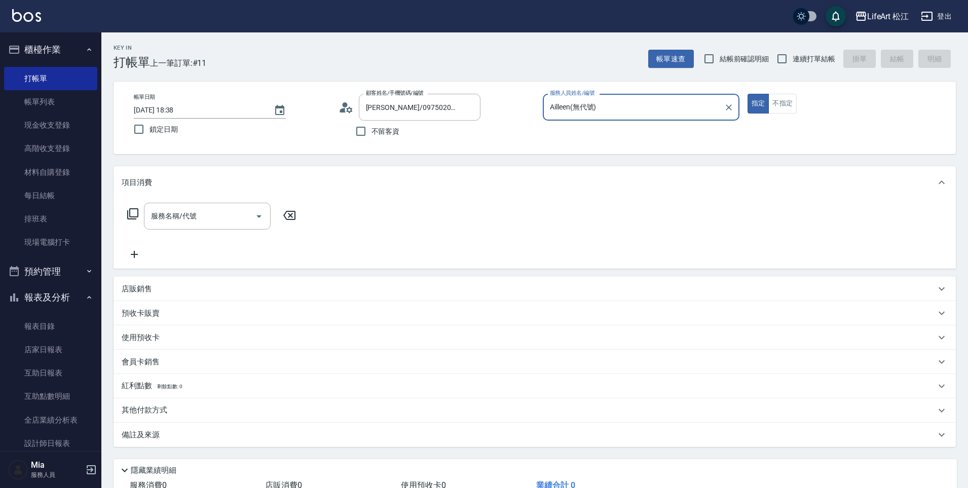
type input "Ailleen(無代號)"
click at [193, 231] on div "服務名稱/代號 服務名稱/代號" at bounding box center [212, 232] width 180 height 58
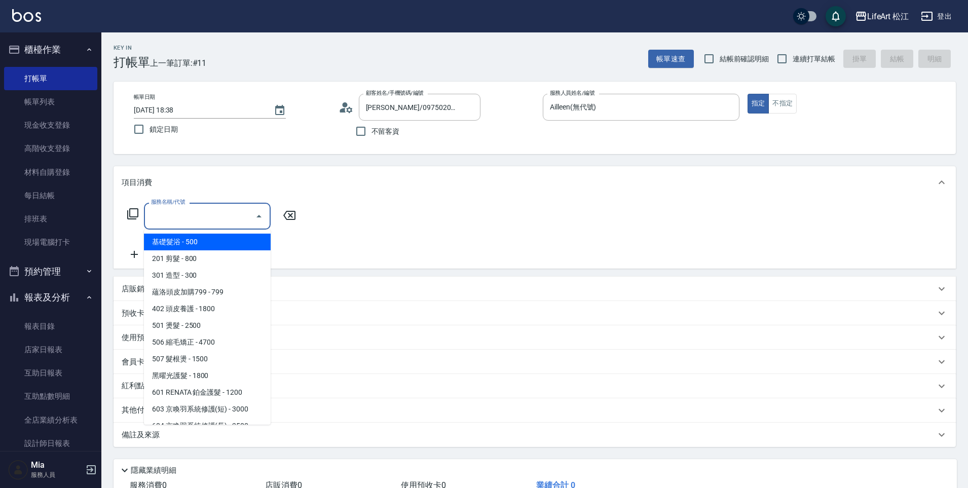
click at [198, 219] on input "服務名稱/代號" at bounding box center [199, 216] width 102 height 18
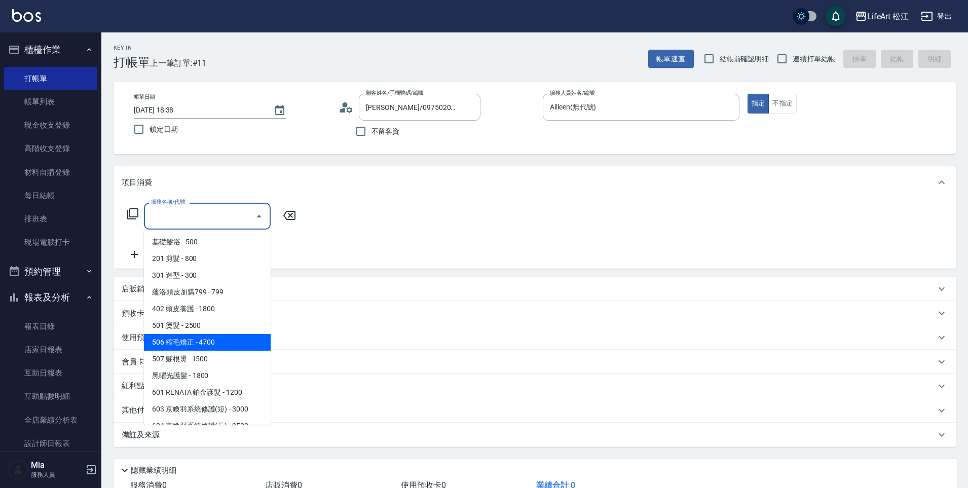
click at [215, 344] on span "506 縮毛矯正 - 4700" at bounding box center [207, 342] width 127 height 17
type input "506 縮毛矯正 (506)"
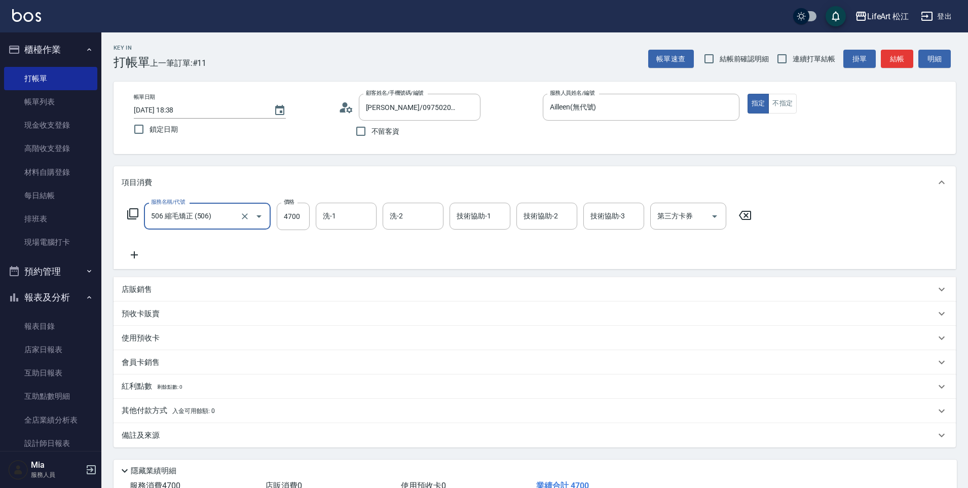
click at [130, 253] on icon at bounding box center [134, 255] width 25 height 12
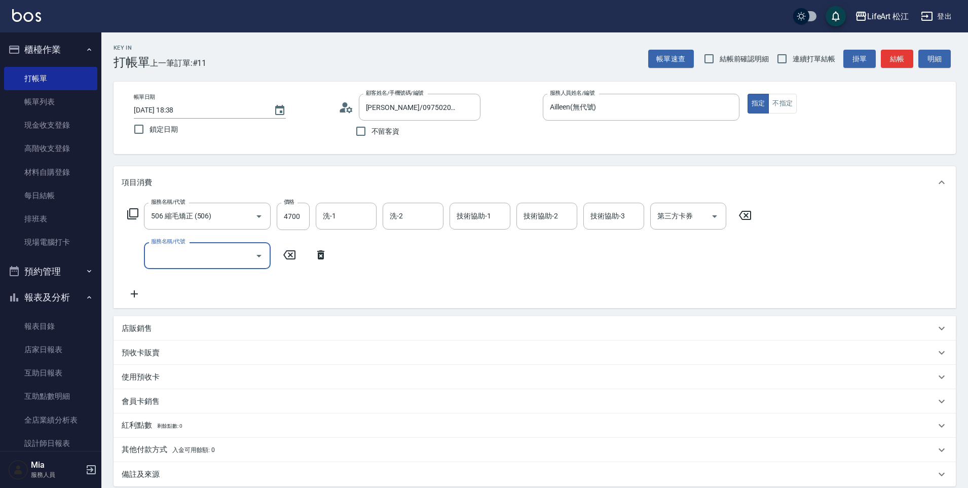
click at [184, 255] on input "服務名稱/代號" at bounding box center [199, 256] width 102 height 18
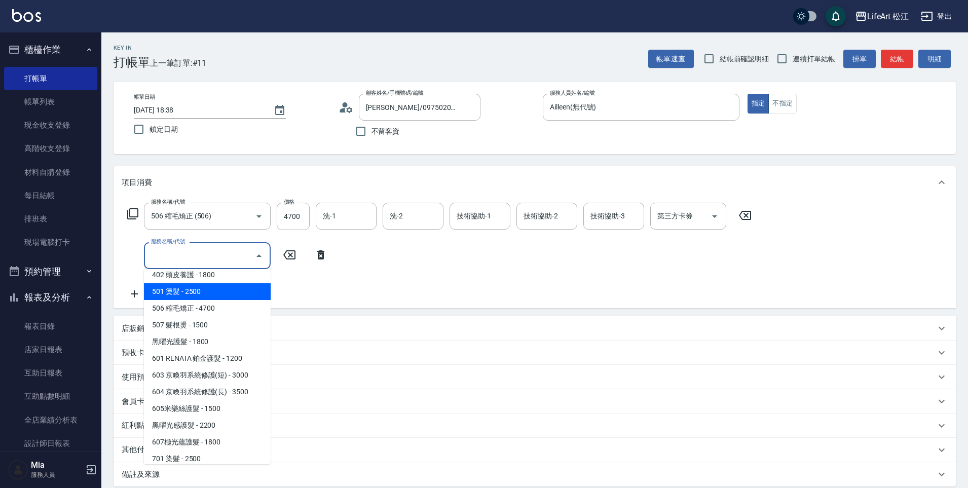
scroll to position [114, 0]
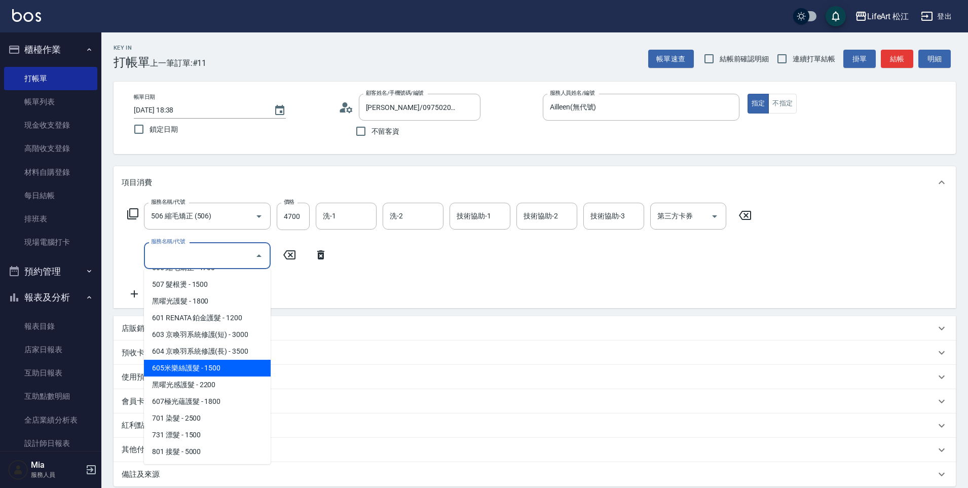
click at [197, 370] on span "605米樂絲護髮 - 1500" at bounding box center [207, 368] width 127 height 17
type input "605米樂絲護髮(605)"
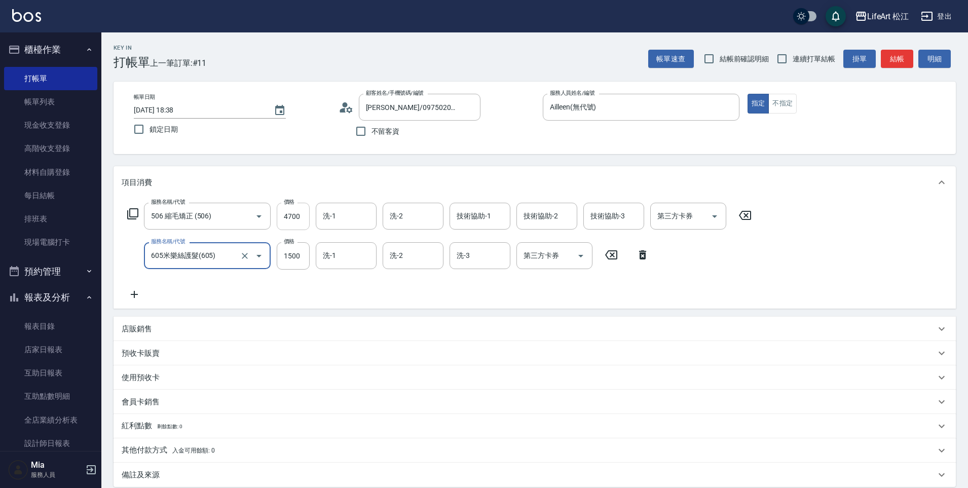
click at [289, 216] on input "4700" at bounding box center [293, 216] width 33 height 27
type input "2500"
click at [349, 215] on input "洗-1" at bounding box center [346, 216] width 52 height 18
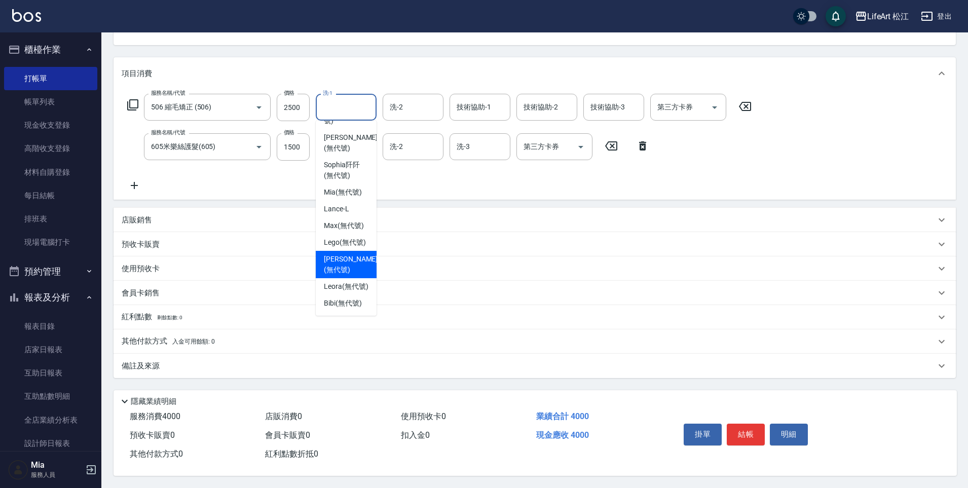
scroll to position [113, 0]
click at [337, 281] on span "Leora (無代號)" at bounding box center [346, 286] width 45 height 11
type input "Leora(無代號)"
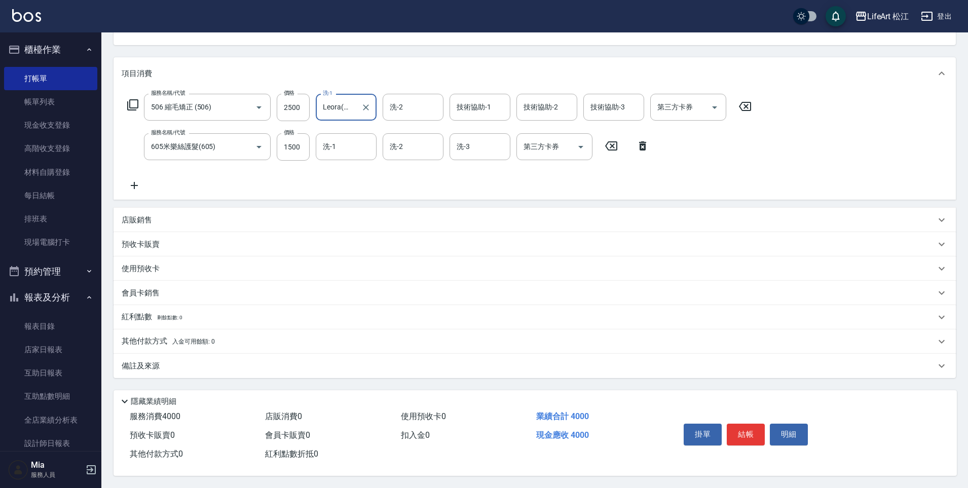
click at [224, 339] on div "其他付款方式 入金可用餘額: 0" at bounding box center [529, 341] width 814 height 11
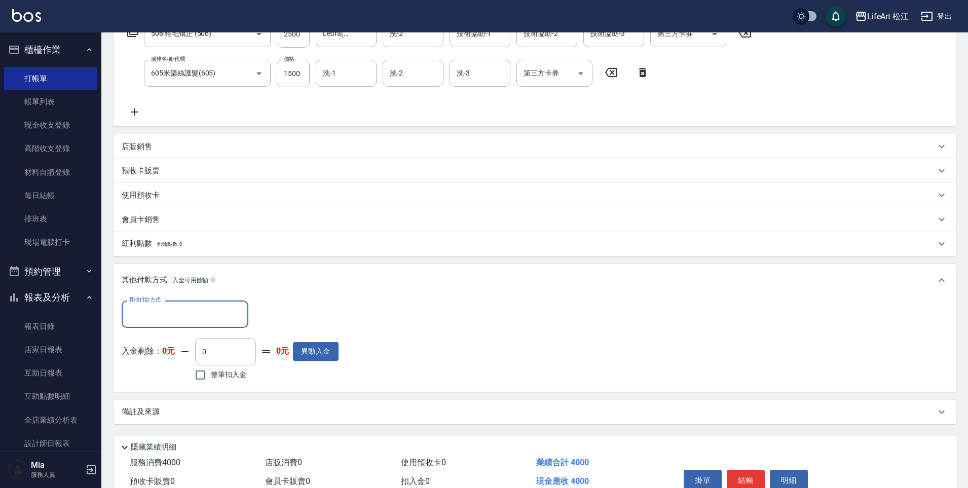
scroll to position [233, 0]
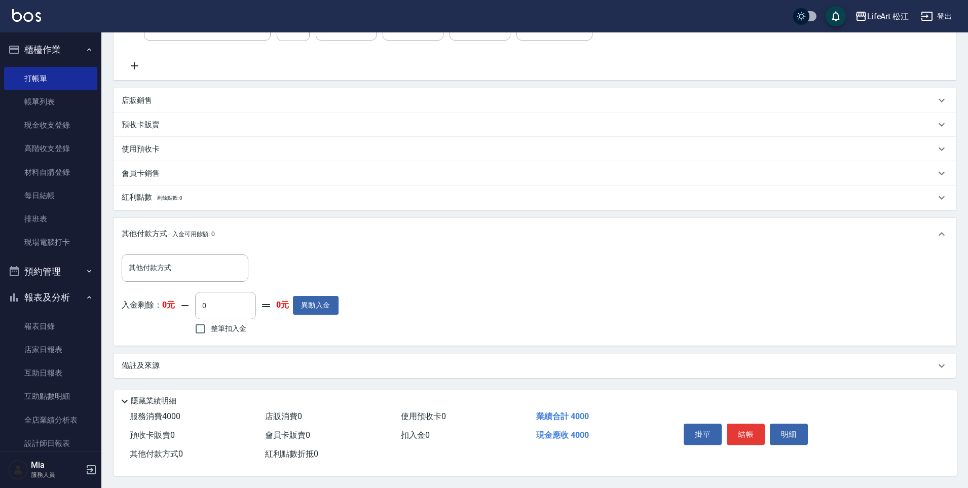
click at [235, 367] on div "備註及來源" at bounding box center [534, 366] width 842 height 24
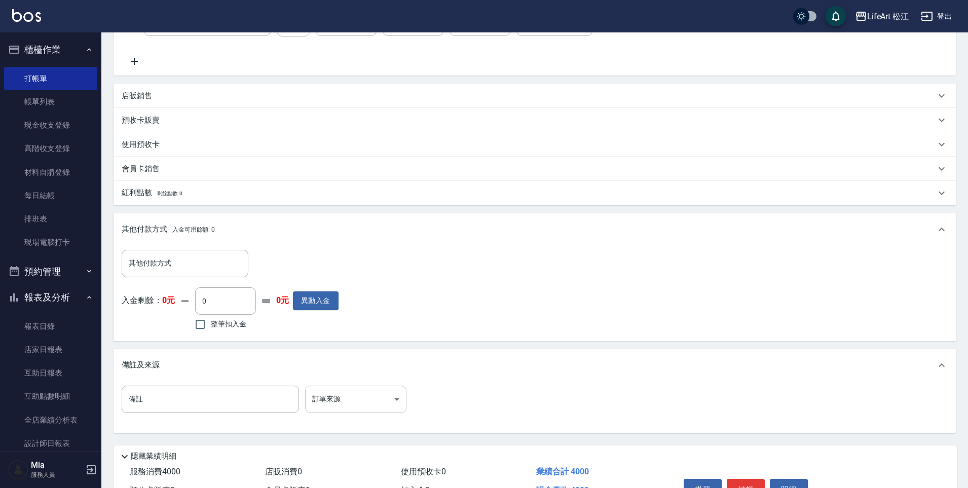
click at [323, 395] on body "LifeArt 松江 登出 櫃檯作業 打帳單 帳單列表 現金收支登錄 高階收支登錄 材料自購登錄 每日結帳 排班表 現場電腦打卡 預約管理 預約管理 單日預約…" at bounding box center [484, 155] width 968 height 776
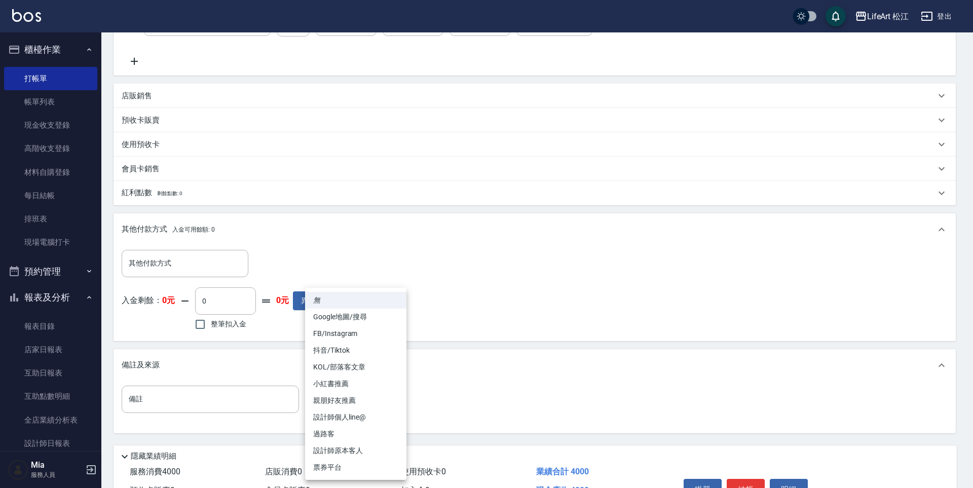
click at [340, 331] on li "FB/Instagram" at bounding box center [355, 333] width 101 height 17
type input "FB/Instagram"
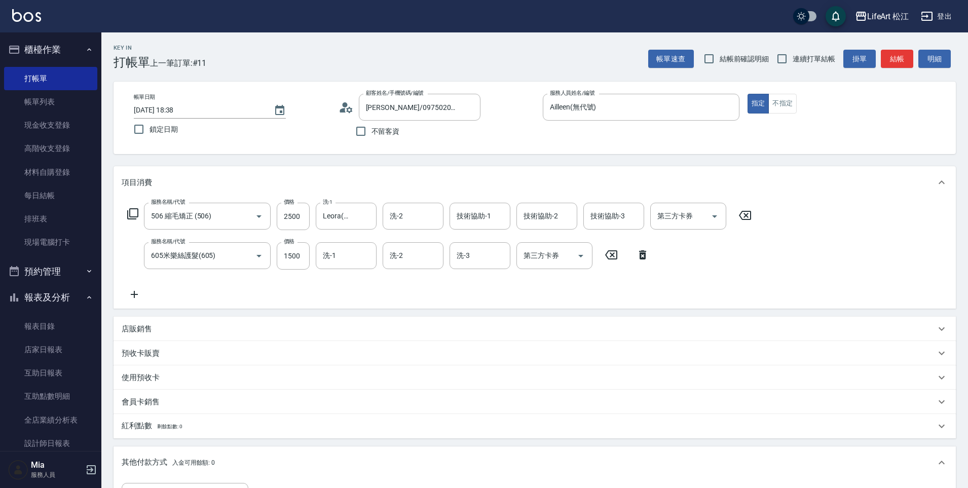
scroll to position [293, 0]
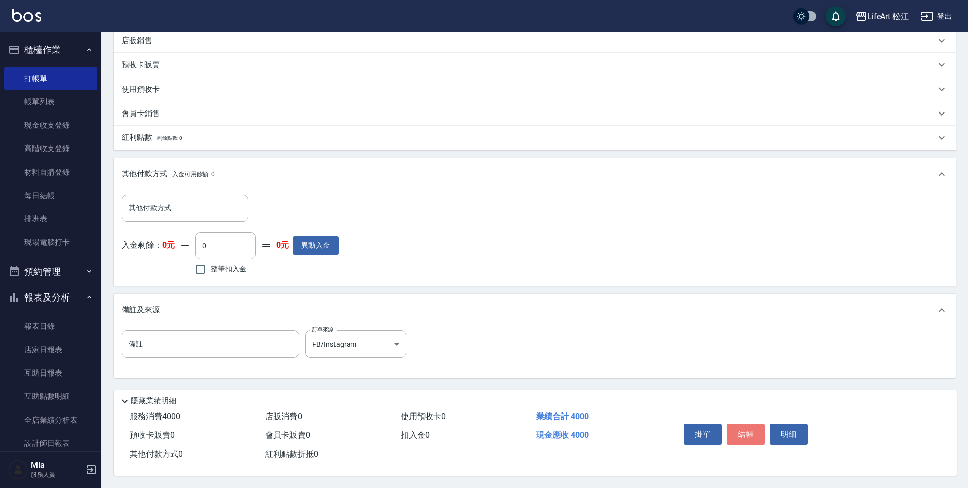
click at [743, 424] on button "結帳" at bounding box center [745, 434] width 38 height 21
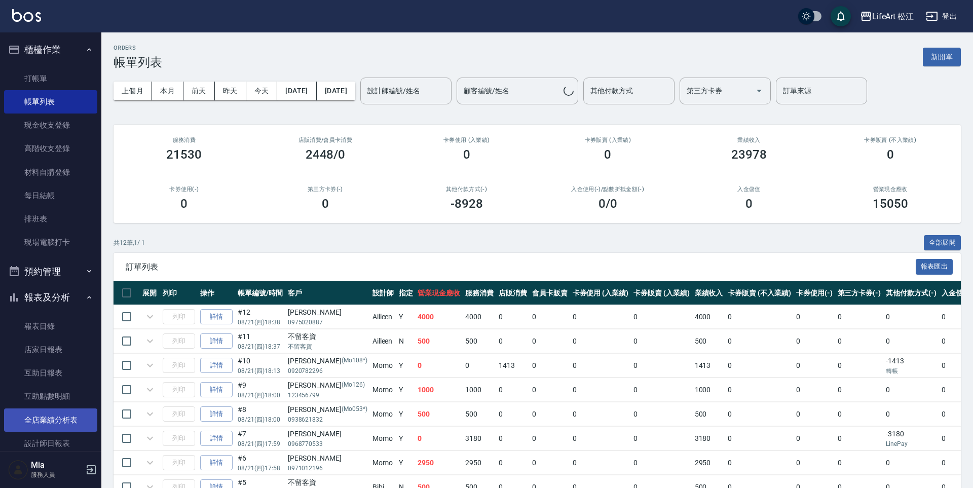
click at [67, 412] on link "全店業績分析表" at bounding box center [50, 419] width 93 height 23
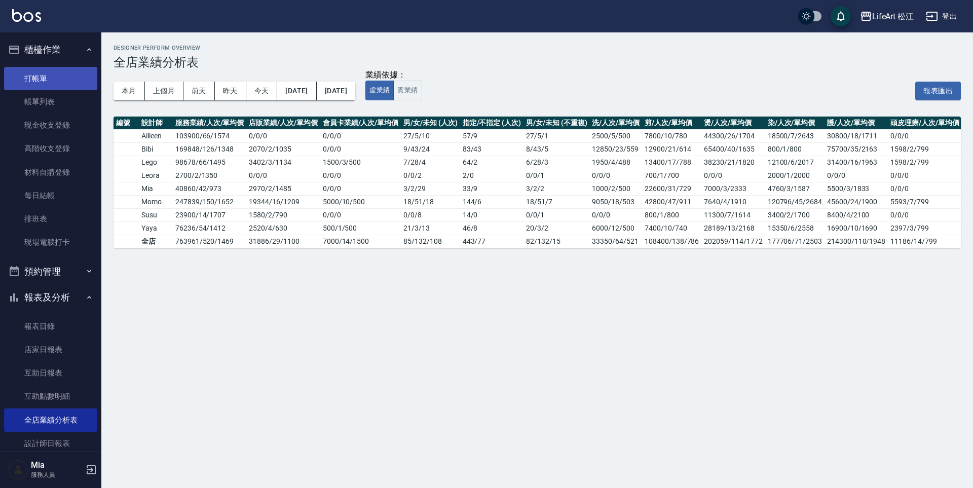
click at [55, 67] on link "打帳單" at bounding box center [50, 78] width 93 height 23
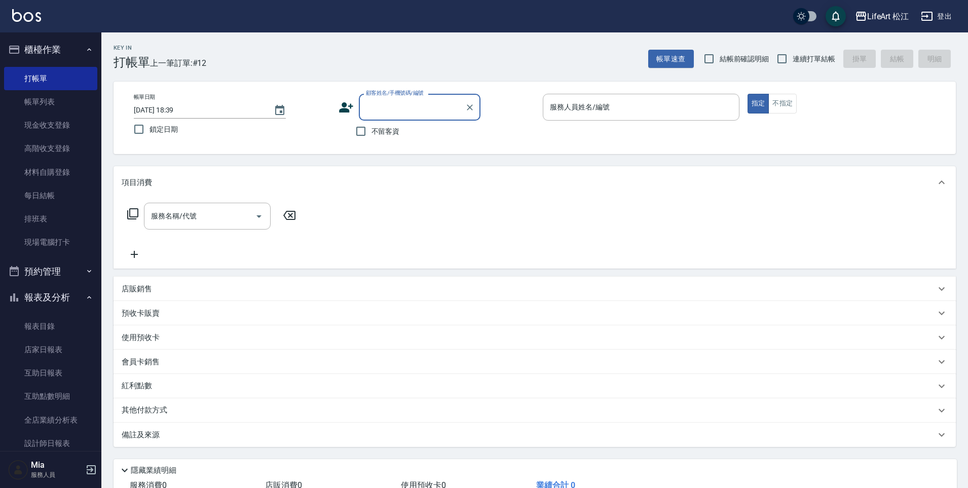
click at [392, 136] on span "不留客資" at bounding box center [385, 131] width 28 height 11
click at [371, 136] on input "不留客資" at bounding box center [360, 131] width 21 height 21
checkbox input "true"
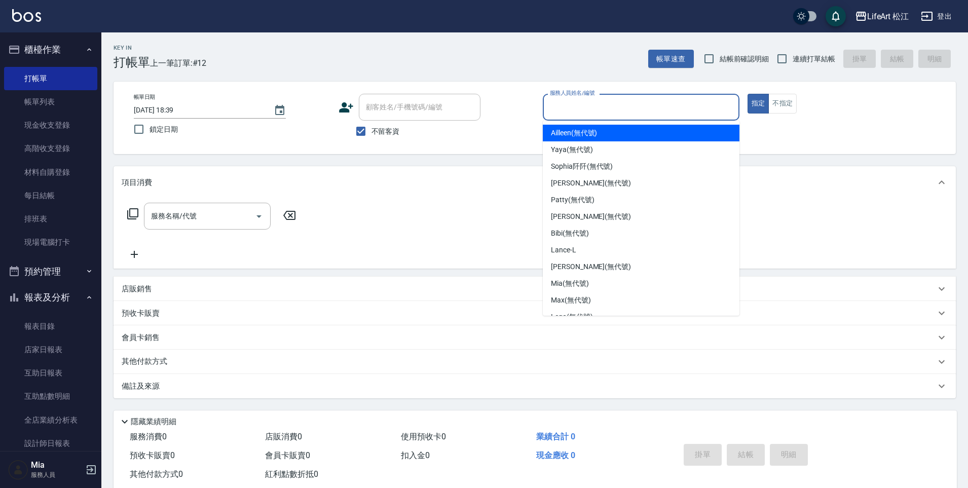
click at [695, 113] on input "服務人員姓名/編號" at bounding box center [640, 107] width 187 height 18
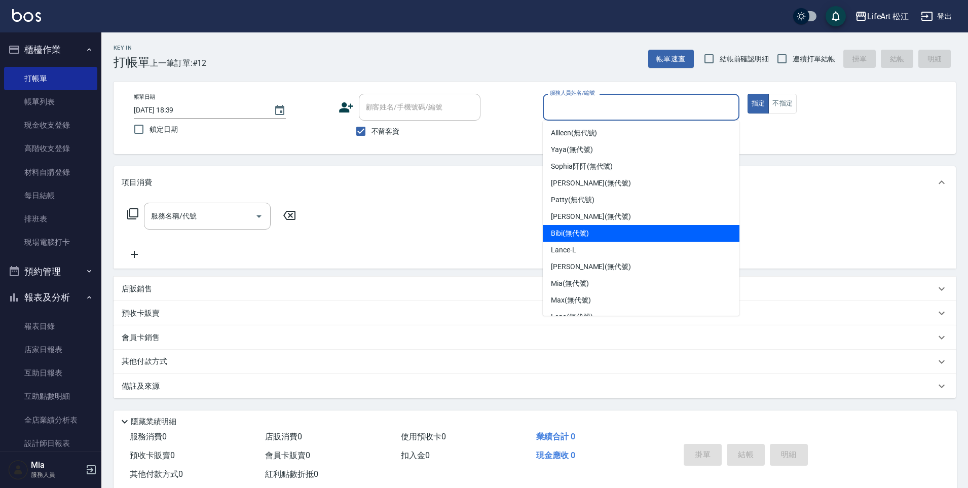
click at [645, 231] on div "Bibi (無代號)" at bounding box center [641, 233] width 197 height 17
type input "Bibi(無代號)"
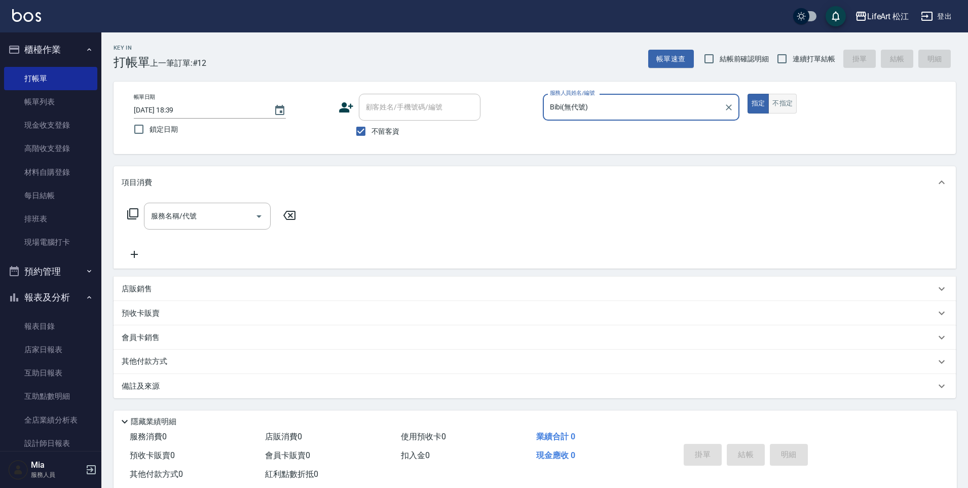
click at [779, 106] on button "不指定" at bounding box center [782, 104] width 28 height 20
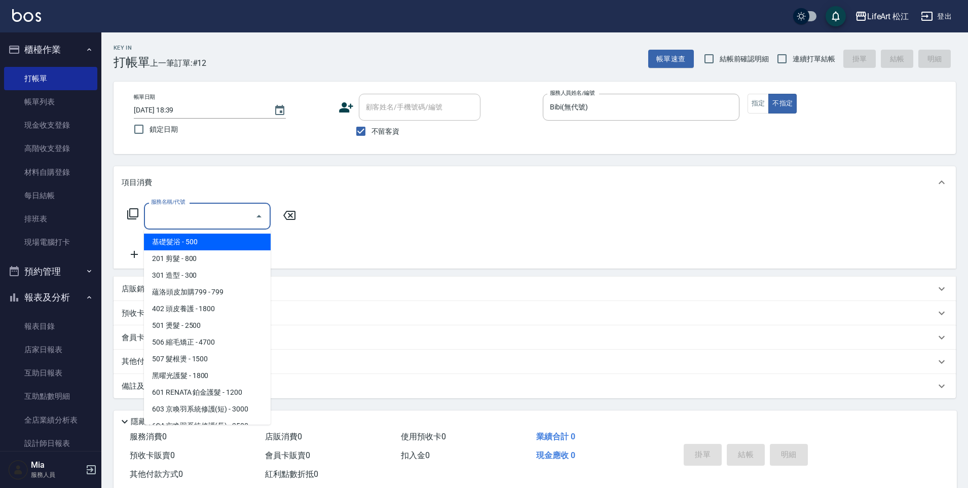
click at [193, 221] on input "服務名稱/代號" at bounding box center [199, 216] width 102 height 18
click at [201, 242] on span "基礎髮浴 - 500" at bounding box center [207, 242] width 127 height 17
type input "基礎髮浴 (101)"
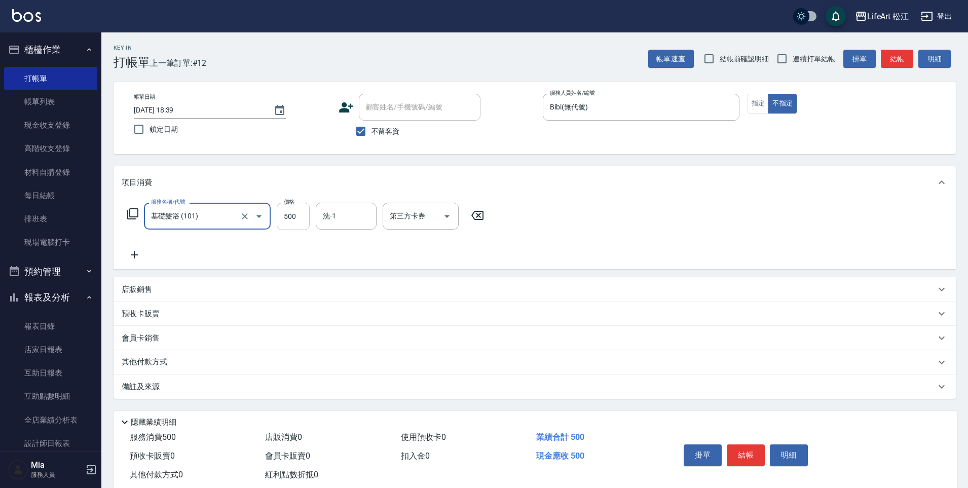
click at [287, 221] on input "500" at bounding box center [293, 216] width 33 height 27
type input "350"
click at [360, 220] on input "洗-1" at bounding box center [346, 216] width 52 height 18
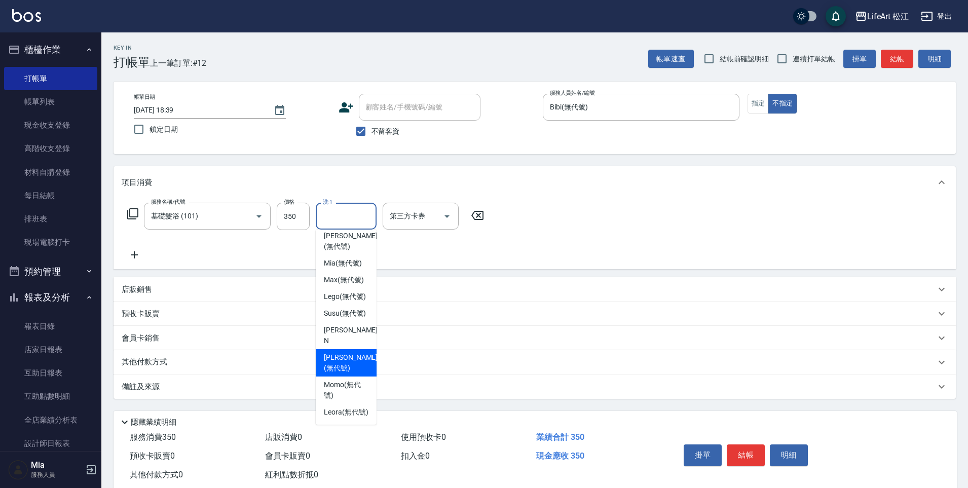
scroll to position [225, 0]
click at [350, 312] on span "Susu (無代號)" at bounding box center [345, 313] width 42 height 11
type input "Susu(無代號)"
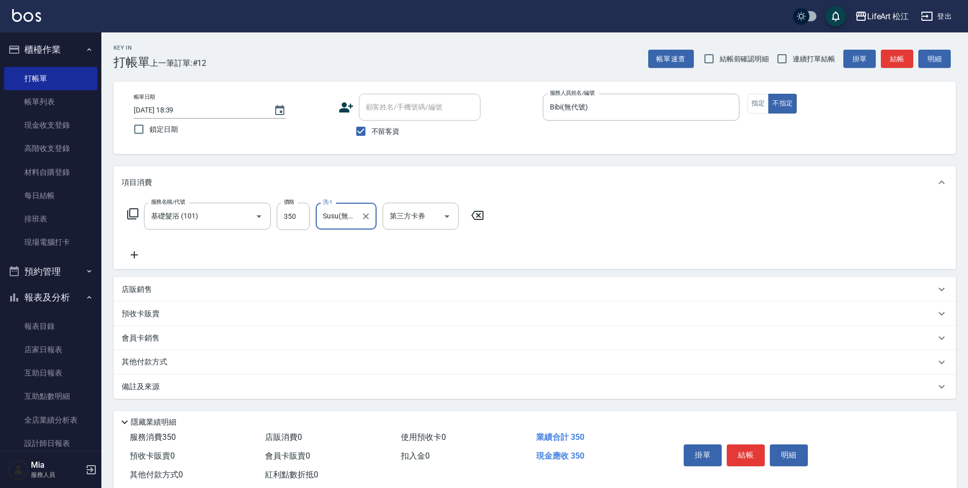
click at [129, 253] on icon at bounding box center [134, 255] width 25 height 12
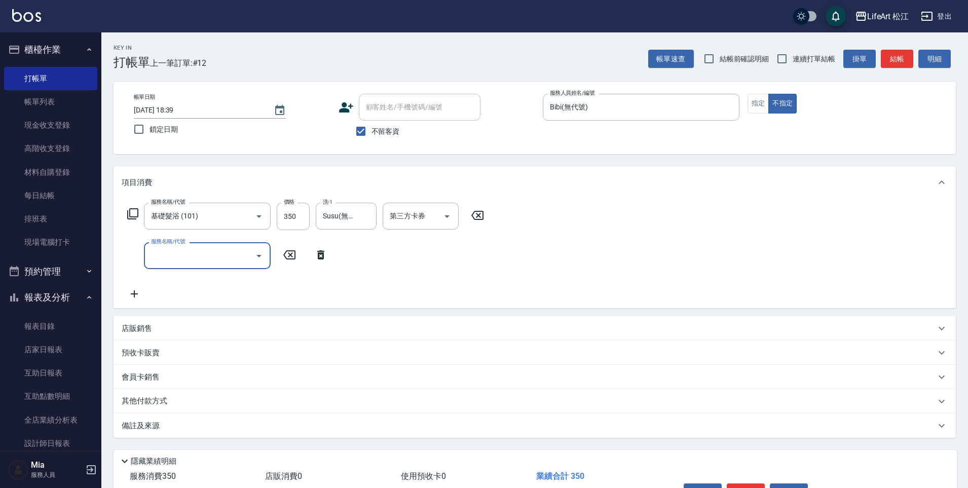
click at [221, 256] on input "服務名稱/代號" at bounding box center [199, 256] width 102 height 18
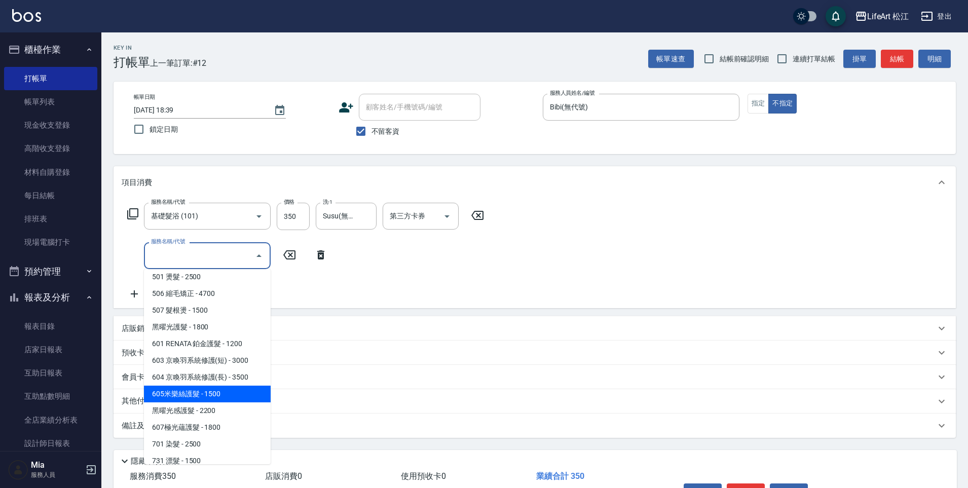
scroll to position [96, 0]
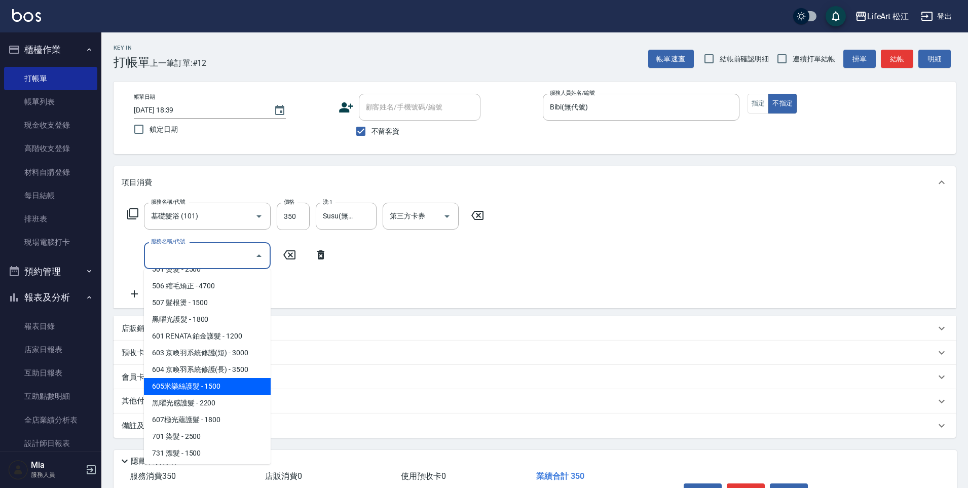
click at [231, 383] on span "605米樂絲護髮 - 1500" at bounding box center [207, 386] width 127 height 17
type input "605米樂絲護髮(605)"
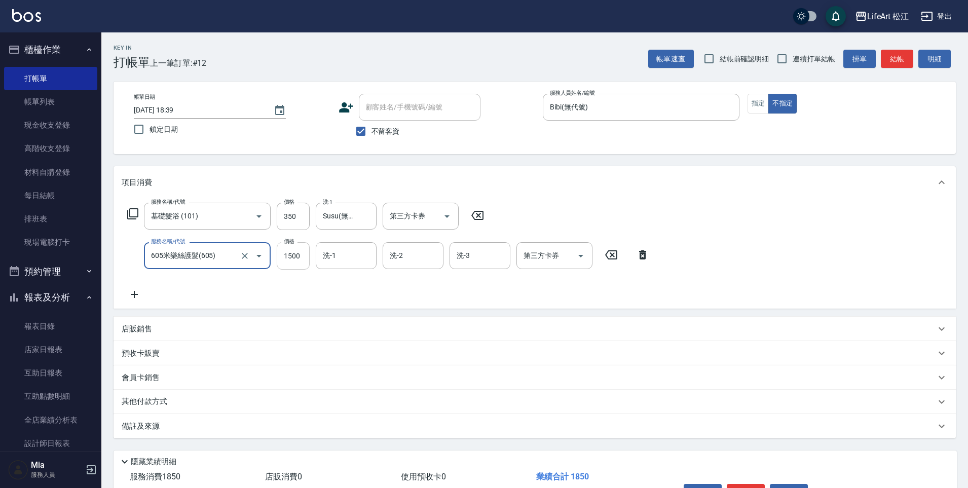
click at [287, 254] on input "1500" at bounding box center [293, 255] width 33 height 27
click at [293, 259] on input "500" at bounding box center [293, 255] width 33 height 27
type input "1800"
click at [133, 295] on icon at bounding box center [134, 294] width 25 height 12
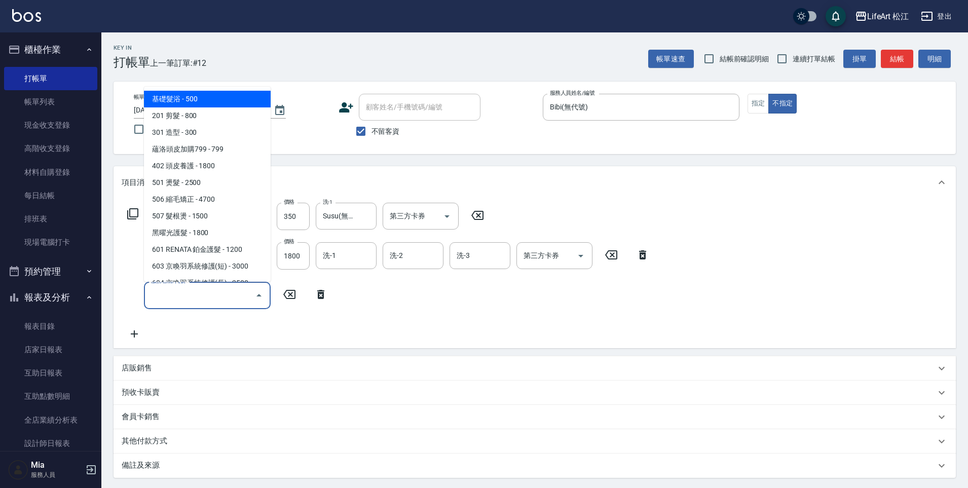
click at [185, 297] on input "服務名稱/代號" at bounding box center [199, 295] width 102 height 18
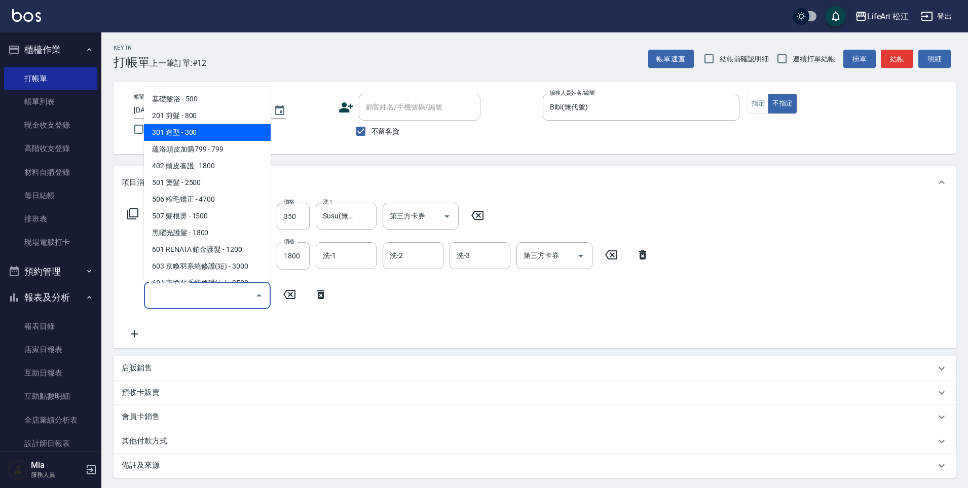
click at [212, 136] on span "301 造型 - 300" at bounding box center [207, 132] width 127 height 17
type input "301 造型(301)"
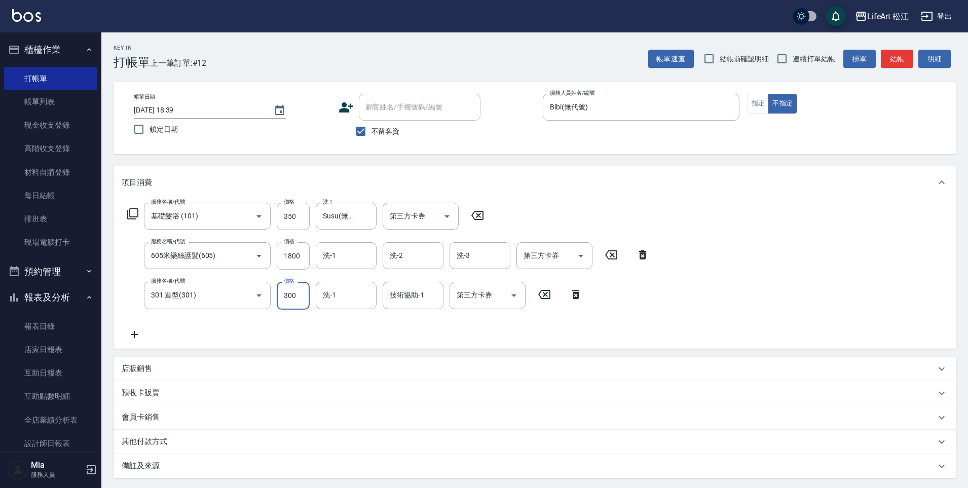
click at [285, 298] on input "300" at bounding box center [293, 295] width 33 height 27
type input "100"
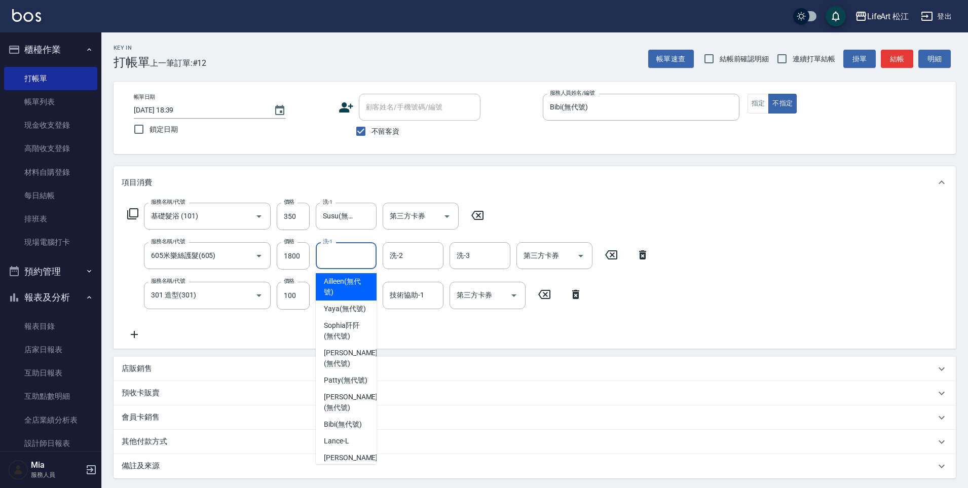
click at [335, 258] on input "洗-1" at bounding box center [346, 256] width 52 height 18
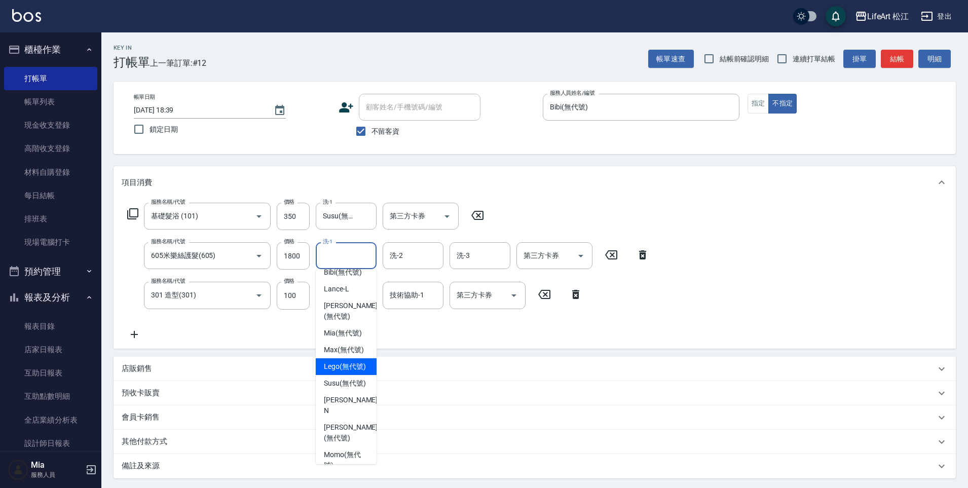
scroll to position [158, 0]
click at [350, 382] on span "Susu (無代號)" at bounding box center [345, 377] width 42 height 11
type input "Susu(無代號)"
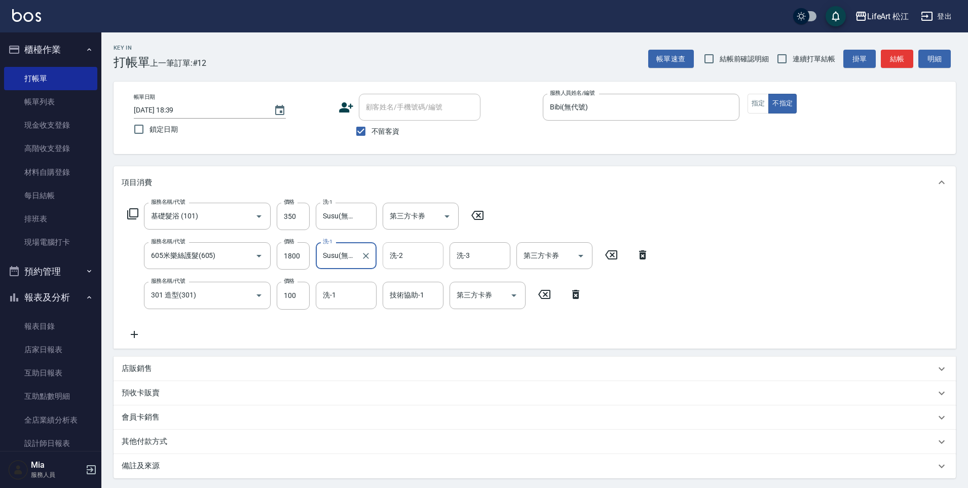
click at [415, 259] on input "洗-2" at bounding box center [413, 256] width 52 height 18
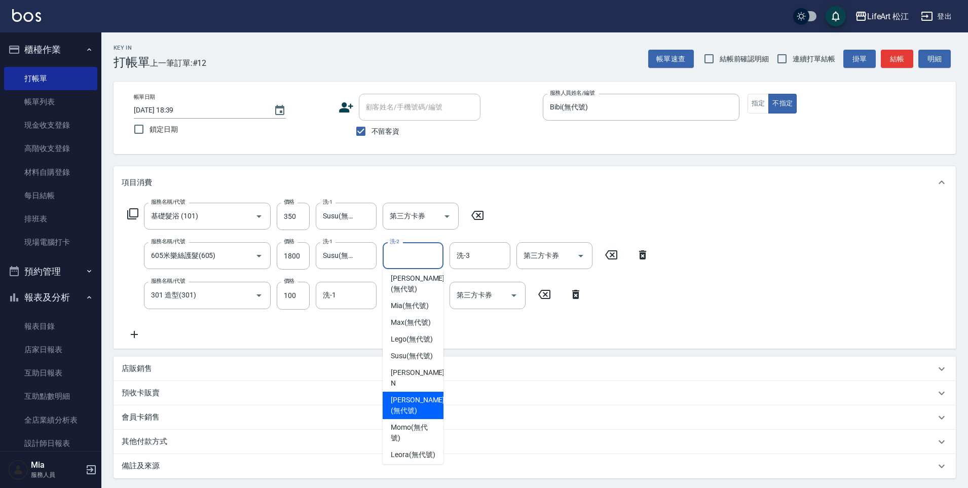
scroll to position [181, 0]
click at [423, 359] on span "Susu (無代號)" at bounding box center [412, 354] width 42 height 11
type input "Susu(無代號)"
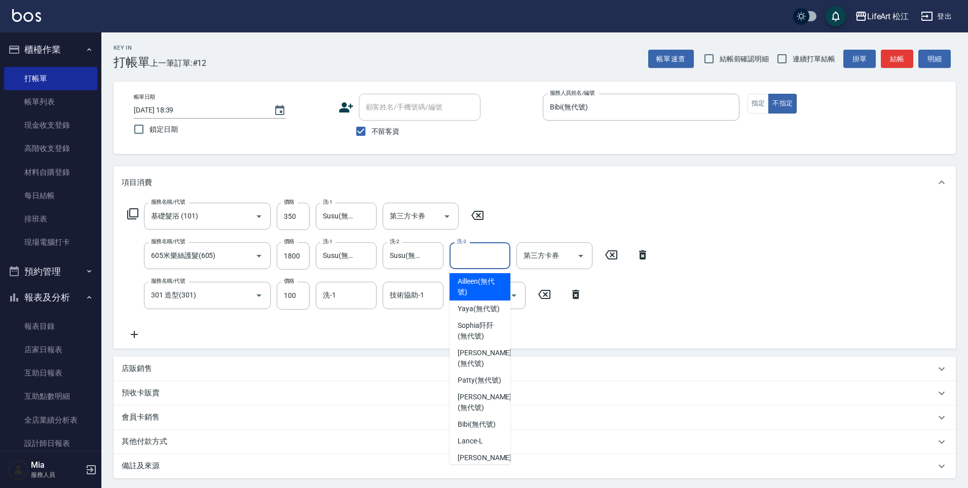
click at [482, 258] on input "洗-3" at bounding box center [480, 256] width 52 height 18
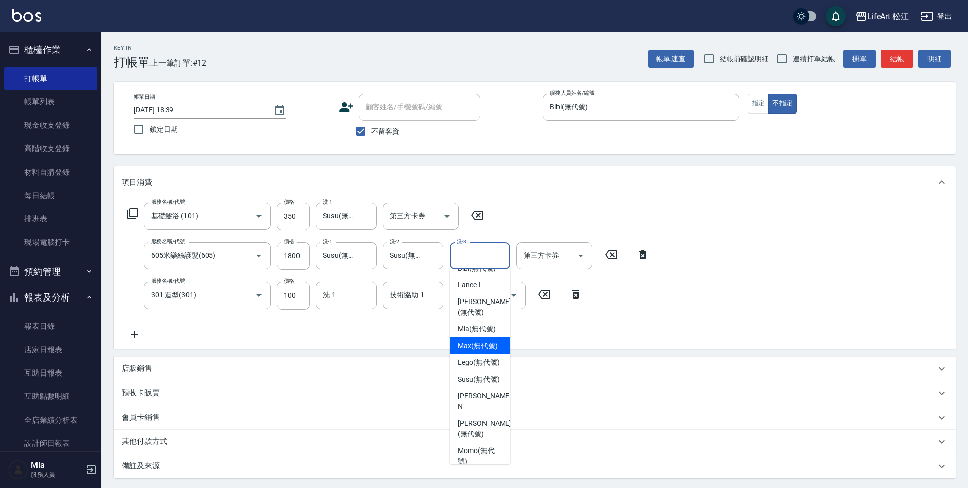
scroll to position [208, 0]
click at [490, 358] on span "Susu (無代號)" at bounding box center [478, 353] width 42 height 11
type input "Susu(無代號)"
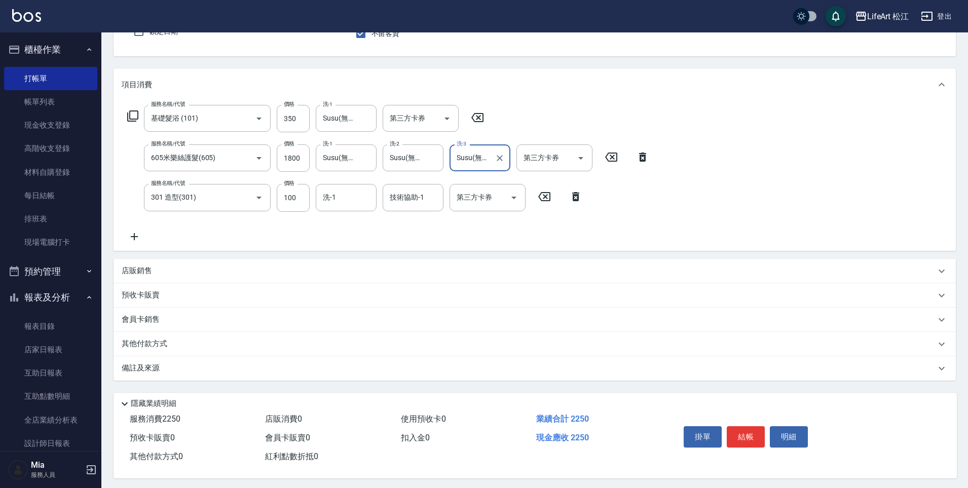
scroll to position [105, 0]
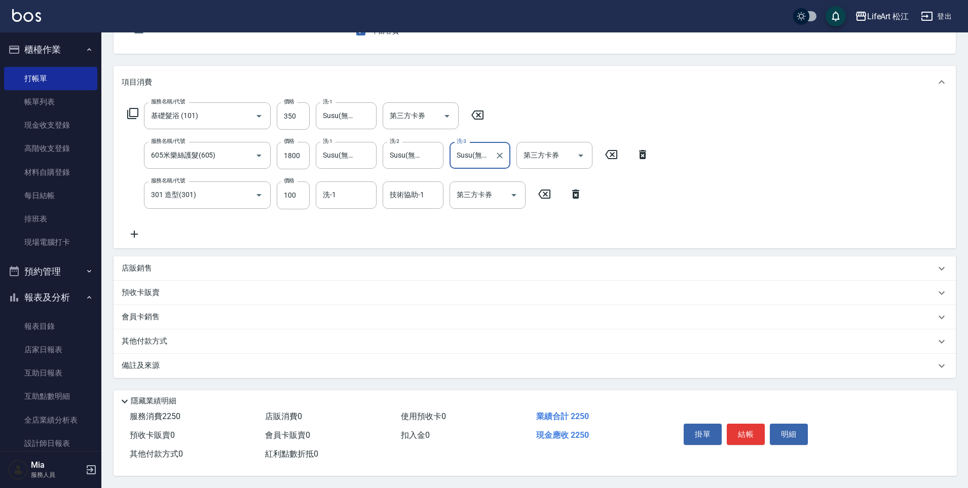
click at [189, 364] on div "備註及來源" at bounding box center [529, 365] width 814 height 11
click at [197, 359] on div "備註及來源" at bounding box center [534, 366] width 842 height 24
click at [323, 367] on div "備註及來源" at bounding box center [534, 366] width 842 height 24
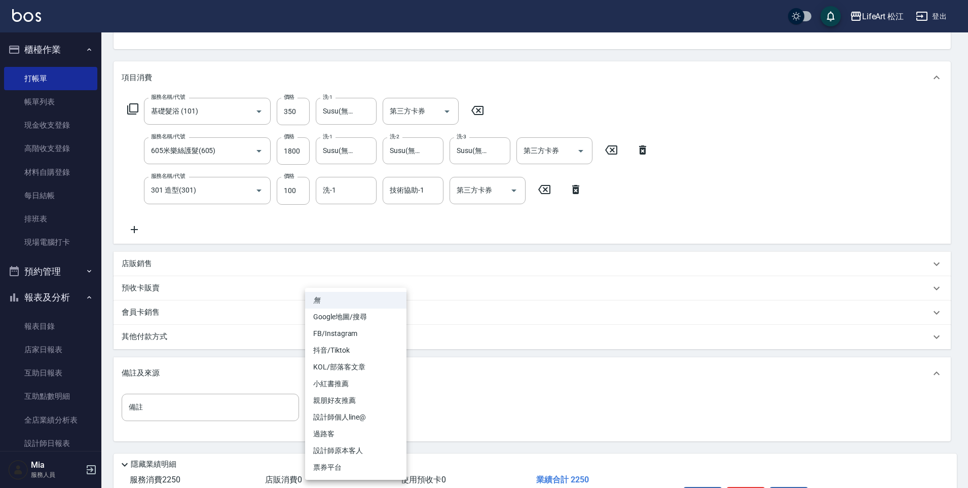
click at [339, 406] on body "LifeArt 松江 登出 櫃檯作業 打帳單 帳單列表 現金收支登錄 高階收支登錄 材料自購登錄 每日結帳 排班表 現場電腦打卡 預約管理 預約管理 單日預約…" at bounding box center [484, 223] width 968 height 656
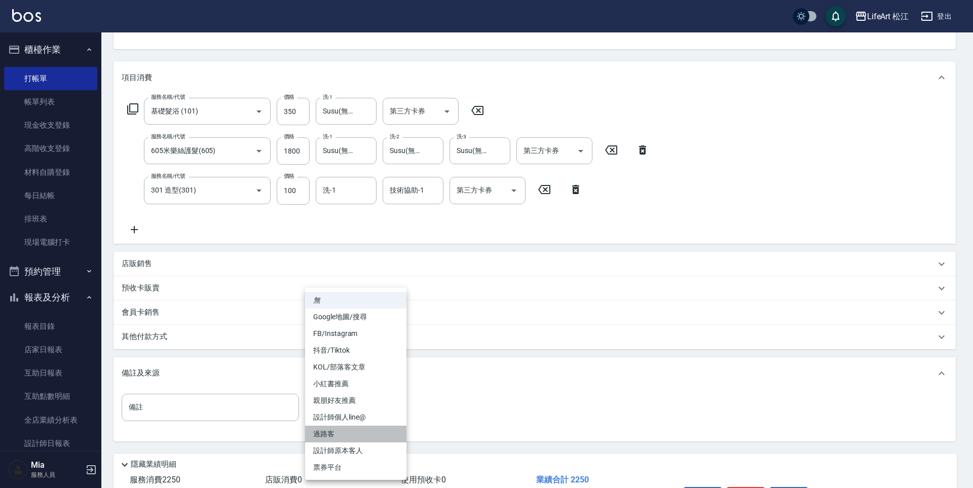
click at [347, 433] on li "過路客" at bounding box center [355, 434] width 101 height 17
type input "過路客"
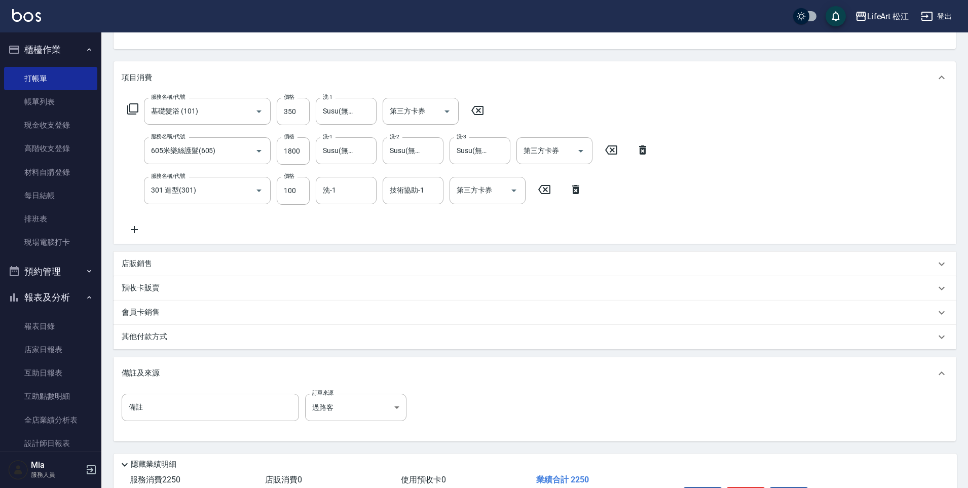
click at [570, 411] on div "備註 備註 訂單來源 過路客 過路客 訂單來源" at bounding box center [535, 414] width 826 height 40
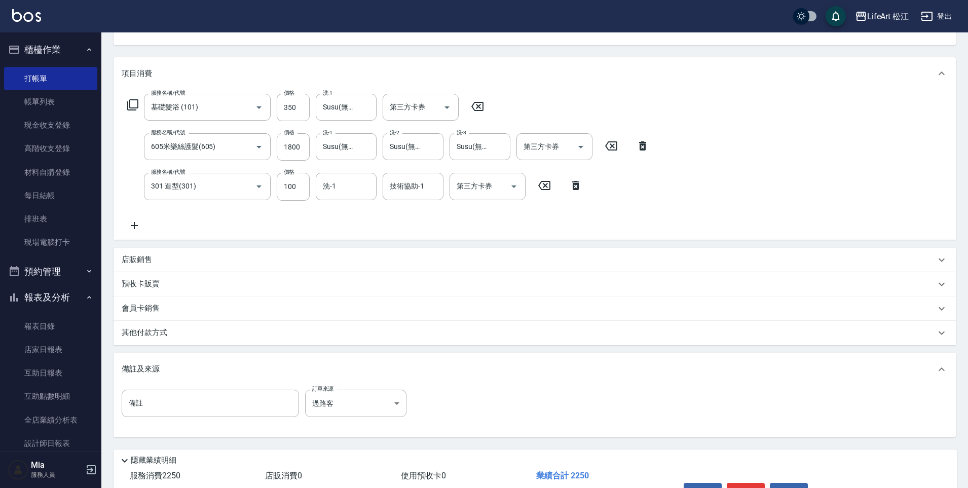
scroll to position [173, 0]
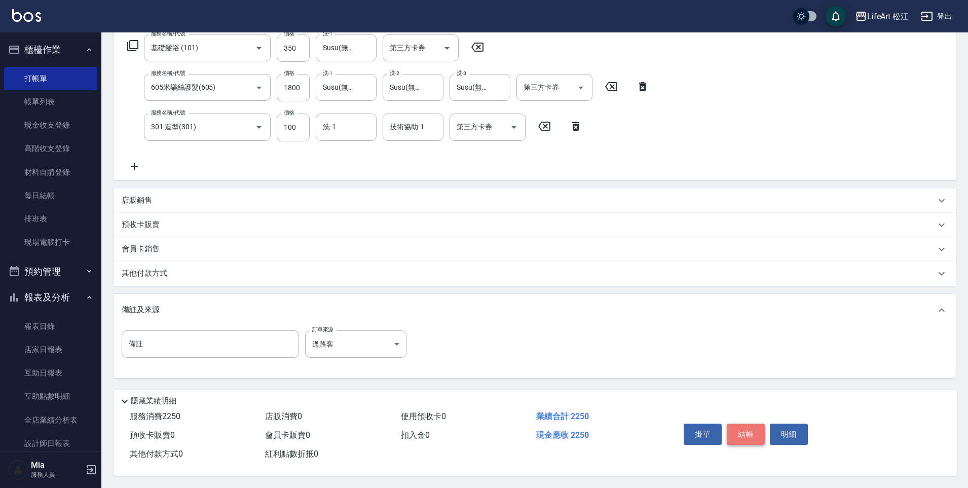
click at [747, 431] on button "結帳" at bounding box center [745, 434] width 38 height 21
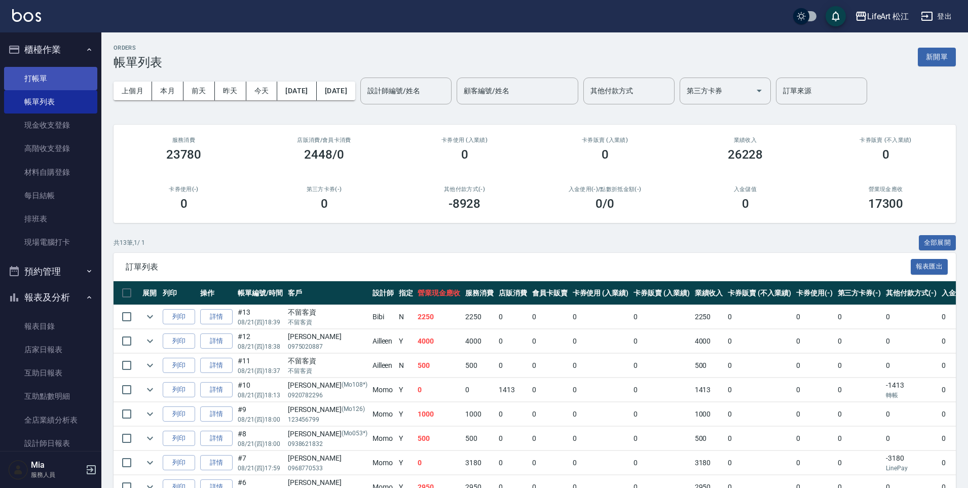
click at [41, 84] on link "打帳單" at bounding box center [50, 78] width 93 height 23
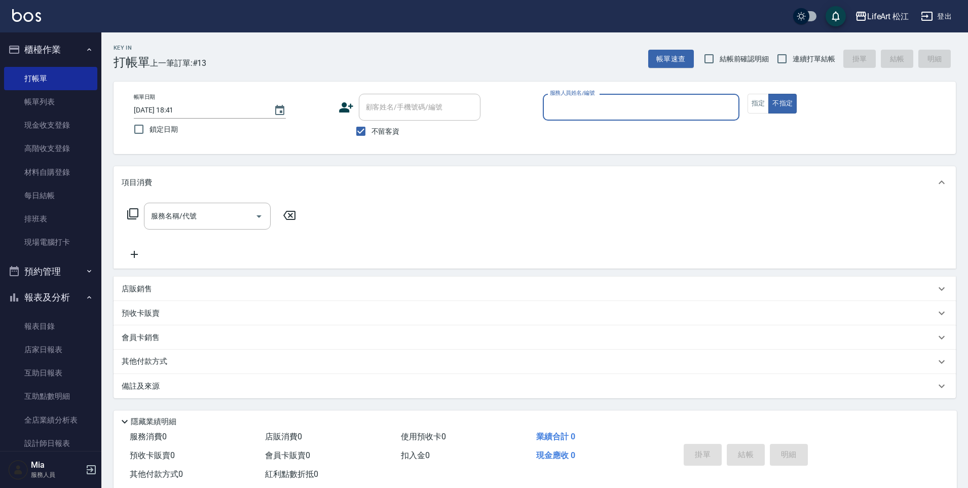
click at [691, 118] on div "服務人員姓名/編號" at bounding box center [641, 107] width 197 height 27
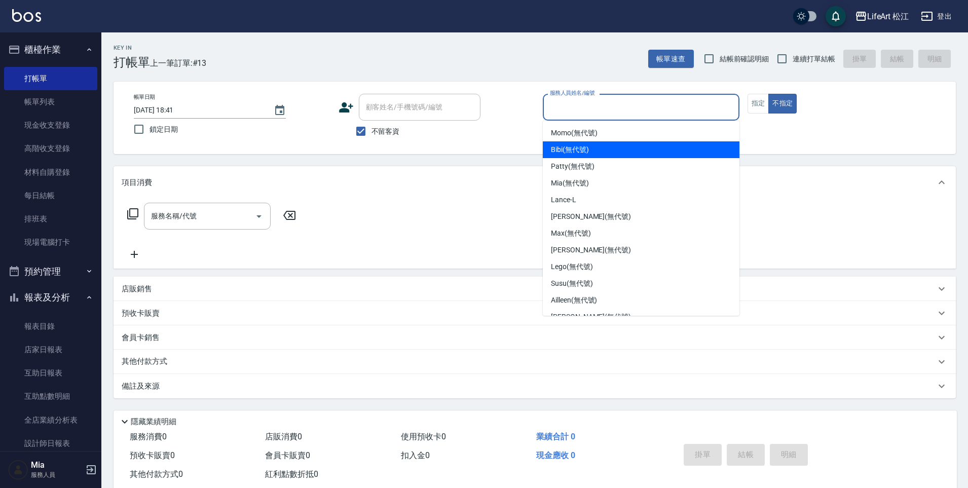
click at [622, 141] on div "Bibi (無代號)" at bounding box center [641, 149] width 197 height 17
type input "Bibi(無代號)"
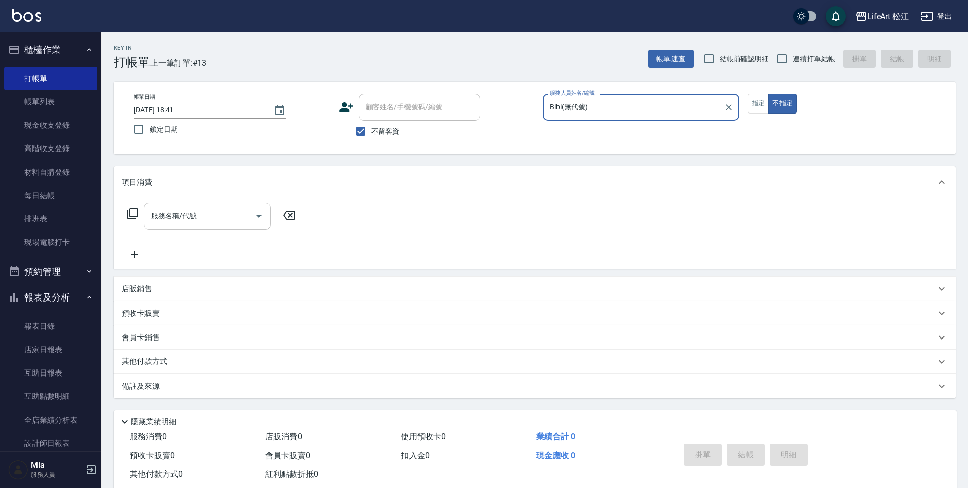
click at [223, 217] on input "服務名稱/代號" at bounding box center [199, 216] width 102 height 18
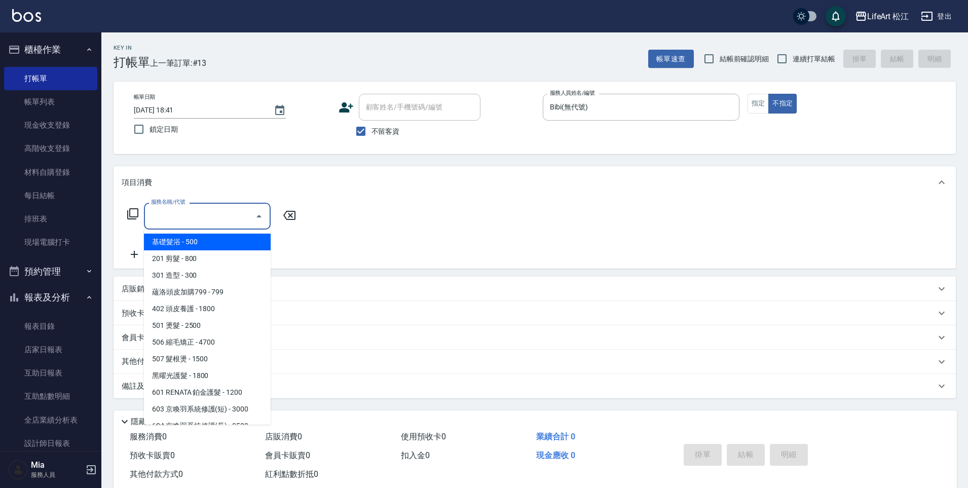
click at [233, 246] on span "基礎髮浴 - 500" at bounding box center [207, 242] width 127 height 17
type input "基礎髮浴 (101)"
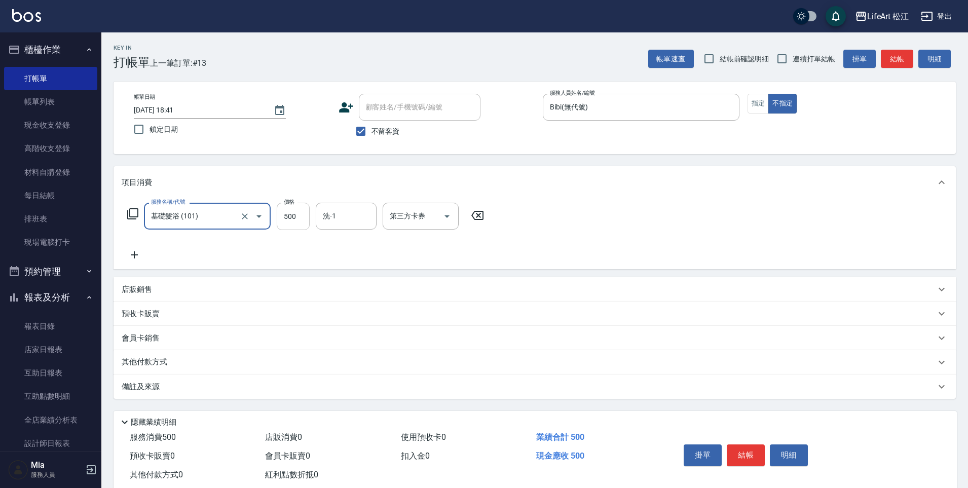
click at [296, 219] on input "500" at bounding box center [293, 216] width 33 height 27
type input "350"
click at [134, 251] on icon at bounding box center [134, 254] width 7 height 7
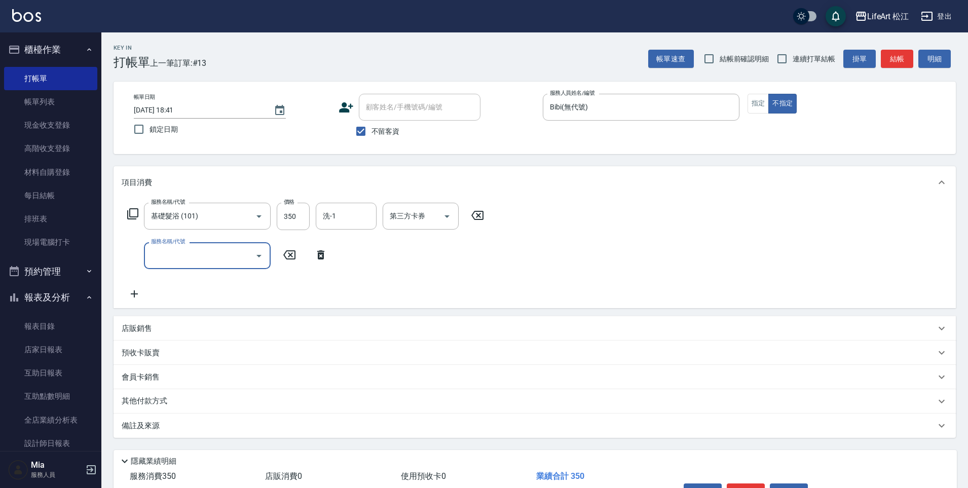
click at [190, 261] on input "服務名稱/代號" at bounding box center [199, 256] width 102 height 18
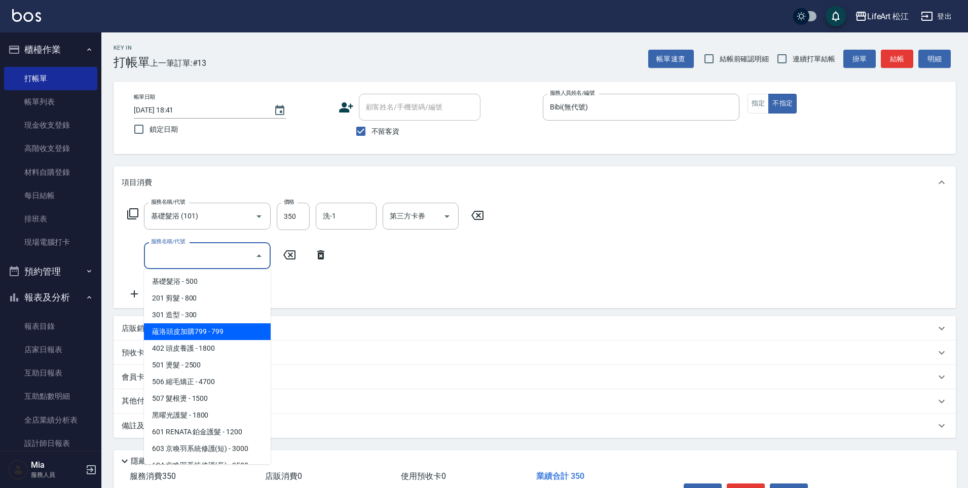
click at [233, 328] on span "蘊洛頭皮加購799 - 799" at bounding box center [207, 331] width 127 height 17
type input "蘊洛頭皮加購799(401)"
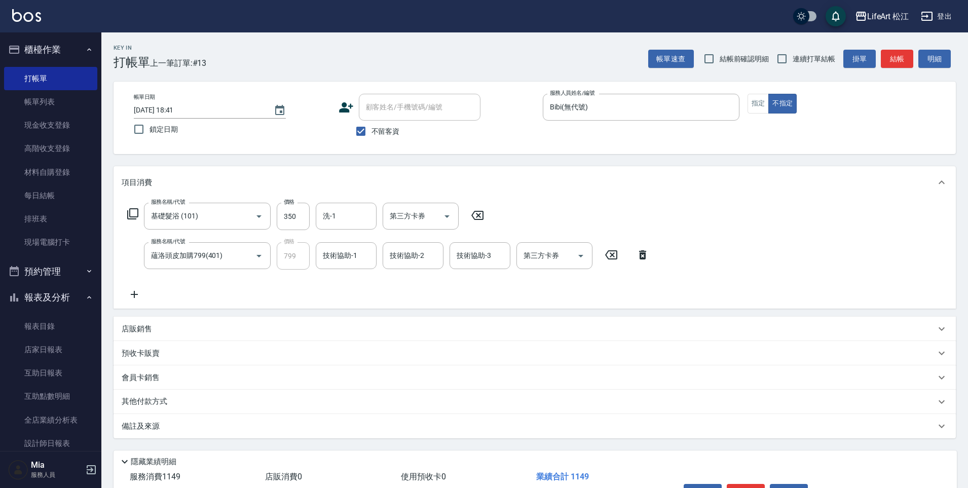
click at [130, 296] on icon at bounding box center [134, 294] width 25 height 12
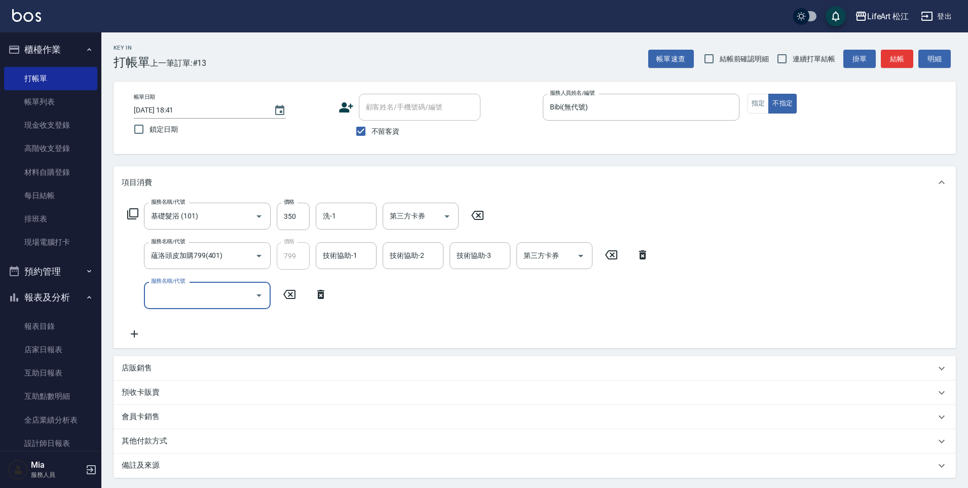
click at [213, 296] on input "服務名稱/代號" at bounding box center [199, 295] width 102 height 18
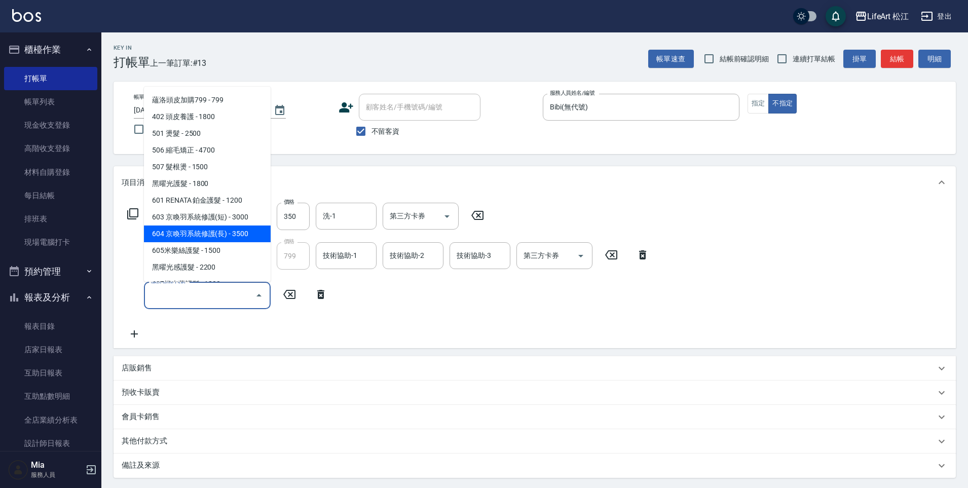
scroll to position [108, 0]
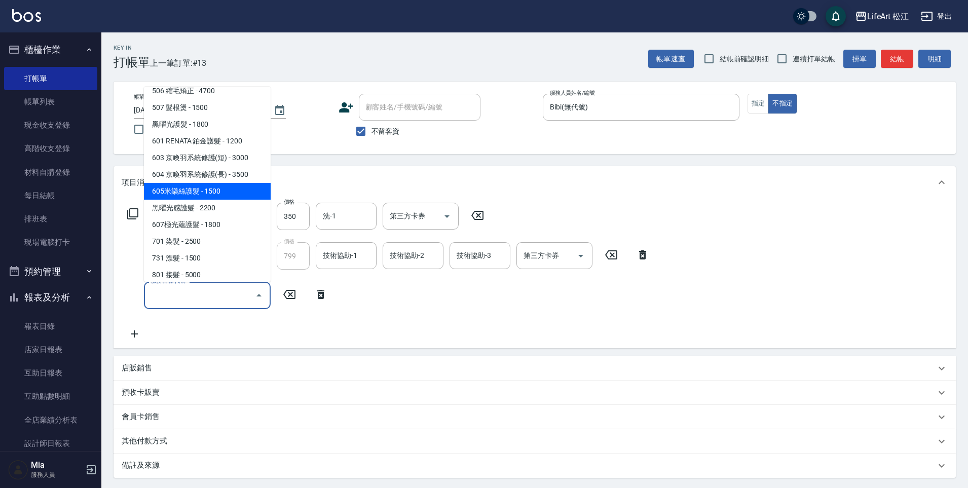
click at [237, 194] on span "605米樂絲護髮 - 1500" at bounding box center [207, 191] width 127 height 17
type input "605米樂絲護髮(605)"
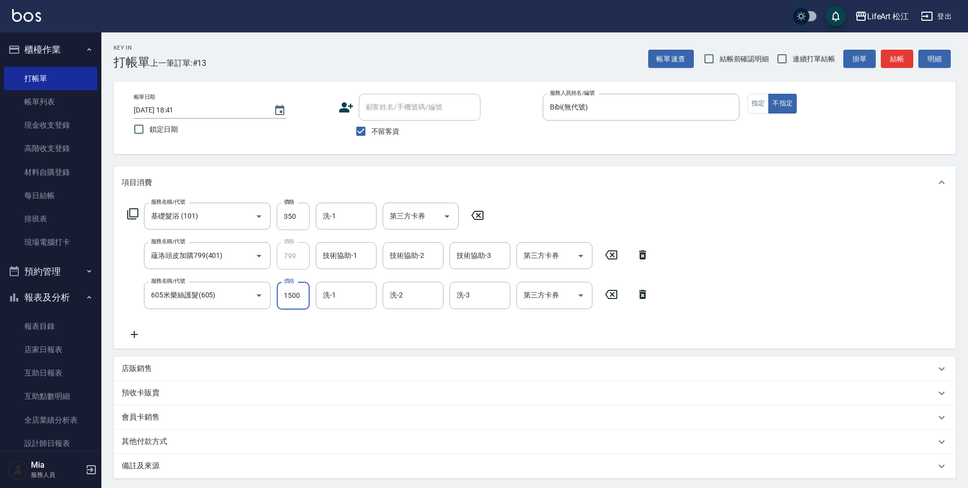
click at [288, 296] on input "1500" at bounding box center [293, 295] width 33 height 27
click at [353, 206] on div "洗-1" at bounding box center [346, 216] width 61 height 27
type input "2000"
click at [428, 332] on div "服務名稱/代號 基礎髮浴 (101) 服務名稱/代號 價格 350 價格 洗-1 洗-1 第三方卡券 第三方卡券 服務名稱/代號 蘊洛頭皮加購799(401)…" at bounding box center [388, 271] width 533 height 137
click at [349, 299] on input "洗-1" at bounding box center [346, 295] width 52 height 18
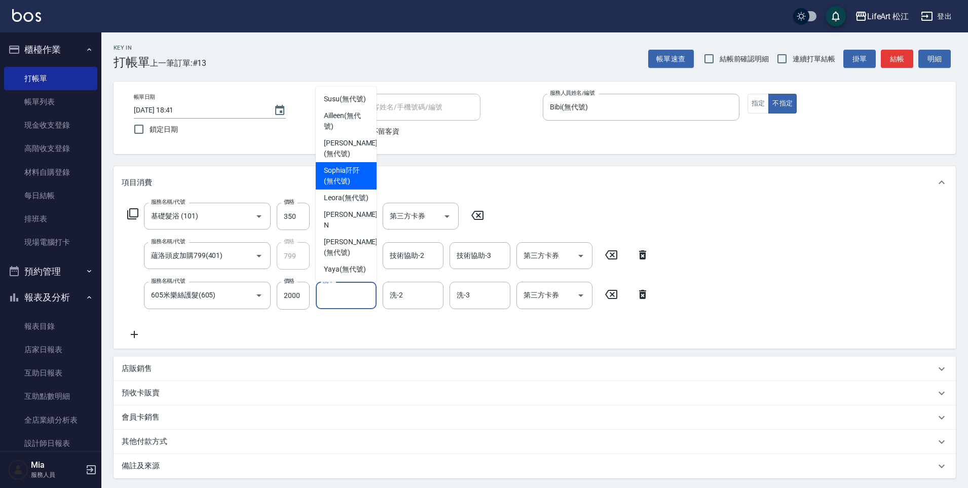
scroll to position [225, 0]
click at [352, 203] on span "Leora (無代號)" at bounding box center [346, 198] width 45 height 11
type input "Leora(無代號)"
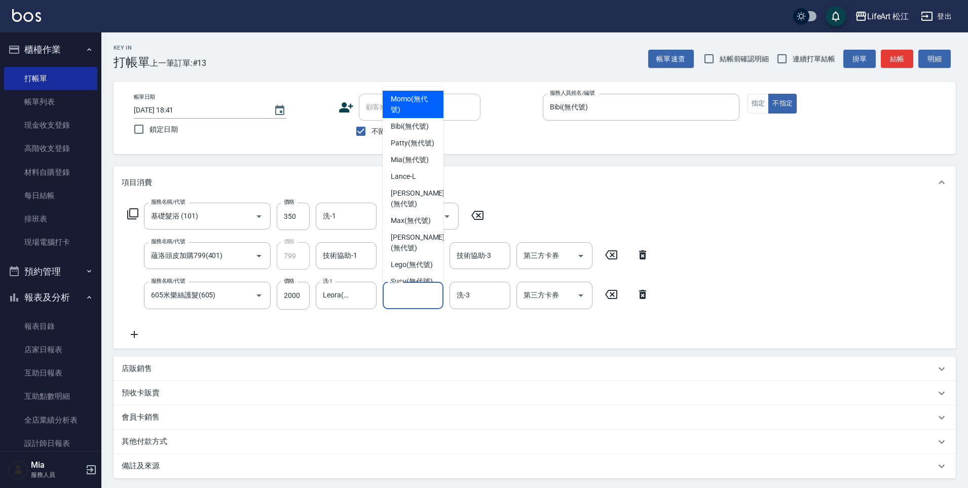
click at [403, 294] on input "洗-2" at bounding box center [413, 295] width 52 height 18
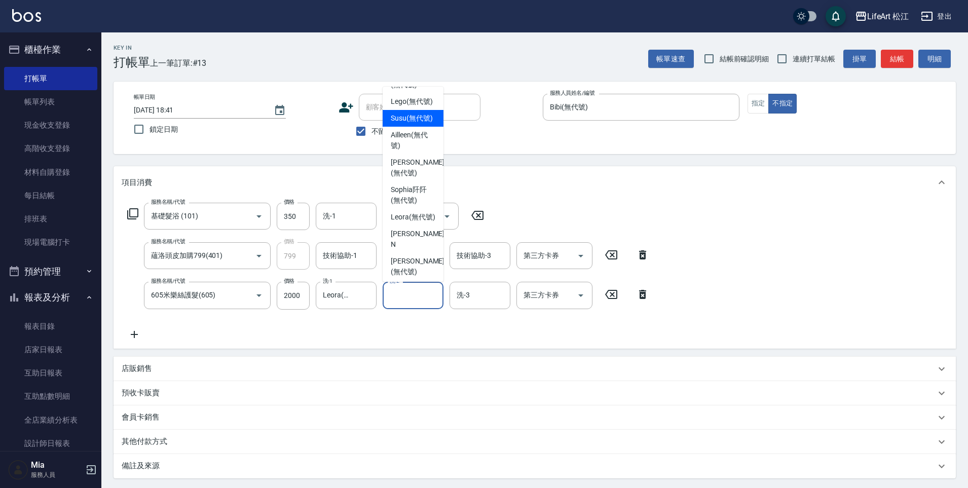
scroll to position [167, 0]
click at [410, 218] on span "Leora (無代號)" at bounding box center [413, 213] width 45 height 11
type input "Leora(無代號)"
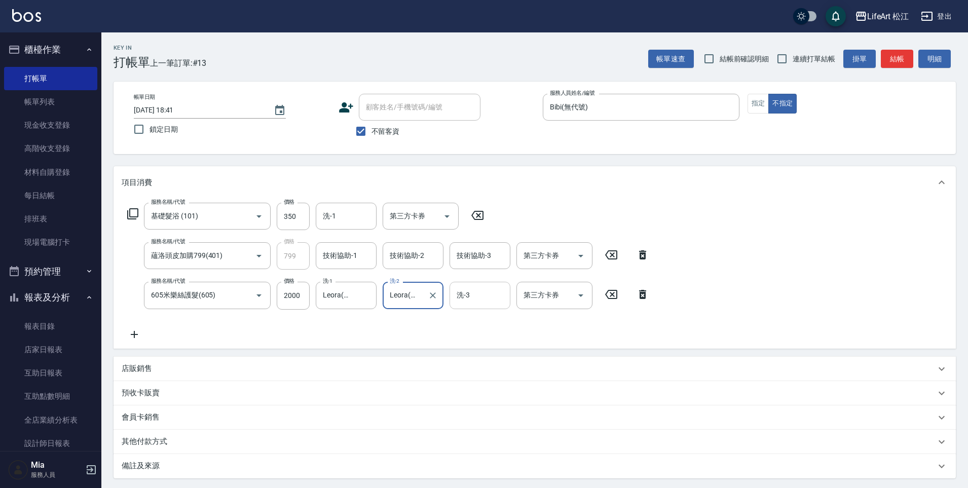
click at [464, 292] on div "洗-3 洗-3" at bounding box center [479, 295] width 61 height 27
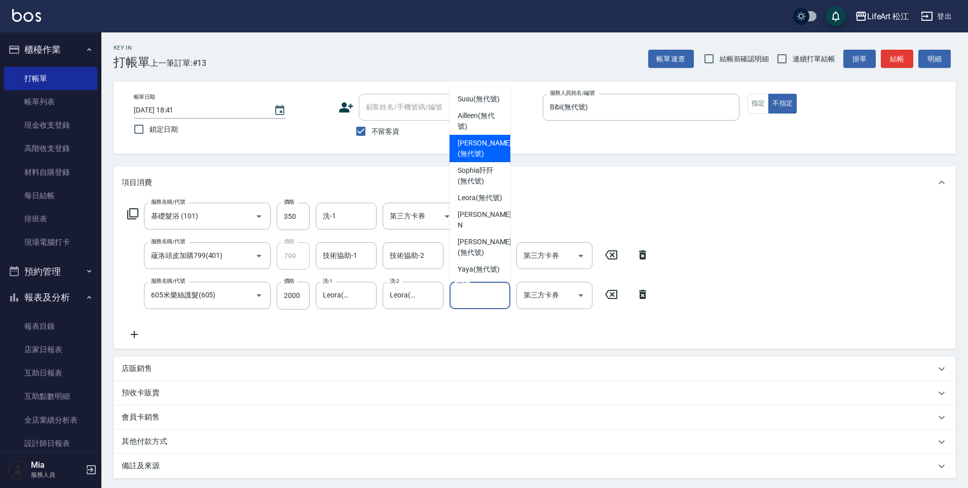
scroll to position [225, 0]
click at [477, 203] on span "Leora (無代號)" at bounding box center [479, 198] width 45 height 11
type input "Leora(無代號)"
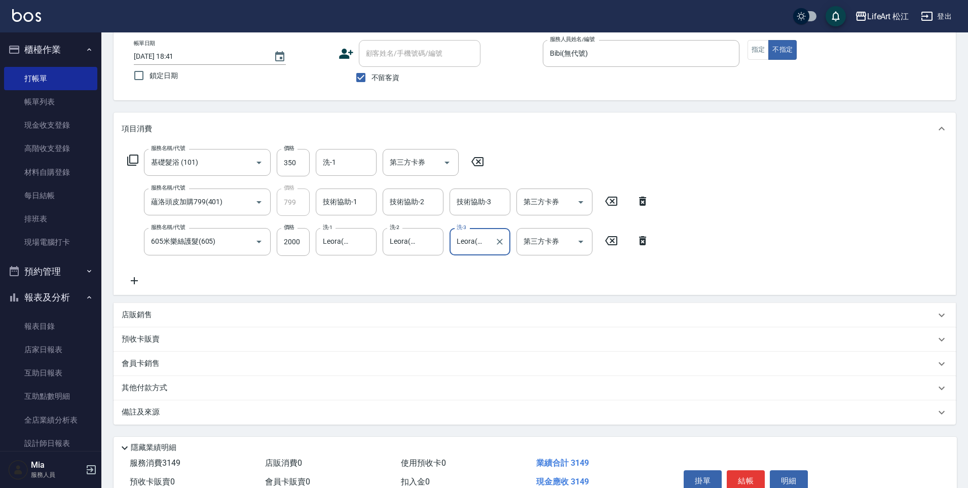
scroll to position [93, 0]
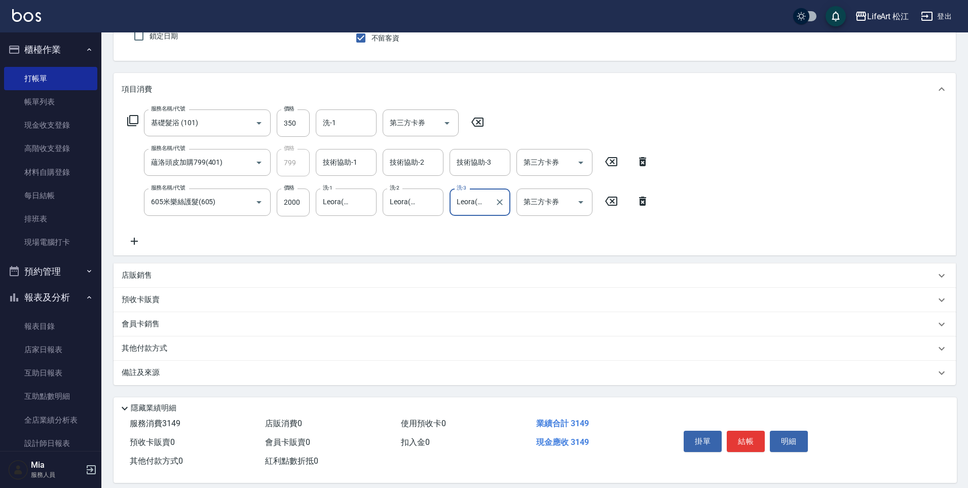
click at [256, 377] on div "備註及來源" at bounding box center [529, 372] width 814 height 11
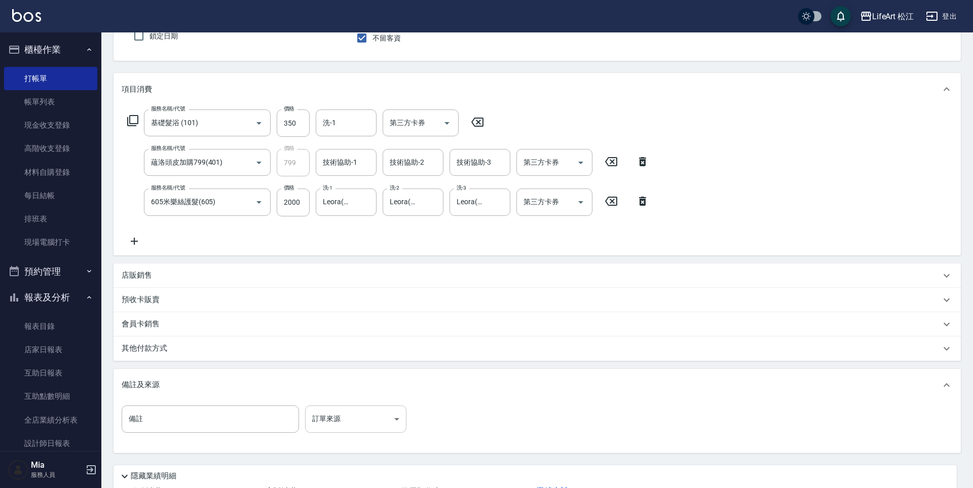
click at [368, 410] on body "LifeArt 松江 登出 櫃檯作業 打帳單 帳單列表 現金收支登錄 高階收支登錄 材料自購登錄 每日結帳 排班表 現場電腦打卡 預約管理 預約管理 單日預約…" at bounding box center [486, 235] width 973 height 656
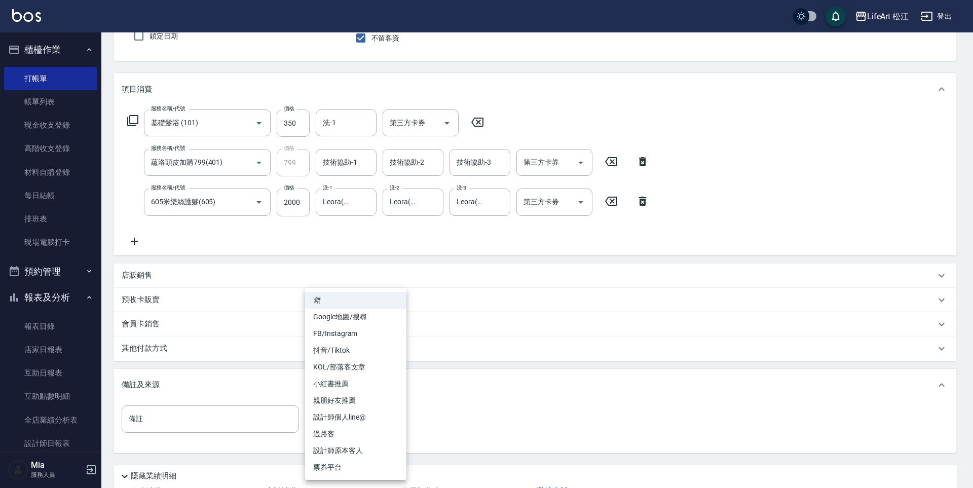
click at [364, 432] on li "過路客" at bounding box center [355, 434] width 101 height 17
type input "過路客"
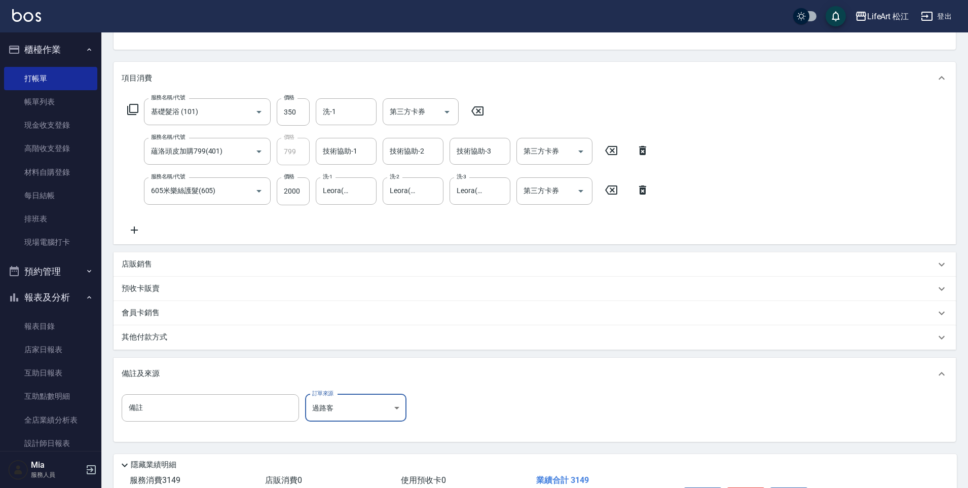
scroll to position [173, 0]
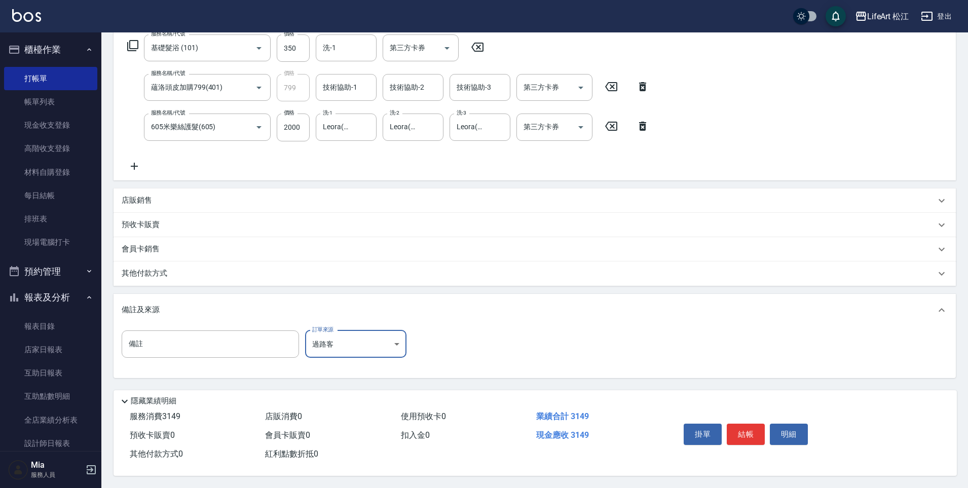
click at [745, 429] on button "結帳" at bounding box center [745, 434] width 38 height 21
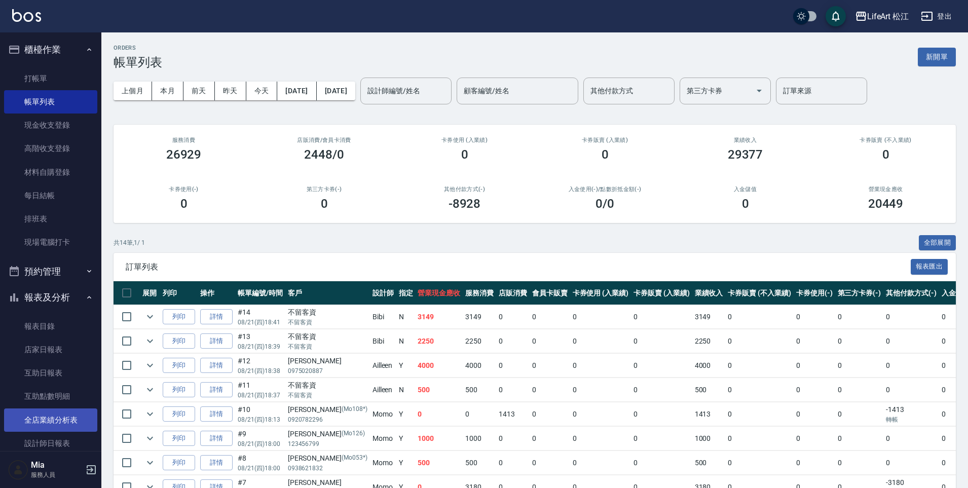
click at [61, 419] on link "全店業績分析表" at bounding box center [50, 419] width 93 height 23
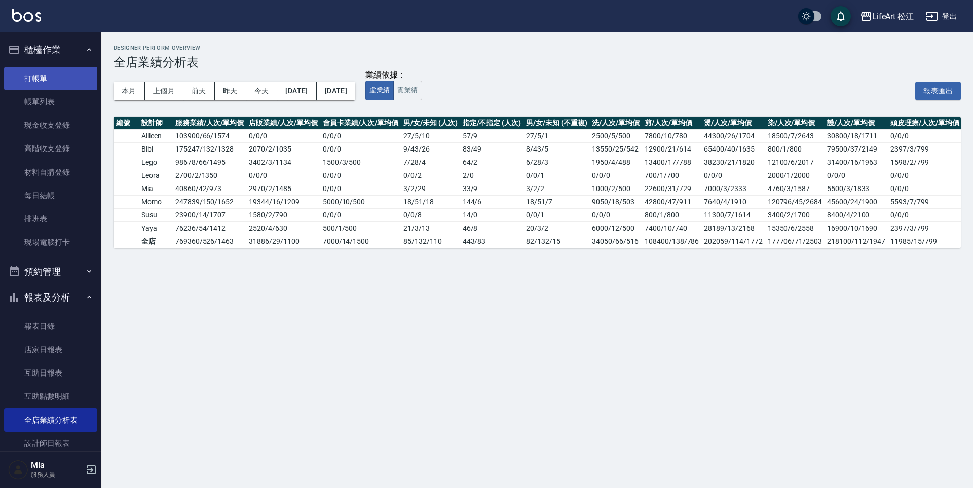
click at [65, 84] on link "打帳單" at bounding box center [50, 78] width 93 height 23
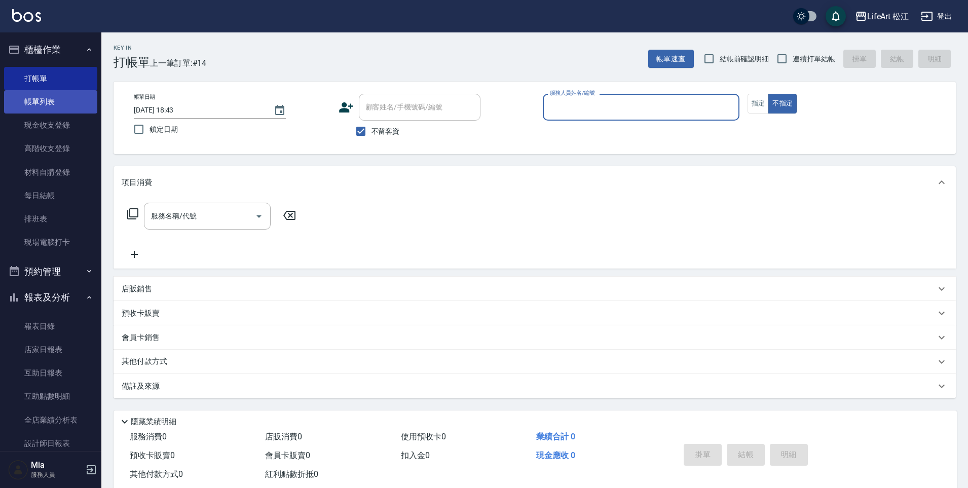
click at [76, 99] on link "帳單列表" at bounding box center [50, 101] width 93 height 23
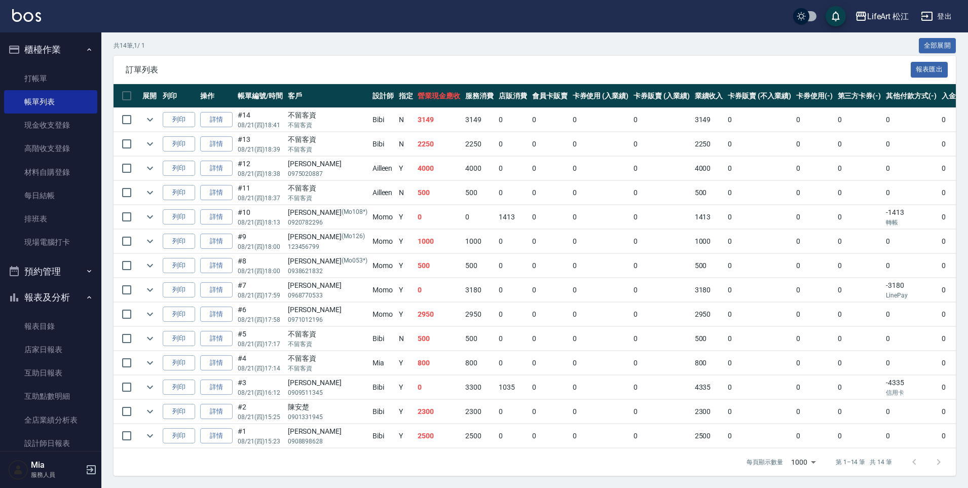
scroll to position [205, 0]
click at [217, 379] on link "詳情" at bounding box center [216, 387] width 32 height 16
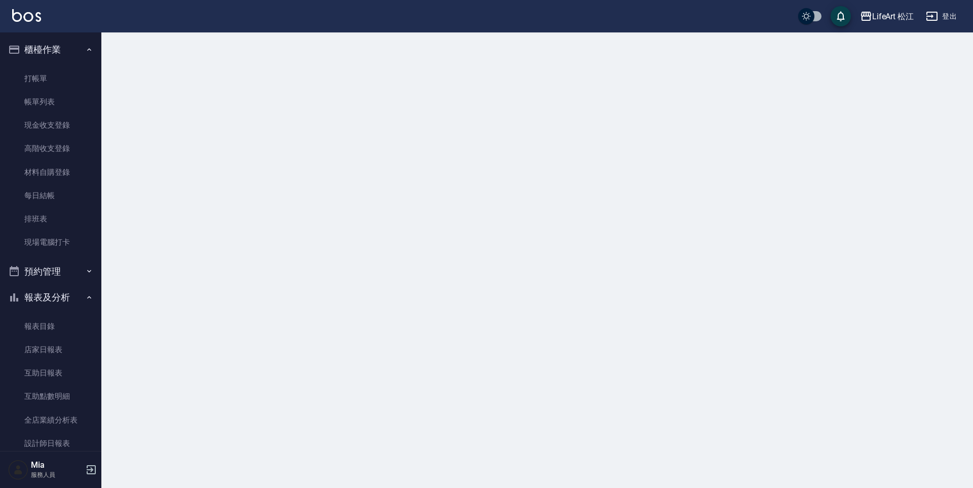
click at [217, 378] on div at bounding box center [486, 244] width 973 height 488
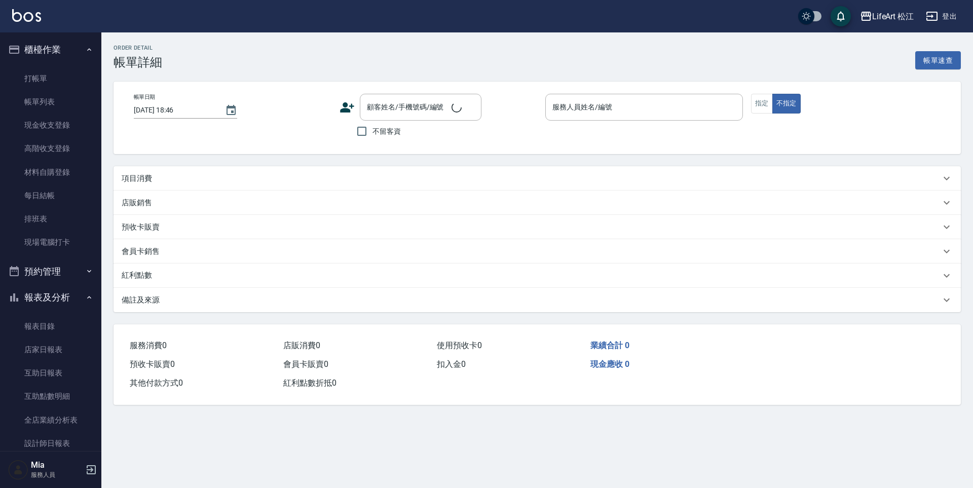
type input "[DATE] 16:12"
type input "Bibi(無代號)"
type input "FB/Instagram"
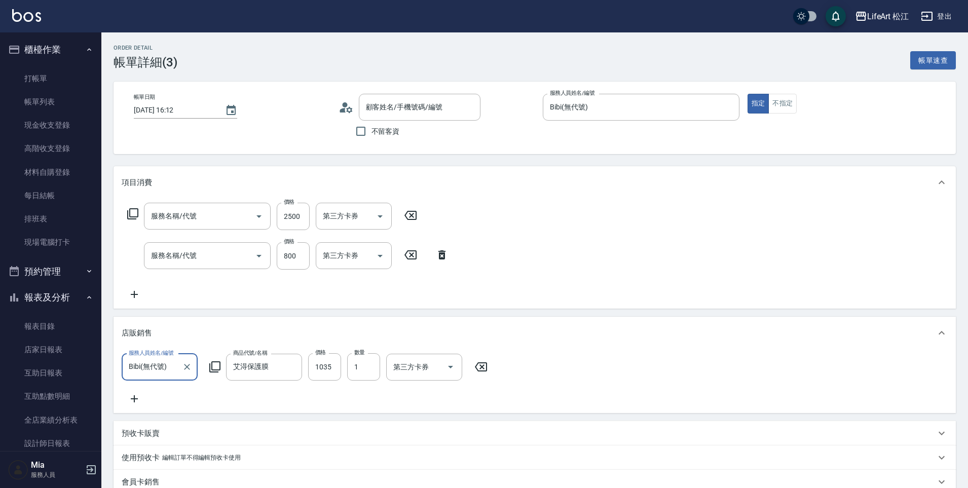
type input "[PERSON_NAME]/0909511345/null"
type input "艾淂保護膜"
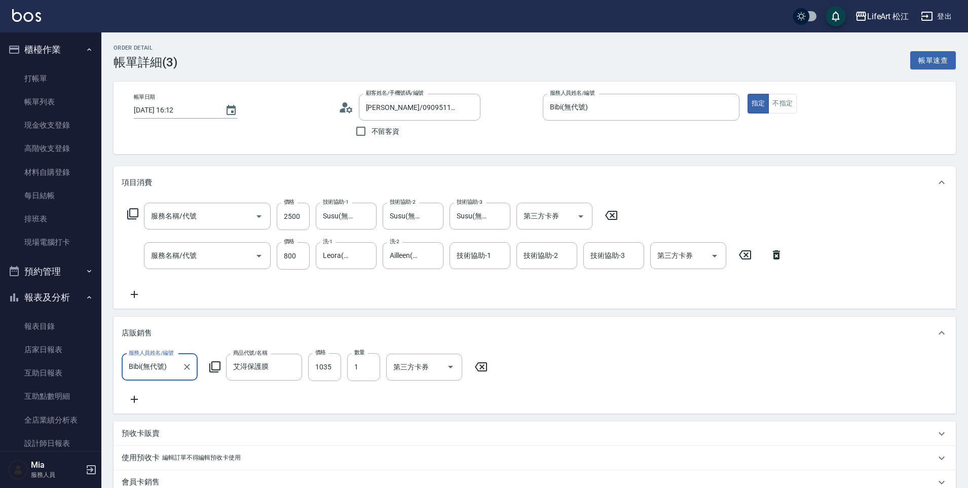
type input "604 京喚羽系統修護(長)(604)"
type input "506 縮毛矯正 (506)"
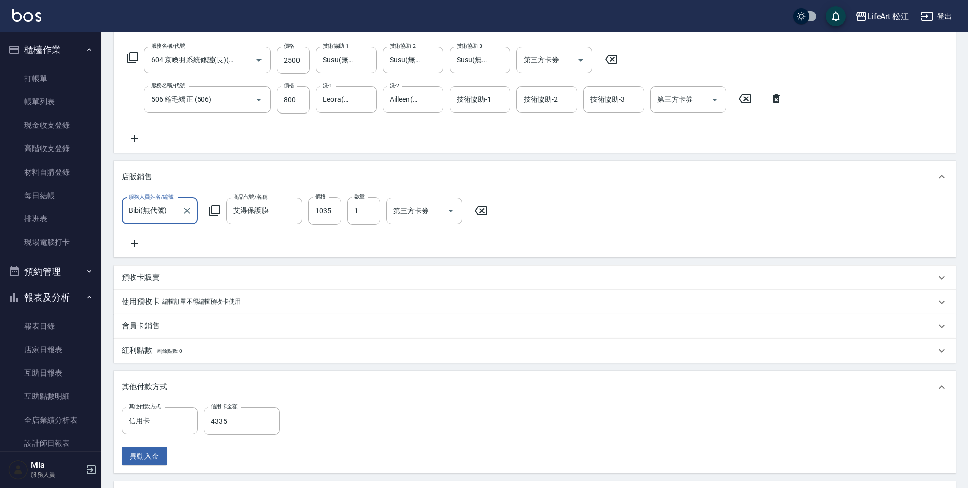
scroll to position [170, 0]
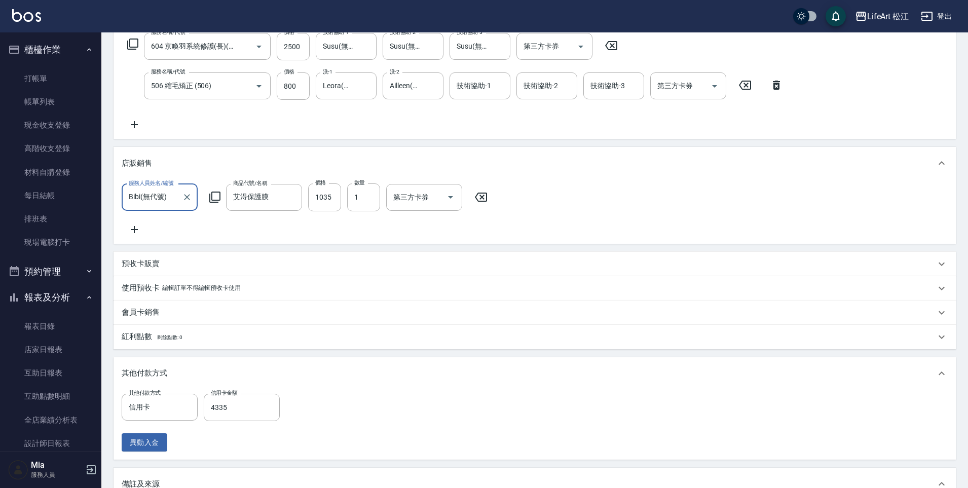
click at [129, 227] on icon at bounding box center [134, 229] width 25 height 12
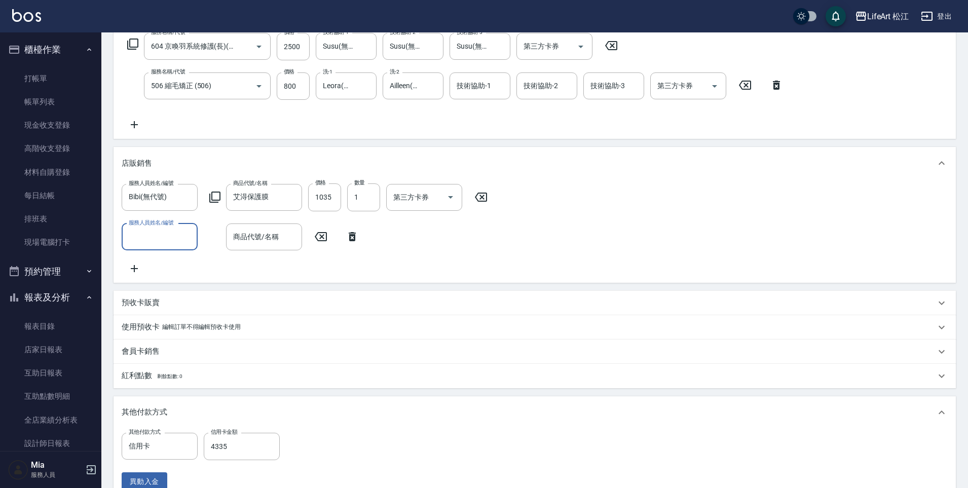
click at [172, 230] on input "服務人員姓名/編號" at bounding box center [159, 237] width 67 height 18
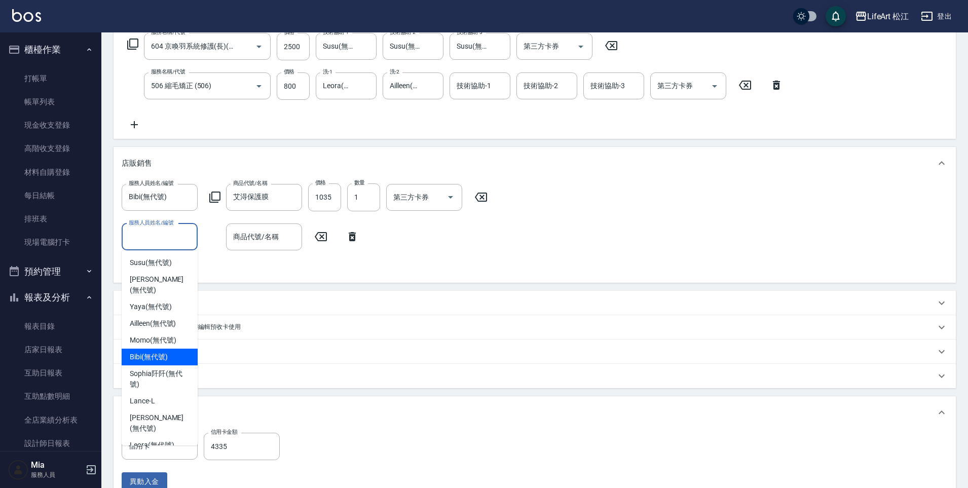
click at [177, 349] on div "Bibi (無代號)" at bounding box center [160, 357] width 76 height 17
type input "Bibi(無代號)"
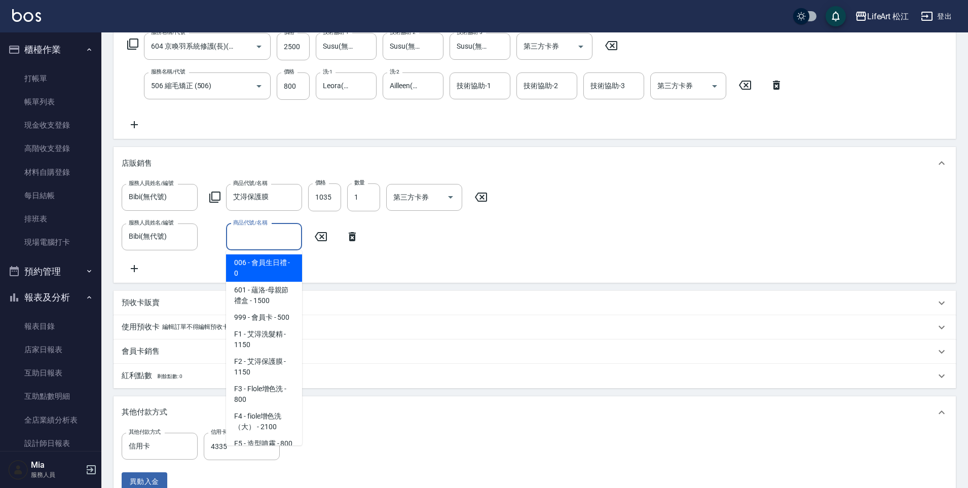
click at [258, 228] on div "商品代號/名稱 商品代號/名稱" at bounding box center [264, 236] width 76 height 27
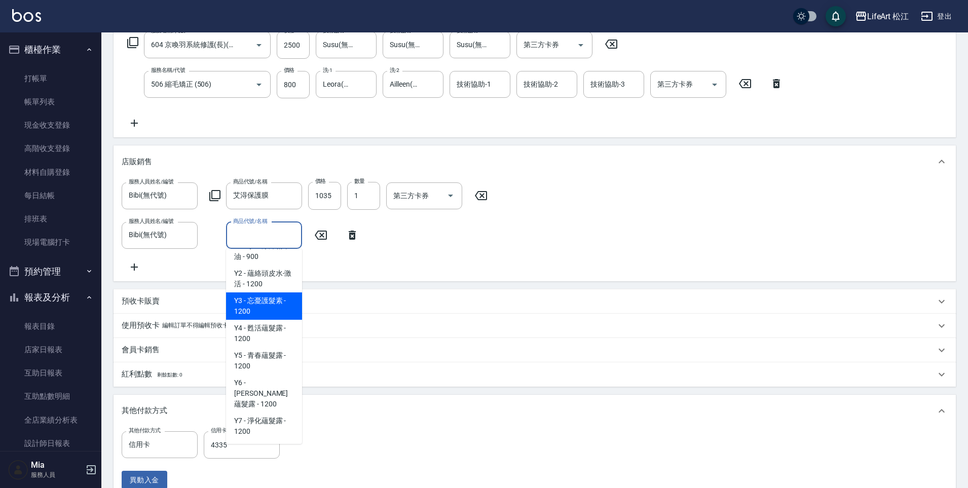
scroll to position [172, 0]
click at [266, 339] on span "Y4 - 甦活蘊髮露 - 1200" at bounding box center [264, 332] width 76 height 27
type input "甦活蘊髮露"
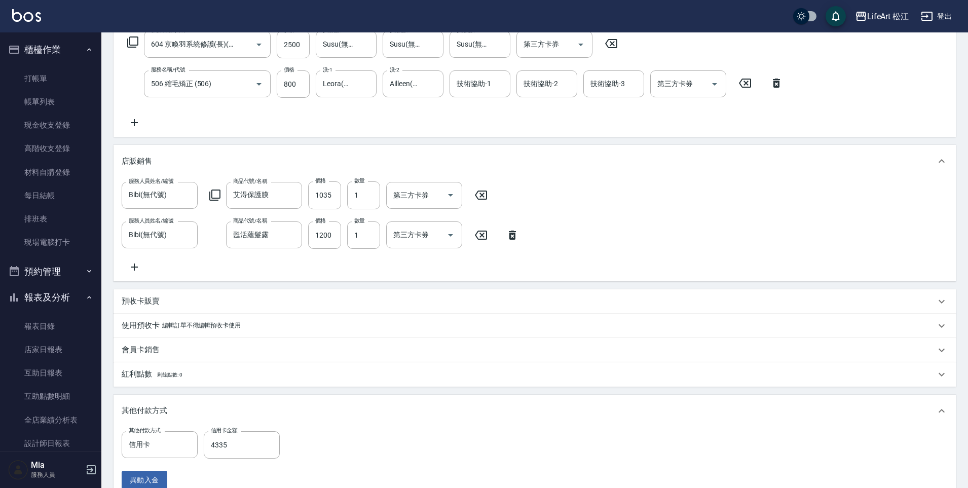
click at [407, 414] on div "其他付款方式" at bounding box center [529, 410] width 814 height 11
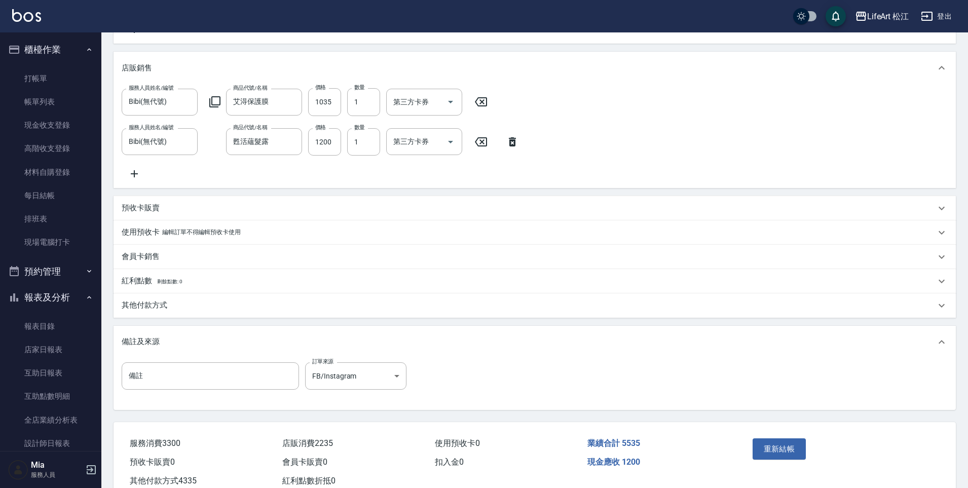
scroll to position [304, 0]
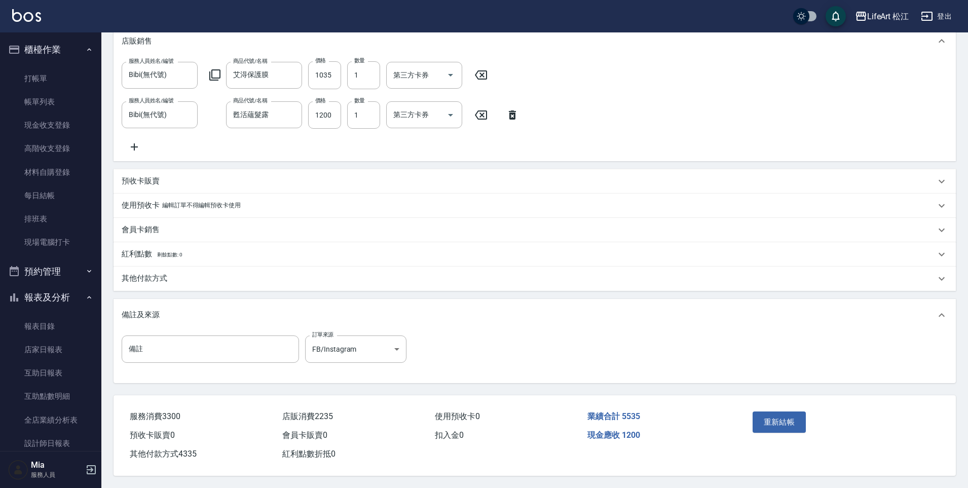
click at [327, 273] on div "其他付款方式" at bounding box center [529, 278] width 814 height 11
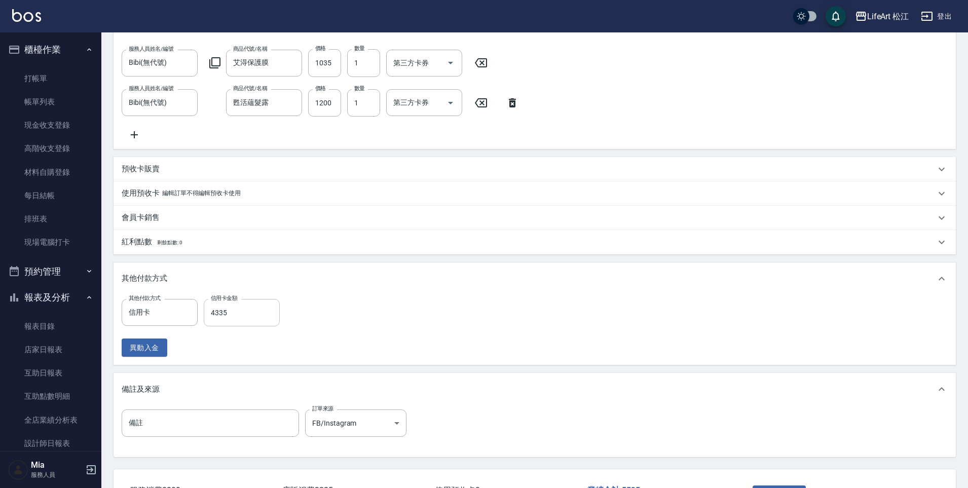
click at [248, 323] on input "4335" at bounding box center [242, 312] width 76 height 27
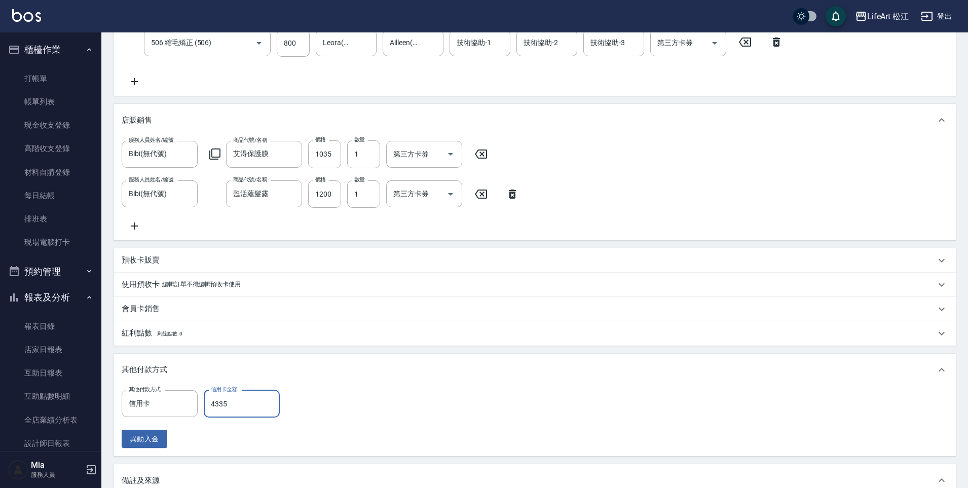
scroll to position [390, 0]
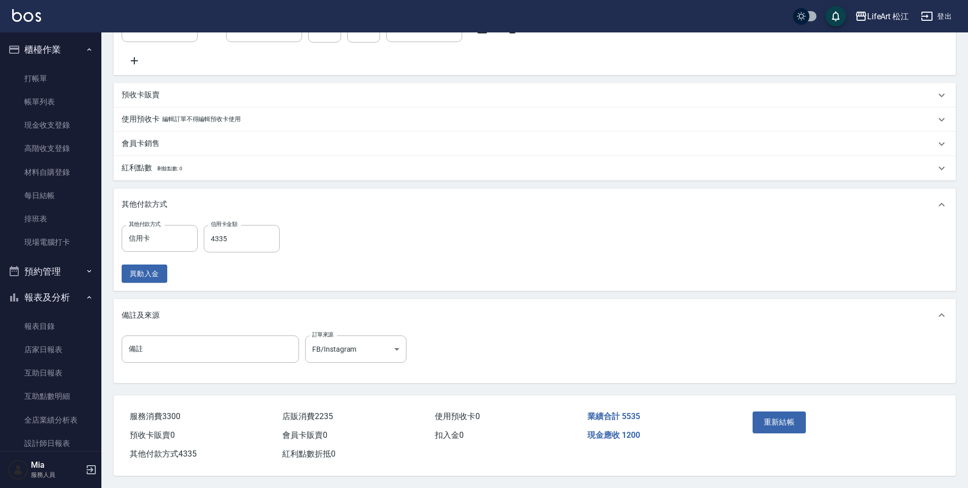
click at [553, 396] on div "服務消費 3300 店販消費 2235 使用預收卡 0 業績合計 5535 預收卡販賣 0 會員卡販賣 0 扣入金 0 現金應收 1200 其他付款方式 43…" at bounding box center [424, 429] width 623 height 68
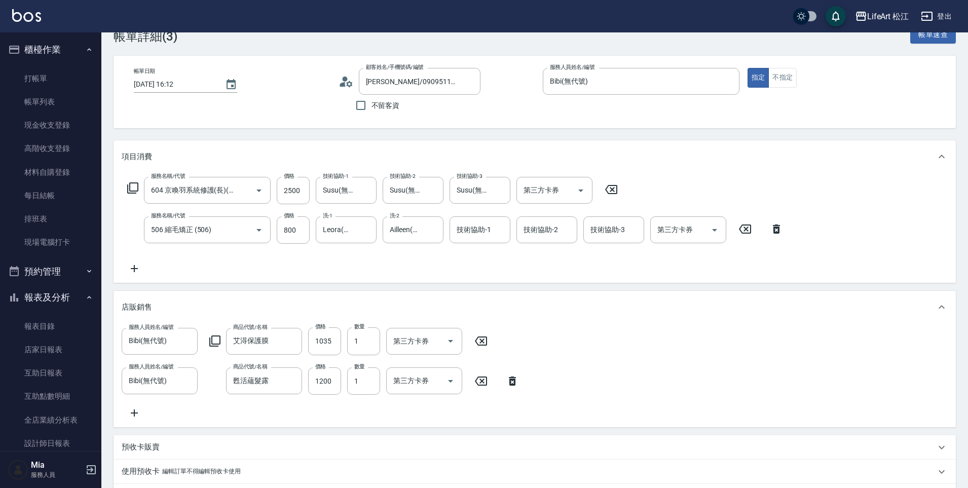
scroll to position [0, 0]
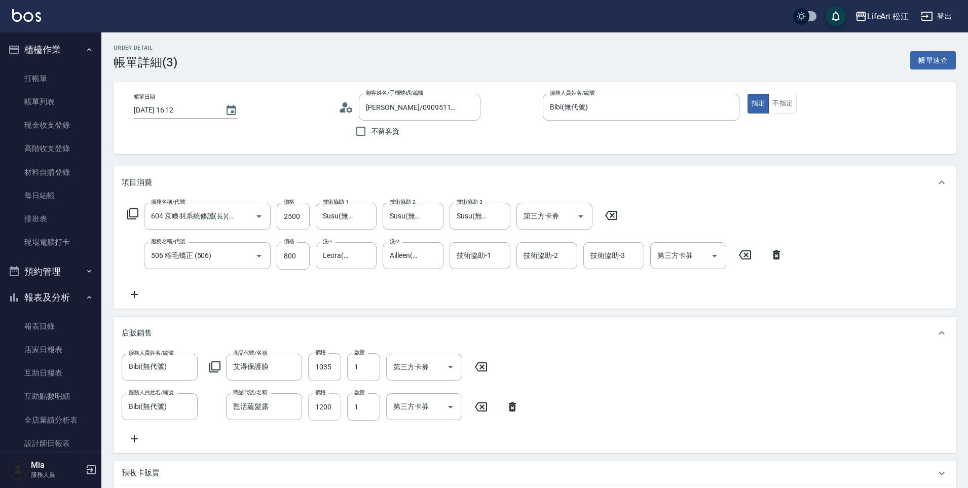
click at [334, 400] on input "1200" at bounding box center [324, 406] width 33 height 27
click at [334, 399] on input "1200" at bounding box center [324, 406] width 33 height 27
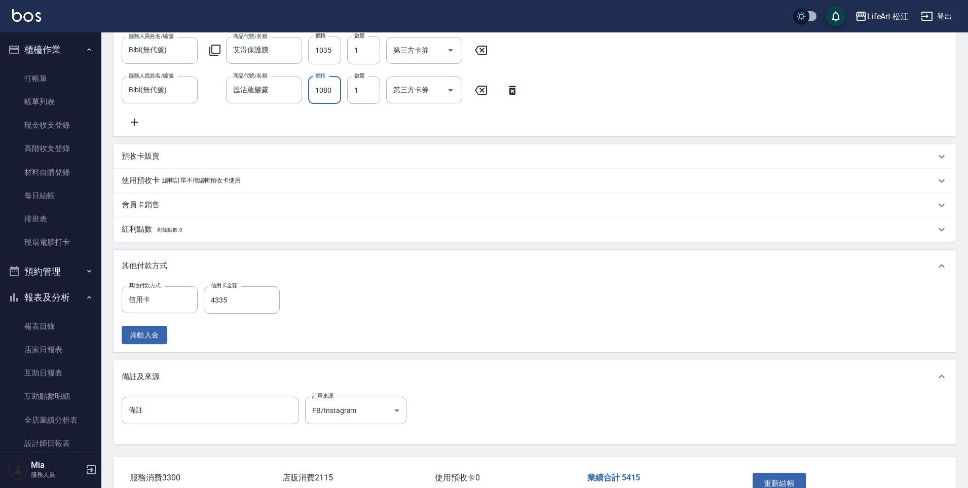
scroll to position [390, 0]
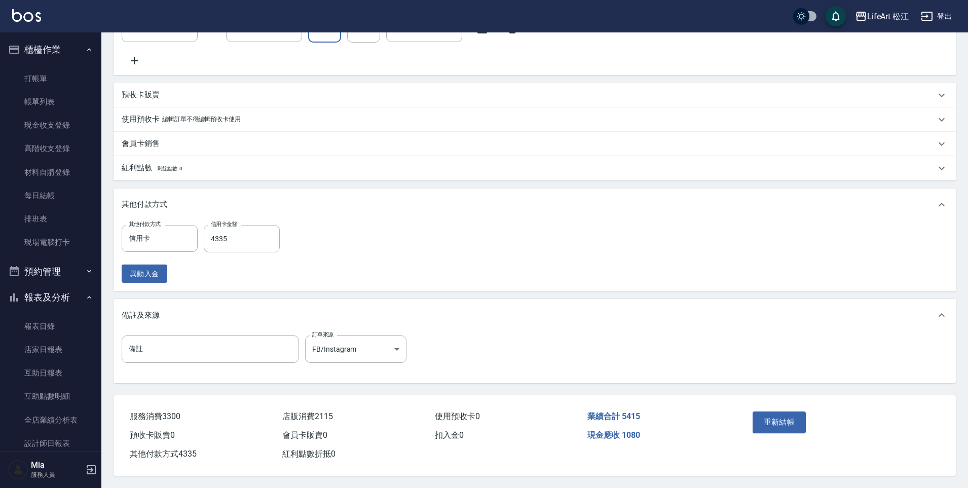
type input "1080"
click at [524, 377] on div "備註 備註 訂單來源 FB/Instagram FB/Instagram 訂單來源" at bounding box center [534, 357] width 842 height 52
click at [232, 242] on input "4335" at bounding box center [242, 238] width 76 height 27
type input "5415"
click at [777, 417] on button "重新結帳" at bounding box center [779, 421] width 54 height 21
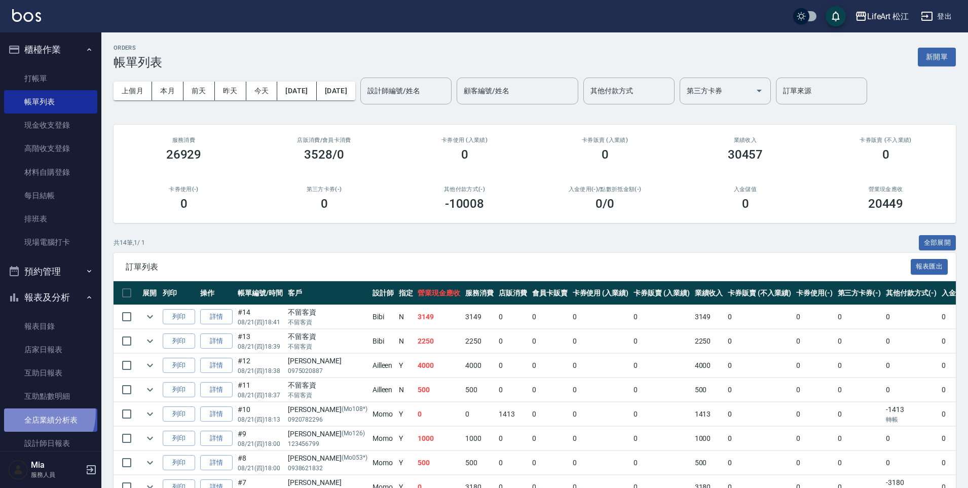
click at [32, 412] on link "全店業績分析表" at bounding box center [50, 419] width 93 height 23
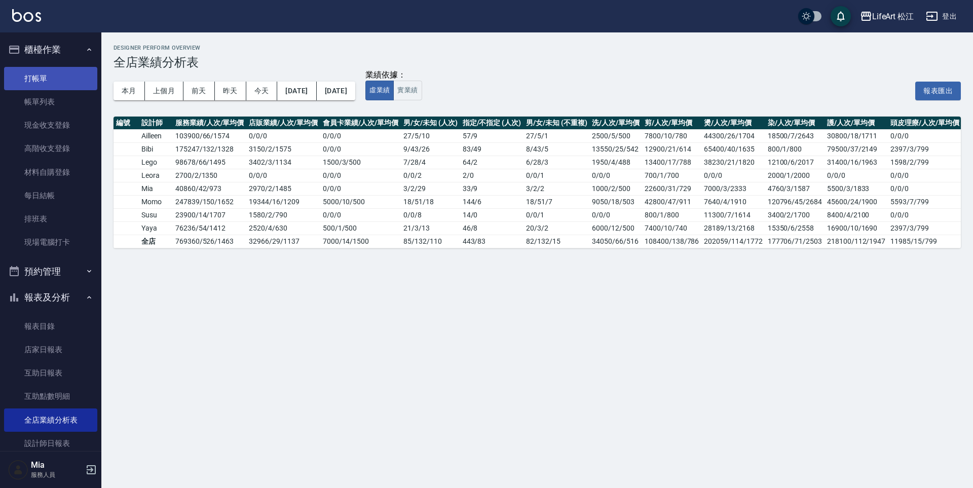
click at [46, 82] on link "打帳單" at bounding box center [50, 78] width 93 height 23
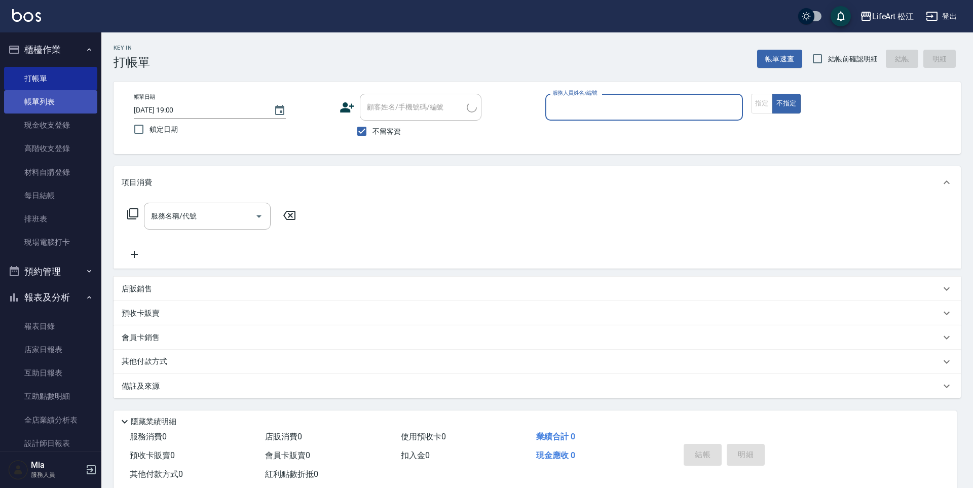
click at [42, 103] on link "帳單列表" at bounding box center [50, 101] width 93 height 23
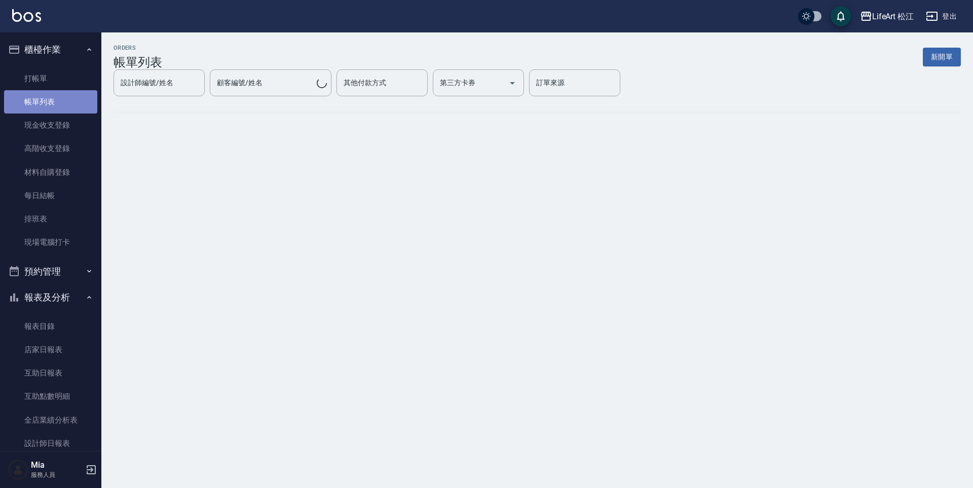
click at [65, 106] on link "帳單列表" at bounding box center [50, 101] width 93 height 23
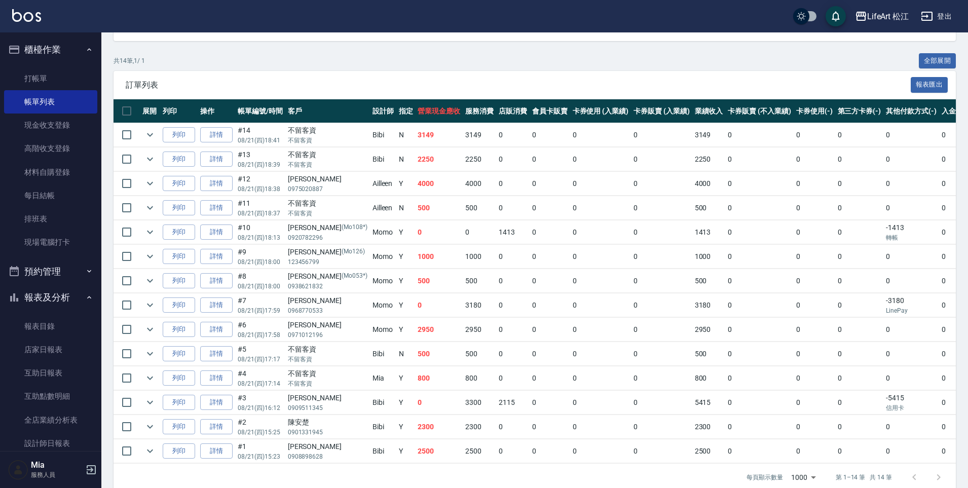
scroll to position [205, 0]
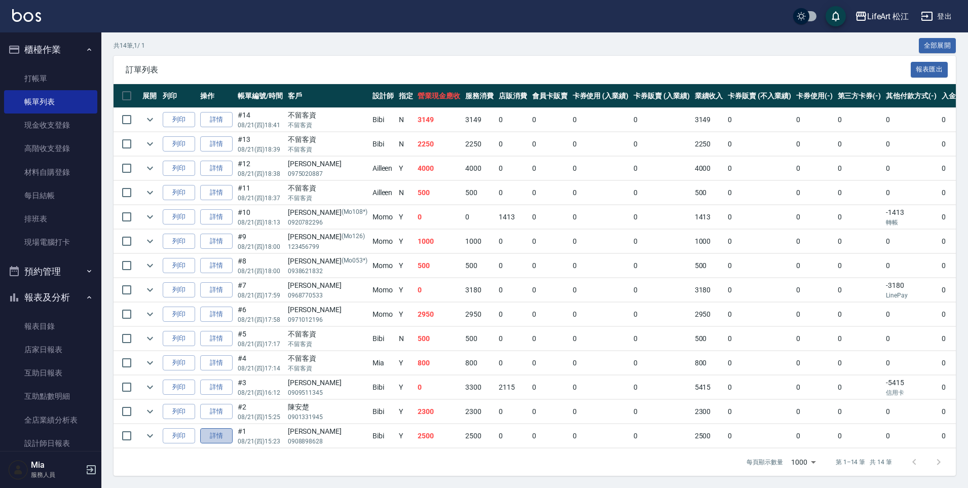
click at [226, 433] on link "詳情" at bounding box center [216, 436] width 32 height 16
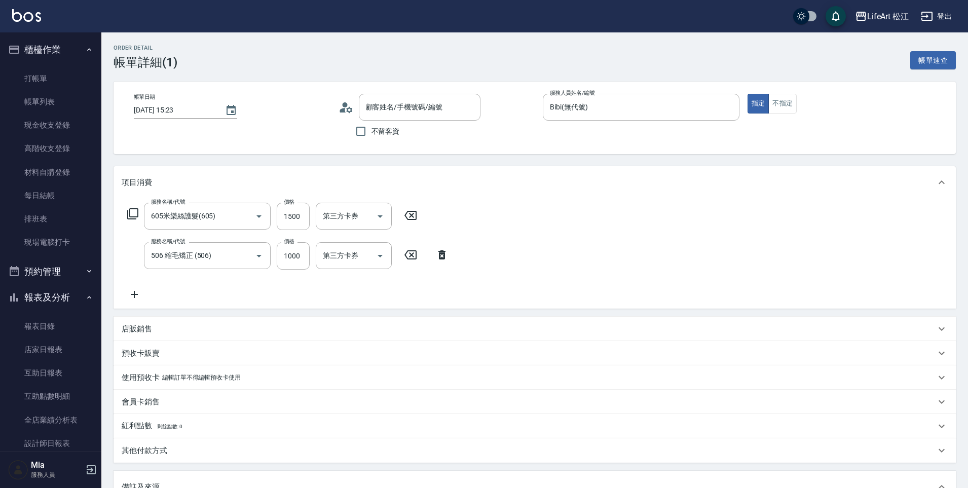
type input "[DATE] 15:23"
type input "Bibi(無代號)"
type input "605米樂絲護髮(605)"
type input "506 縮毛矯正 (506)"
type input "FB/Instagram"
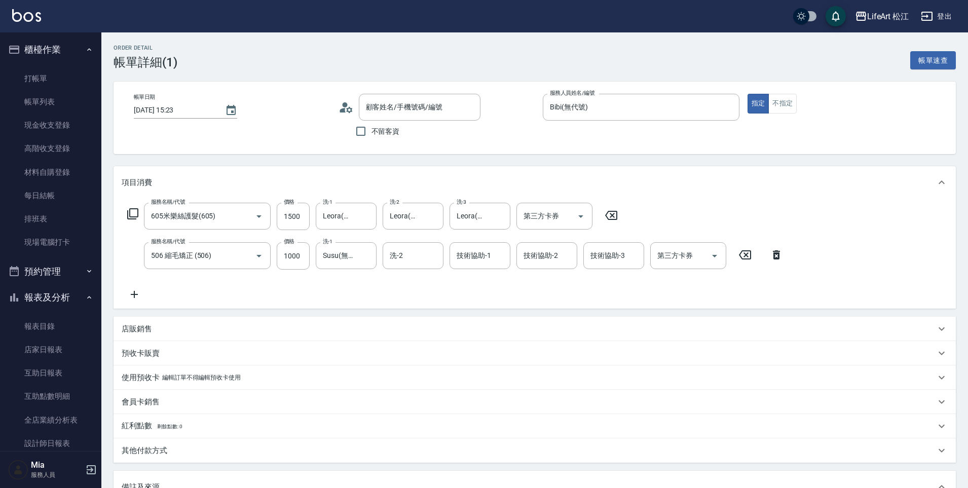
scroll to position [176, 0]
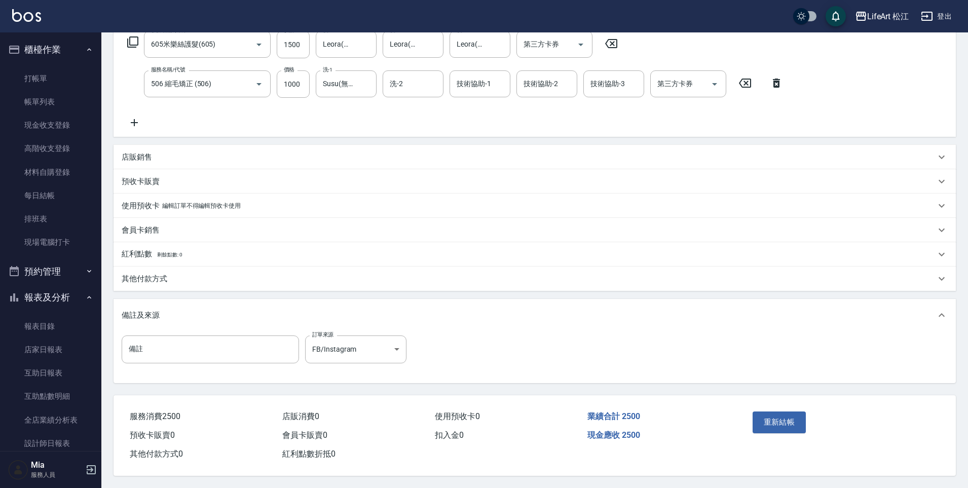
type input "[PERSON_NAME]/0908898628/null"
drag, startPoint x: 193, startPoint y: 274, endPoint x: 199, endPoint y: 280, distance: 8.6
click at [193, 274] on div "其他付款方式" at bounding box center [529, 278] width 814 height 11
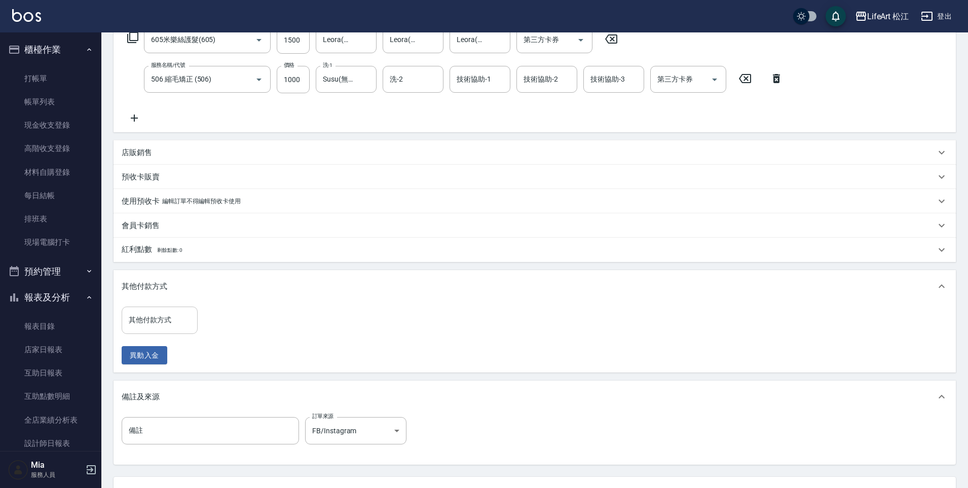
click at [154, 322] on input "其他付款方式" at bounding box center [159, 320] width 67 height 18
click at [161, 351] on span "轉帳" at bounding box center [160, 346] width 76 height 17
type input "轉帳"
click at [247, 330] on input "0" at bounding box center [242, 319] width 76 height 27
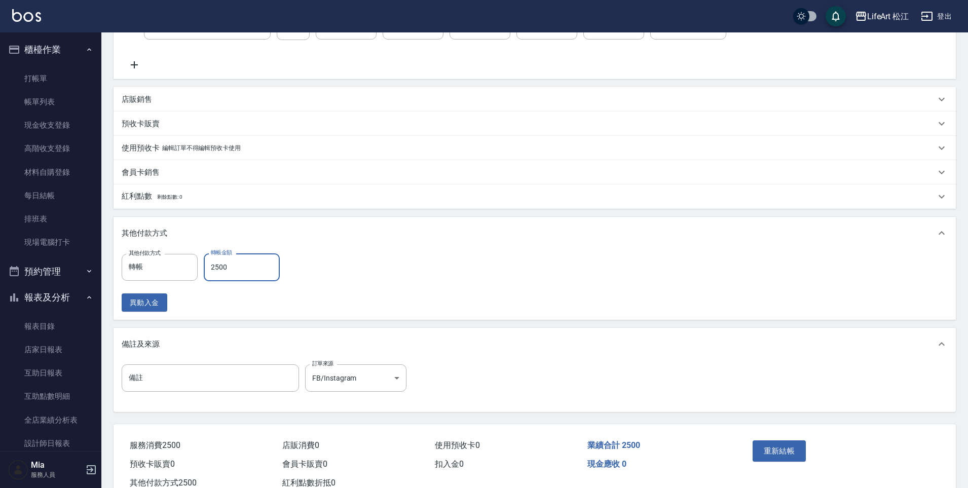
scroll to position [263, 0]
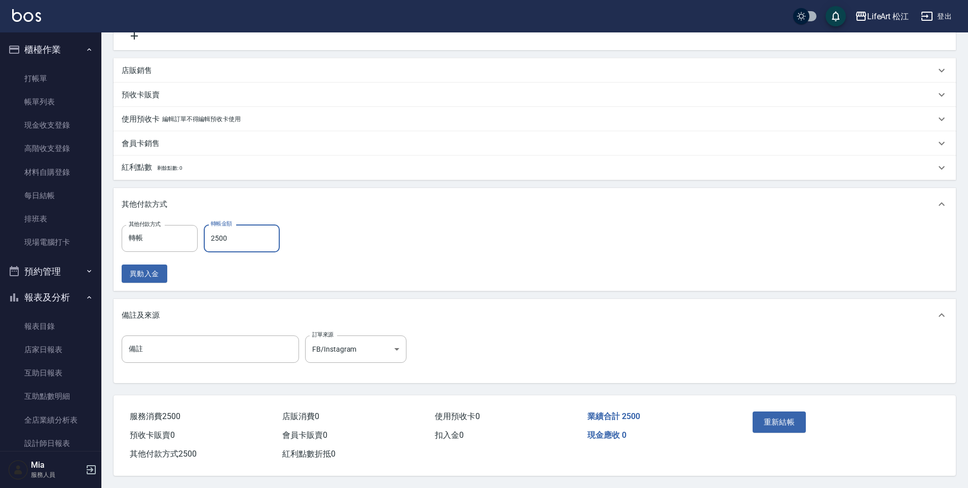
type input "2500"
click at [767, 411] on button "重新結帳" at bounding box center [779, 421] width 54 height 21
